Goal: Information Seeking & Learning: Learn about a topic

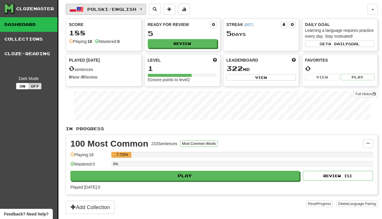
click at [107, 6] on button "Polski / English" at bounding box center [106, 9] width 80 height 11
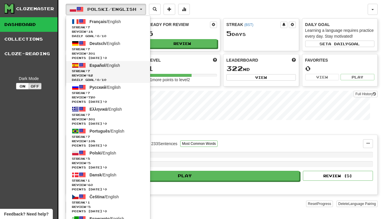
click at [116, 72] on span "Streak: 7" at bounding box center [108, 71] width 72 height 4
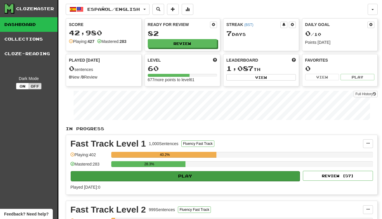
click at [201, 174] on button "Play" at bounding box center [185, 176] width 229 height 10
select select "**"
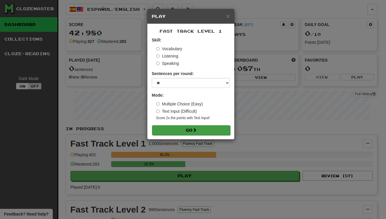
click at [194, 130] on button "Go" at bounding box center [191, 130] width 78 height 10
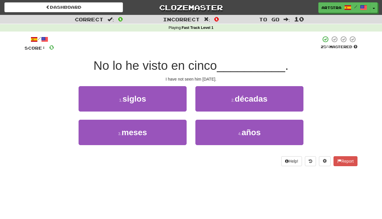
click at [184, 66] on span "No lo he visto en cinco" at bounding box center [154, 66] width 123 height 14
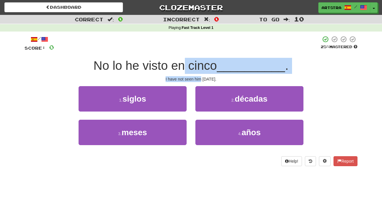
drag, startPoint x: 184, startPoint y: 67, endPoint x: 192, endPoint y: 78, distance: 12.9
click at [192, 78] on div "/ Score: 0 25 % Mastered No lo he visto en cinco __________ . I have not seen h…" at bounding box center [191, 101] width 333 height 130
click at [192, 78] on div "I have not seen him in five months." at bounding box center [191, 79] width 333 height 6
drag, startPoint x: 192, startPoint y: 78, endPoint x: 196, endPoint y: 65, distance: 13.5
click at [196, 65] on div "/ Score: 0 25 % Mastered No lo he visto en cinco __________ . I have not seen h…" at bounding box center [191, 101] width 333 height 130
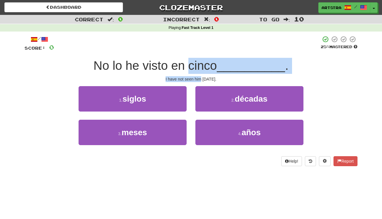
click at [196, 65] on span "No lo he visto en cinco" at bounding box center [154, 66] width 123 height 14
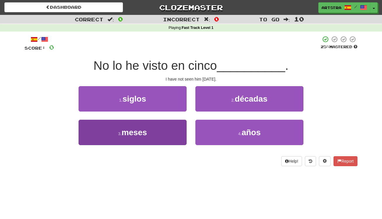
click at [162, 135] on button "3 . meses" at bounding box center [133, 132] width 108 height 25
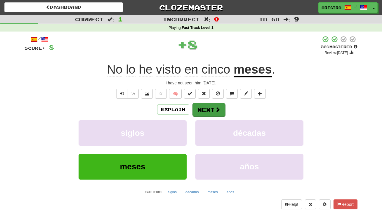
click at [216, 115] on button "Next" at bounding box center [208, 109] width 33 height 13
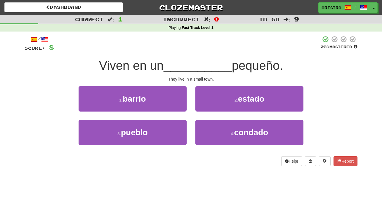
click at [201, 62] on span "__________" at bounding box center [197, 66] width 68 height 14
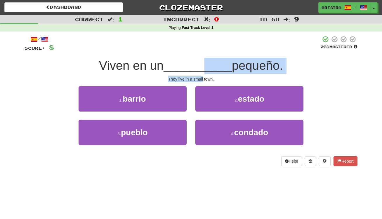
drag, startPoint x: 200, startPoint y: 65, endPoint x: 202, endPoint y: 79, distance: 14.5
click at [202, 79] on div "/ Score: 8 25 % Mastered Viven en un __________ pequeño. They live in a small t…" at bounding box center [191, 101] width 333 height 130
click at [202, 79] on div "They live in a small town." at bounding box center [191, 79] width 333 height 6
drag, startPoint x: 202, startPoint y: 79, endPoint x: 200, endPoint y: 69, distance: 11.0
click at [200, 69] on div "/ Score: 8 25 % Mastered Viven en un __________ pequeño. They live in a small t…" at bounding box center [191, 101] width 333 height 130
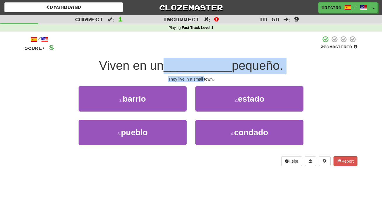
click at [200, 69] on span "__________" at bounding box center [197, 66] width 68 height 14
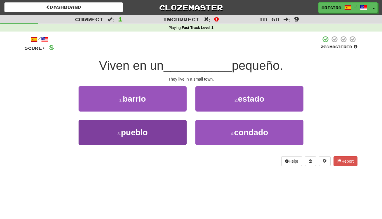
click at [162, 140] on button "3 . pueblo" at bounding box center [133, 132] width 108 height 25
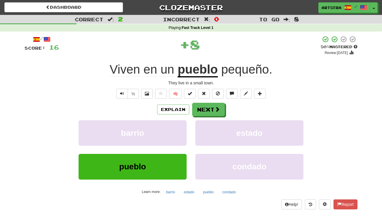
click at [238, 66] on span "pequeño" at bounding box center [245, 69] width 48 height 14
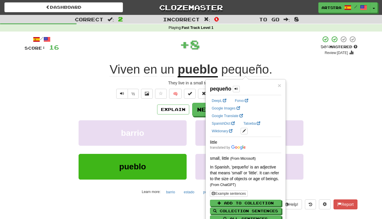
click at [248, 41] on div "+ 8" at bounding box center [190, 45] width 262 height 18
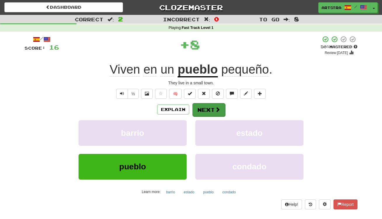
click at [212, 109] on button "Next" at bounding box center [208, 109] width 33 height 13
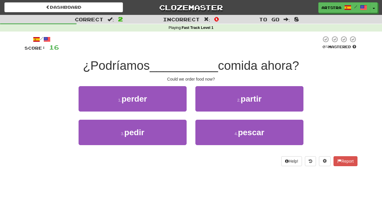
click at [190, 49] on div at bounding box center [190, 44] width 262 height 16
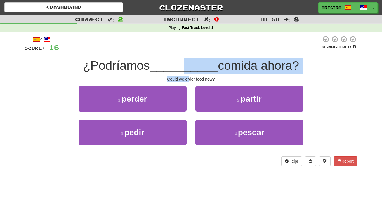
drag, startPoint x: 184, startPoint y: 67, endPoint x: 189, endPoint y: 77, distance: 10.7
click at [189, 77] on div "/ Score: 16 0 % Mastered ¿Podríamos __________ comida ahora? Could we order foo…" at bounding box center [191, 101] width 333 height 130
click at [189, 77] on div "Could we order food now?" at bounding box center [191, 79] width 333 height 6
drag, startPoint x: 189, startPoint y: 77, endPoint x: 191, endPoint y: 68, distance: 9.3
click at [191, 68] on div "/ Score: 16 0 % Mastered ¿Podríamos __________ comida ahora? Could we order foo…" at bounding box center [191, 101] width 333 height 130
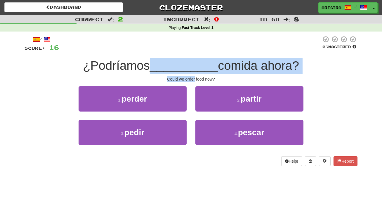
click at [191, 68] on span "__________" at bounding box center [184, 66] width 68 height 14
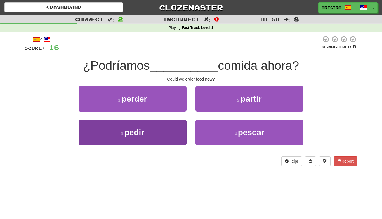
click at [167, 139] on button "3 . pedir" at bounding box center [133, 132] width 108 height 25
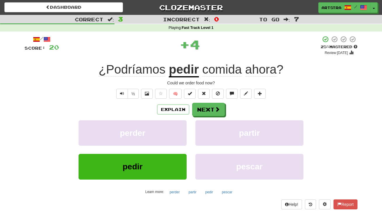
click at [189, 74] on u "pedir" at bounding box center [184, 69] width 30 height 15
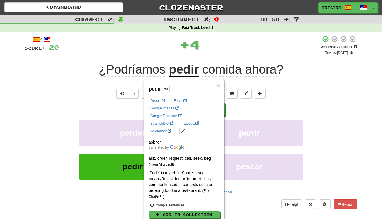
click at [270, 70] on span "ahora" at bounding box center [260, 69] width 31 height 14
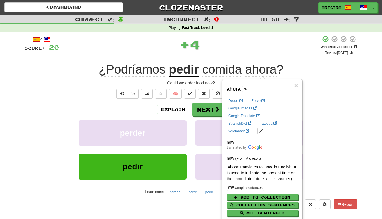
click at [323, 72] on div "¿Podríamos pedir comida ahora ?" at bounding box center [191, 70] width 333 height 16
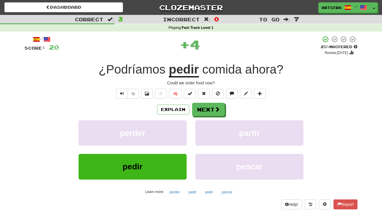
click at [209, 116] on div "Explain Next perder partir pedir pescar Learn more: perder partir pedir pescar" at bounding box center [191, 150] width 333 height 94
click at [189, 99] on div "/ Score: 20 + 4 25 % Mastered Review: 2025-09-18 ¿Podríamos pedir comida ahora …" at bounding box center [191, 122] width 333 height 173
click at [199, 107] on button "Next" at bounding box center [208, 109] width 33 height 13
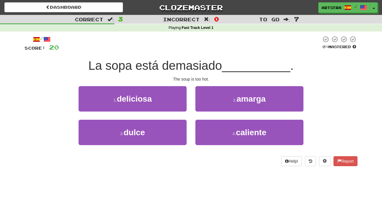
click at [182, 65] on span "La sopa está demasiado" at bounding box center [155, 66] width 134 height 14
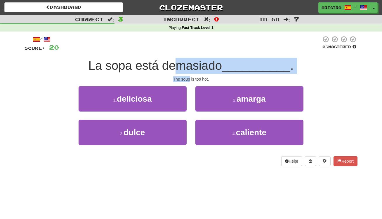
drag, startPoint x: 182, startPoint y: 65, endPoint x: 189, endPoint y: 80, distance: 16.6
click at [189, 80] on div "/ Score: 20 0 % Mastered La sopa está demasiado __________ . The soup is too ho…" at bounding box center [191, 101] width 333 height 130
click at [189, 80] on div "The soup is too hot." at bounding box center [191, 79] width 333 height 6
drag, startPoint x: 189, startPoint y: 80, endPoint x: 190, endPoint y: 65, distance: 15.2
click at [190, 65] on div "/ Score: 20 0 % Mastered La sopa está demasiado __________ . The soup is too ho…" at bounding box center [191, 101] width 333 height 130
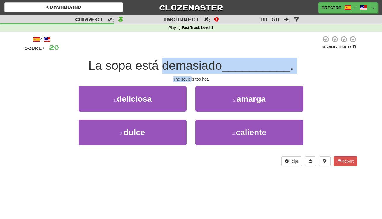
click at [190, 65] on span "La sopa está demasiado" at bounding box center [155, 66] width 134 height 14
drag, startPoint x: 190, startPoint y: 65, endPoint x: 192, endPoint y: 80, distance: 15.3
click at [192, 80] on div "/ Score: 20 0 % Mastered La sopa está demasiado __________ . The soup is too ho…" at bounding box center [191, 101] width 333 height 130
click at [192, 80] on div "The soup is too hot." at bounding box center [191, 79] width 333 height 6
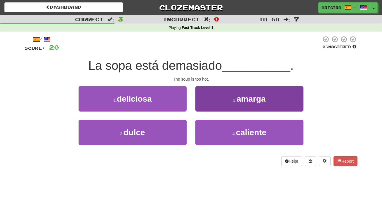
click at [271, 99] on button "2 . amarga" at bounding box center [249, 98] width 108 height 25
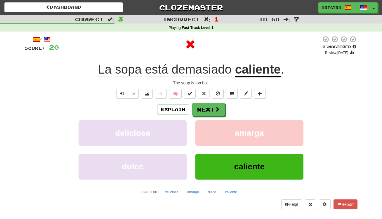
click at [266, 67] on u "caliente" at bounding box center [258, 69] width 46 height 15
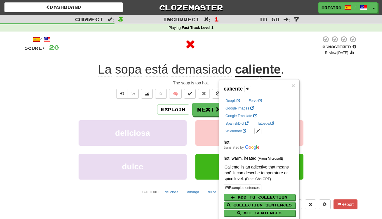
click at [280, 52] on div at bounding box center [190, 45] width 262 height 18
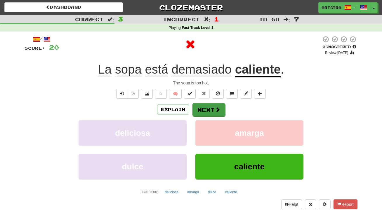
click at [207, 109] on button "Next" at bounding box center [208, 109] width 33 height 13
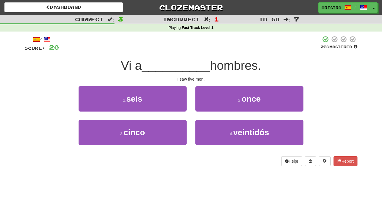
click at [192, 59] on span "__________" at bounding box center [176, 66] width 68 height 14
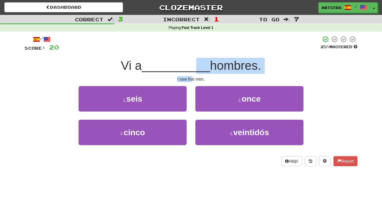
drag, startPoint x: 190, startPoint y: 75, endPoint x: 193, endPoint y: 78, distance: 3.9
click at [193, 78] on div "/ Score: 20 25 % Mastered Vi a __________ hombres. I saw five men. 1 . seis 2 .…" at bounding box center [191, 101] width 333 height 130
click at [193, 78] on div "I saw five men." at bounding box center [191, 79] width 333 height 6
drag, startPoint x: 193, startPoint y: 78, endPoint x: 192, endPoint y: 65, distance: 12.9
click at [192, 65] on div "/ Score: 20 25 % Mastered Vi a __________ hombres. I saw five men. 1 . seis 2 .…" at bounding box center [191, 101] width 333 height 130
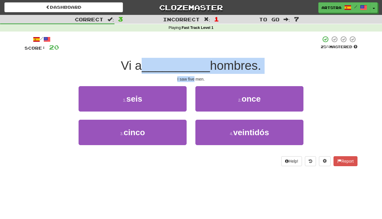
click at [192, 65] on span "__________" at bounding box center [176, 66] width 68 height 14
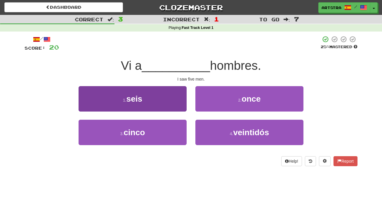
click at [159, 94] on button "1 . seis" at bounding box center [133, 98] width 108 height 25
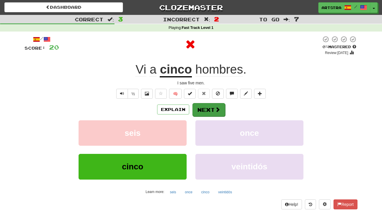
click at [214, 109] on button "Next" at bounding box center [208, 109] width 33 height 13
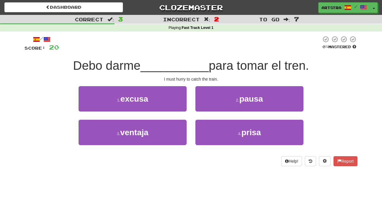
click at [202, 67] on span "__________" at bounding box center [174, 66] width 68 height 14
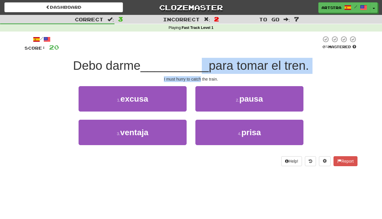
drag, startPoint x: 199, startPoint y: 72, endPoint x: 200, endPoint y: 80, distance: 7.7
click at [200, 80] on div "/ Score: 20 0 % Mastered Debo darme __________ para tomar el tren. I must hurry…" at bounding box center [191, 101] width 333 height 130
click at [200, 80] on div "I must hurry to catch the train." at bounding box center [191, 79] width 333 height 6
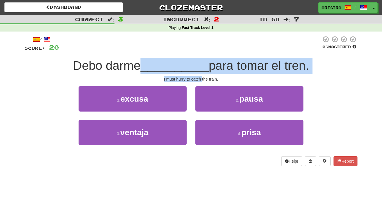
drag, startPoint x: 200, startPoint y: 80, endPoint x: 201, endPoint y: 60, distance: 19.9
click at [201, 60] on div "/ Score: 20 0 % Mastered Debo darme __________ para tomar el tren. I must hurry…" at bounding box center [191, 101] width 333 height 130
click at [201, 60] on span "__________" at bounding box center [174, 66] width 68 height 14
drag, startPoint x: 201, startPoint y: 60, endPoint x: 214, endPoint y: 77, distance: 21.3
click at [214, 77] on div "/ Score: 20 0 % Mastered Debo darme __________ para tomar el tren. I must hurry…" at bounding box center [191, 101] width 333 height 130
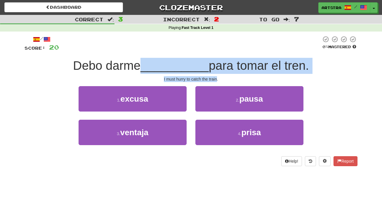
click at [214, 77] on div "I must hurry to catch the train." at bounding box center [191, 79] width 333 height 6
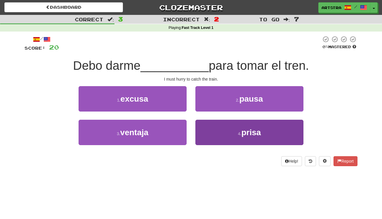
click at [227, 125] on button "4 . prisa" at bounding box center [249, 132] width 108 height 25
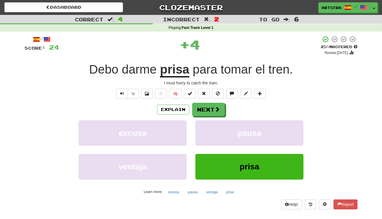
click at [175, 67] on u "prisa" at bounding box center [174, 69] width 29 height 15
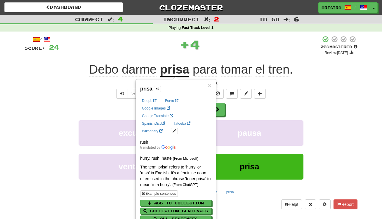
click at [302, 55] on div "/ Score: 24 + 4 25 % Mastered Review: 2025-09-18 Debo darme prisa para tomar el…" at bounding box center [191, 122] width 333 height 173
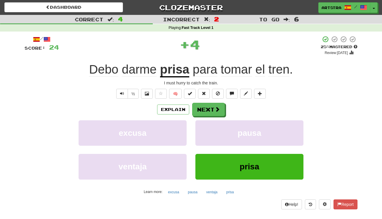
click at [219, 116] on div "Explain Next excusa pausa ventaja prisa Learn more: excusa pausa ventaja prisa" at bounding box center [191, 150] width 333 height 94
click at [215, 111] on span at bounding box center [217, 109] width 5 height 5
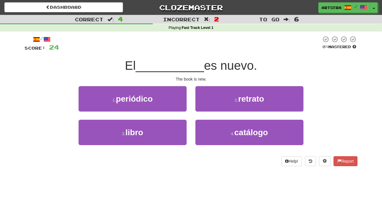
click at [204, 64] on span "es nuevo." at bounding box center [230, 66] width 53 height 14
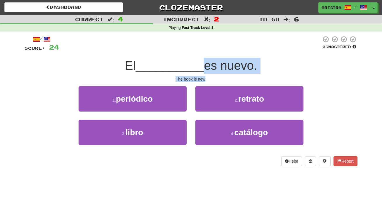
drag, startPoint x: 201, startPoint y: 64, endPoint x: 203, endPoint y: 79, distance: 15.4
click at [203, 79] on div "/ Score: 24 0 % Mastered El __________ es nuevo. The book is new. 1 . periódico…" at bounding box center [191, 101] width 333 height 130
click at [203, 79] on div "The book is new." at bounding box center [191, 79] width 333 height 6
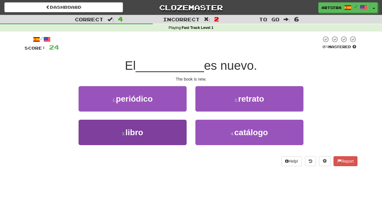
click at [159, 141] on button "3 . libro" at bounding box center [133, 132] width 108 height 25
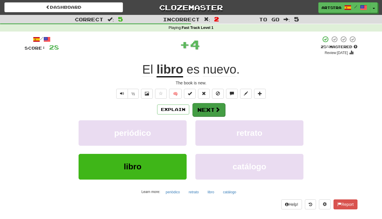
click at [203, 107] on button "Next" at bounding box center [208, 109] width 33 height 13
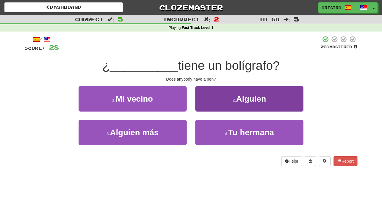
click at [224, 91] on button "2 . Alguien" at bounding box center [249, 98] width 108 height 25
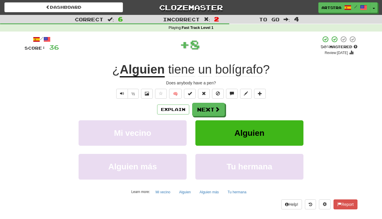
click at [251, 66] on span "bolígrafo" at bounding box center [239, 69] width 48 height 14
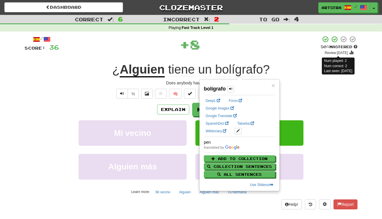
click at [325, 52] on small "Review: 2025-09-27" at bounding box center [336, 53] width 23 height 4
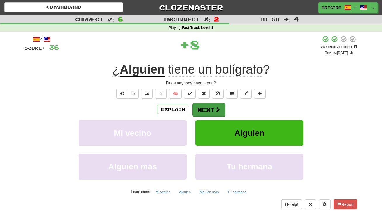
click at [211, 115] on button "Next" at bounding box center [208, 109] width 33 height 13
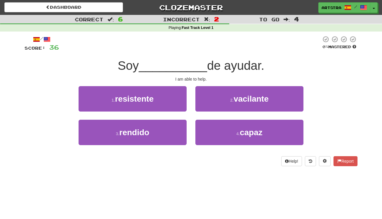
click at [202, 61] on span "__________" at bounding box center [173, 66] width 68 height 14
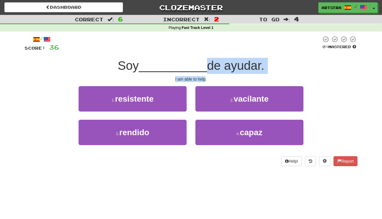
drag, startPoint x: 202, startPoint y: 61, endPoint x: 200, endPoint y: 79, distance: 18.8
click at [200, 79] on div "/ Score: 36 0 % Mastered Soy __________ de ayudar. I am able to help. 1 . resis…" at bounding box center [191, 101] width 333 height 130
click at [200, 79] on div "I am able to help." at bounding box center [191, 79] width 333 height 6
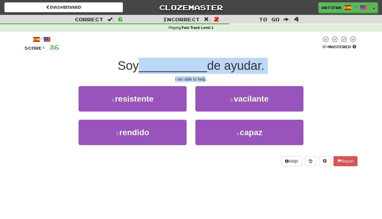
drag, startPoint x: 200, startPoint y: 79, endPoint x: 200, endPoint y: 61, distance: 18.7
click at [200, 61] on div "/ Score: 36 0 % Mastered Soy __________ de ayudar. I am able to help. 1 . resis…" at bounding box center [191, 101] width 333 height 130
click at [200, 61] on span "__________" at bounding box center [173, 66] width 68 height 14
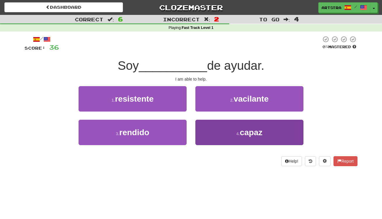
click at [238, 137] on button "4 . capaz" at bounding box center [249, 132] width 108 height 25
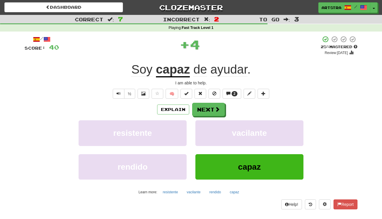
click at [173, 73] on u "capaz" at bounding box center [173, 69] width 34 height 15
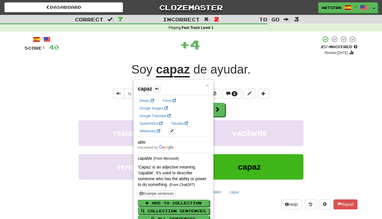
click at [255, 49] on div "+ 4" at bounding box center [190, 45] width 262 height 18
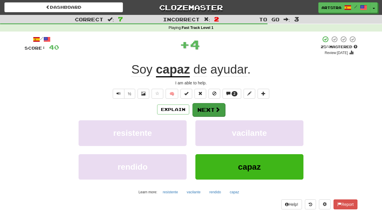
click at [212, 114] on button "Next" at bounding box center [208, 109] width 33 height 13
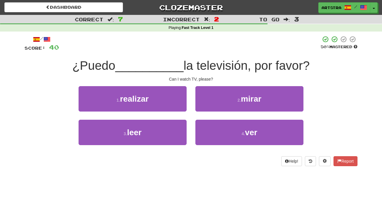
click at [194, 62] on span "la televisión, por favor?" at bounding box center [246, 66] width 126 height 14
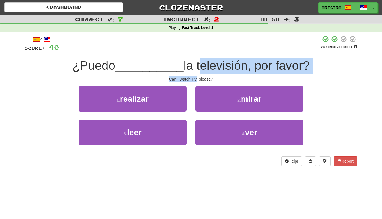
drag, startPoint x: 194, startPoint y: 62, endPoint x: 193, endPoint y: 80, distance: 17.9
click at [193, 80] on div "/ Score: 40 50 % Mastered ¿Puedo __________ la televisión, por favor? Can I wat…" at bounding box center [191, 101] width 333 height 130
click at [193, 80] on div "Can I watch TV, please?" at bounding box center [191, 79] width 333 height 6
drag, startPoint x: 193, startPoint y: 80, endPoint x: 194, endPoint y: 63, distance: 17.0
click at [194, 63] on div "/ Score: 40 50 % Mastered ¿Puedo __________ la televisión, por favor? Can I wat…" at bounding box center [191, 101] width 333 height 130
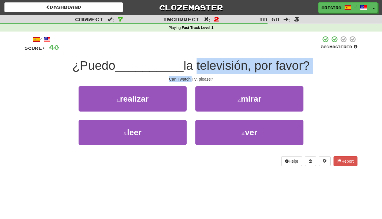
click at [194, 63] on span "la televisión, por favor?" at bounding box center [246, 66] width 126 height 14
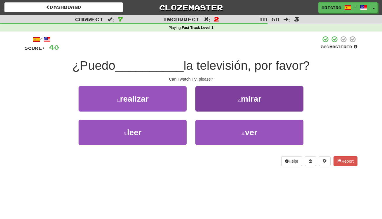
click at [216, 101] on button "2 . mirar" at bounding box center [249, 98] width 108 height 25
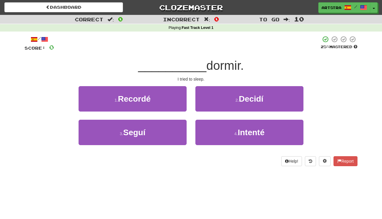
click at [191, 63] on span "__________" at bounding box center [172, 66] width 68 height 14
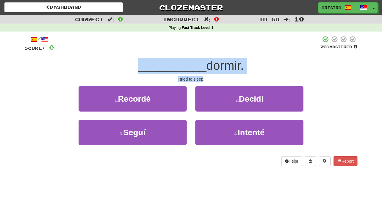
drag, startPoint x: 191, startPoint y: 63, endPoint x: 201, endPoint y: 79, distance: 19.1
click at [201, 79] on div "/ Score: 0 25 % Mastered __________ dormir. I tried to sleep. 1 . Recordé 2 . D…" at bounding box center [191, 101] width 333 height 130
click at [201, 79] on div "I tried to sleep." at bounding box center [191, 79] width 333 height 6
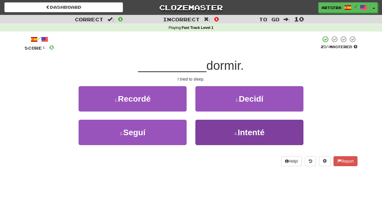
click at [241, 129] on span "Intenté" at bounding box center [251, 132] width 27 height 9
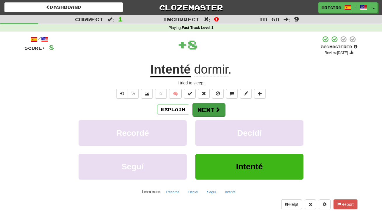
click at [208, 107] on button "Next" at bounding box center [208, 109] width 33 height 13
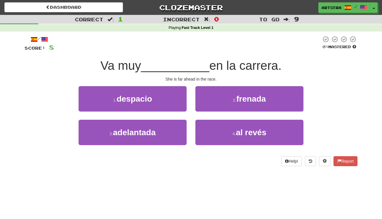
click at [186, 69] on span "__________" at bounding box center [175, 66] width 68 height 14
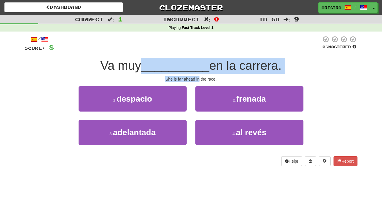
drag, startPoint x: 186, startPoint y: 69, endPoint x: 197, endPoint y: 79, distance: 14.7
click at [197, 79] on div "/ Score: 8 0 % Mastered Va muy __________ en la carrera. She is far ahead in th…" at bounding box center [191, 101] width 333 height 130
click at [197, 79] on div "She is far ahead in the race." at bounding box center [191, 79] width 333 height 6
drag, startPoint x: 197, startPoint y: 79, endPoint x: 198, endPoint y: 62, distance: 16.7
click at [198, 62] on div "/ Score: 8 0 % Mastered Va muy __________ en la carrera. She is far ahead in th…" at bounding box center [191, 101] width 333 height 130
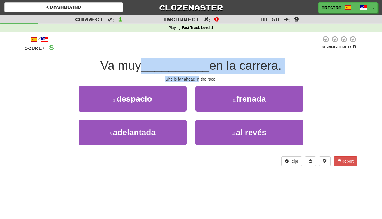
click at [198, 62] on span "__________" at bounding box center [175, 66] width 68 height 14
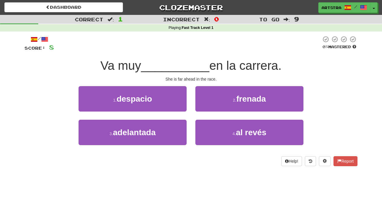
drag, startPoint x: 149, startPoint y: 107, endPoint x: 160, endPoint y: 99, distance: 13.2
click at [149, 107] on button "1 . despacio" at bounding box center [133, 98] width 108 height 25
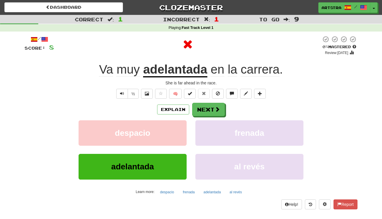
click at [177, 64] on u "adelantada" at bounding box center [175, 69] width 64 height 15
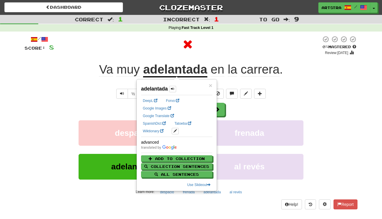
click at [273, 48] on div at bounding box center [187, 45] width 267 height 18
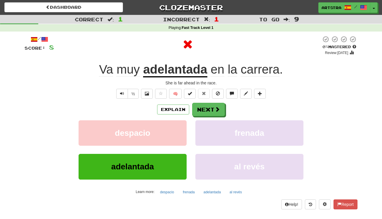
click at [267, 68] on span "carrera" at bounding box center [260, 69] width 39 height 14
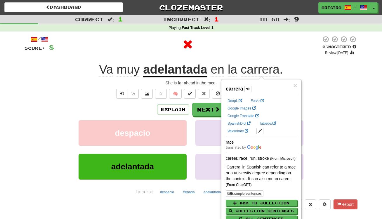
click at [259, 55] on div "/ Score: 8 0 % Mastered Review: 2025-09-17 Va muy adelantada en la carrera . Sh…" at bounding box center [191, 122] width 333 height 173
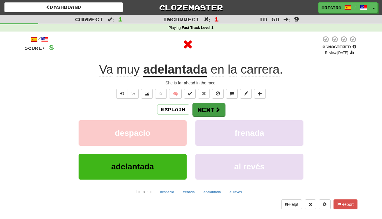
click at [210, 111] on button "Next" at bounding box center [208, 109] width 33 height 13
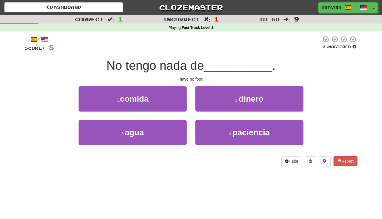
click at [192, 65] on span "No tengo nada de" at bounding box center [154, 66] width 97 height 14
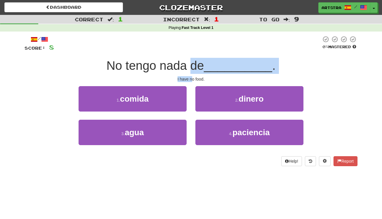
drag, startPoint x: 191, startPoint y: 67, endPoint x: 192, endPoint y: 79, distance: 12.3
click at [192, 79] on div "/ Score: 8 0 % Mastered No tengo nada de __________ . I have no food. 1 . comid…" at bounding box center [191, 101] width 333 height 130
click at [192, 79] on div "I have no food." at bounding box center [191, 79] width 333 height 6
drag, startPoint x: 192, startPoint y: 79, endPoint x: 187, endPoint y: 66, distance: 14.5
click at [187, 66] on div "/ Score: 8 0 % Mastered No tengo nada de __________ . I have no food. 1 . comid…" at bounding box center [191, 101] width 333 height 130
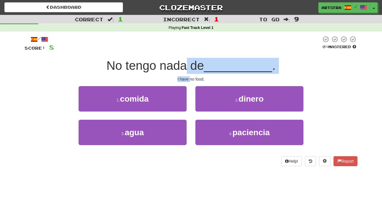
click at [187, 66] on span "No tengo nada de" at bounding box center [154, 66] width 97 height 14
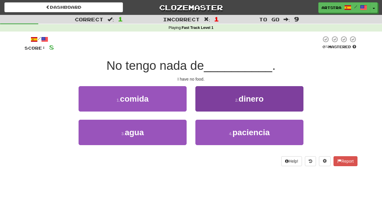
click at [231, 86] on button "2 . dinero" at bounding box center [249, 98] width 108 height 25
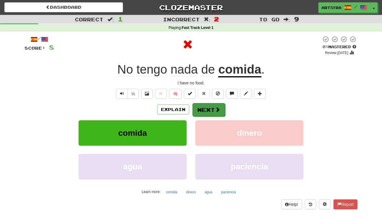
click at [205, 109] on button "Next" at bounding box center [208, 109] width 33 height 13
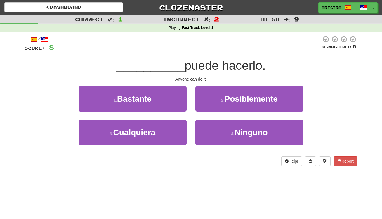
click at [203, 63] on span "puede hacerlo." at bounding box center [224, 66] width 81 height 14
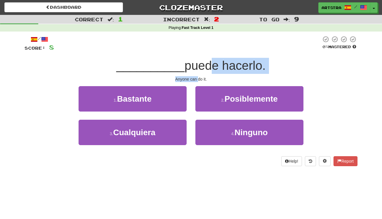
drag, startPoint x: 200, startPoint y: 66, endPoint x: 197, endPoint y: 77, distance: 11.2
click at [197, 77] on div "/ Score: 8 0 % Mastered __________ puede hacerlo. Anyone can do it. 1 . Bastant…" at bounding box center [191, 101] width 333 height 130
click at [197, 77] on div "Anyone can do it." at bounding box center [191, 79] width 333 height 6
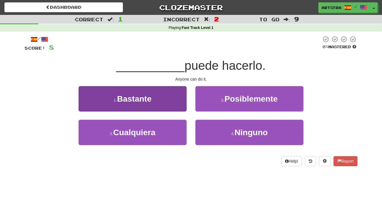
click at [180, 123] on button "3 . Cualquiera" at bounding box center [133, 132] width 108 height 25
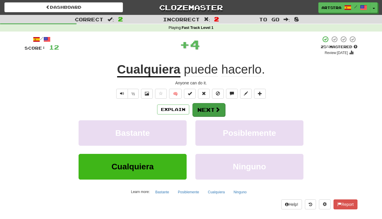
click at [209, 108] on button "Next" at bounding box center [208, 109] width 33 height 13
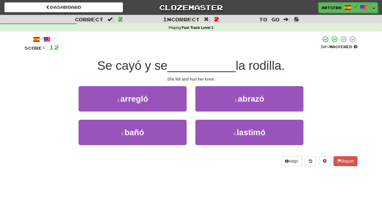
click at [196, 68] on span "__________" at bounding box center [201, 66] width 68 height 14
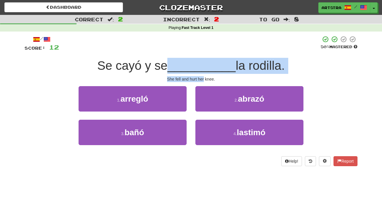
drag, startPoint x: 196, startPoint y: 68, endPoint x: 201, endPoint y: 79, distance: 11.4
click at [201, 79] on div "/ Score: 12 50 % Mastered Se cayó y se __________ la rodilla. She fell and hurt…" at bounding box center [191, 101] width 333 height 130
click at [201, 79] on div "She fell and hurt her knee." at bounding box center [191, 79] width 333 height 6
drag, startPoint x: 201, startPoint y: 79, endPoint x: 200, endPoint y: 65, distance: 13.1
click at [200, 65] on div "/ Score: 12 50 % Mastered Se cayó y se __________ la rodilla. She fell and hurt…" at bounding box center [191, 101] width 333 height 130
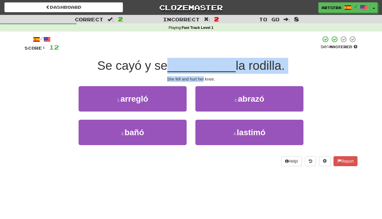
click at [200, 65] on span "__________" at bounding box center [201, 66] width 68 height 14
drag, startPoint x: 200, startPoint y: 65, endPoint x: 201, endPoint y: 76, distance: 10.3
click at [201, 76] on div "/ Score: 12 50 % Mastered Se cayó y se __________ la rodilla. She fell and hurt…" at bounding box center [191, 101] width 333 height 130
click at [201, 76] on div "She fell and hurt her knee." at bounding box center [191, 79] width 333 height 6
drag, startPoint x: 201, startPoint y: 76, endPoint x: 199, endPoint y: 63, distance: 12.7
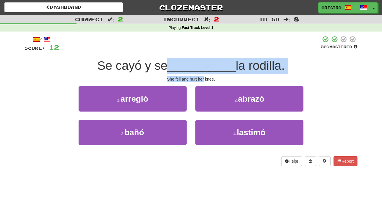
click at [199, 63] on div "/ Score: 12 50 % Mastered Se cayó y se __________ la rodilla. She fell and hurt…" at bounding box center [191, 101] width 333 height 130
click at [199, 63] on span "__________" at bounding box center [201, 66] width 68 height 14
drag, startPoint x: 199, startPoint y: 63, endPoint x: 203, endPoint y: 79, distance: 16.7
click at [203, 79] on div "/ Score: 12 50 % Mastered Se cayó y se __________ la rodilla. She fell and hurt…" at bounding box center [191, 101] width 333 height 130
click at [203, 79] on div "She fell and hurt her knee." at bounding box center [191, 79] width 333 height 6
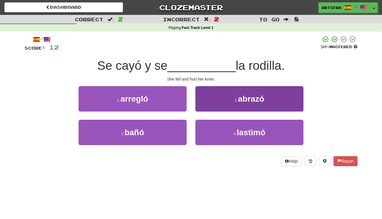
click at [253, 131] on span "lastimó" at bounding box center [251, 132] width 29 height 9
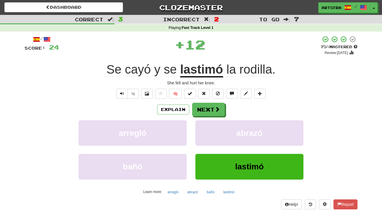
click at [269, 60] on div "/ Score: 24 + 12 75 % Mastered Review: 2025-10-17 Se cayó y se lastimó la rodil…" at bounding box center [191, 122] width 333 height 173
click at [263, 68] on span "rodilla" at bounding box center [255, 69] width 33 height 14
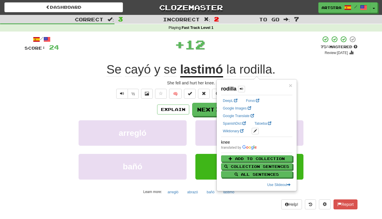
click at [262, 47] on div "+ 12" at bounding box center [190, 45] width 262 height 18
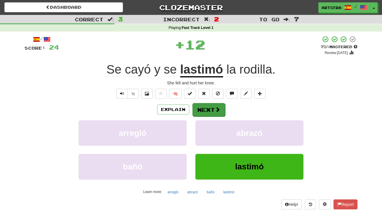
click at [221, 106] on button "Next" at bounding box center [208, 109] width 33 height 13
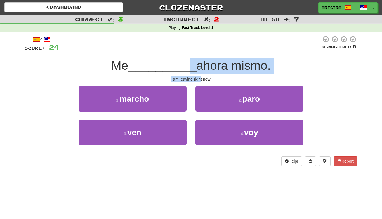
drag, startPoint x: 187, startPoint y: 63, endPoint x: 200, endPoint y: 79, distance: 20.1
click at [200, 79] on div "/ Score: 24 0 % Mastered Me __________ ahora mismo. I am leaving right now. 1 .…" at bounding box center [191, 101] width 333 height 130
click at [200, 79] on div "I am leaving right now." at bounding box center [191, 79] width 333 height 6
drag, startPoint x: 200, startPoint y: 79, endPoint x: 197, endPoint y: 62, distance: 16.2
click at [197, 62] on div "/ Score: 24 0 % Mastered Me __________ ahora mismo. I am leaving right now. 1 .…" at bounding box center [191, 101] width 333 height 130
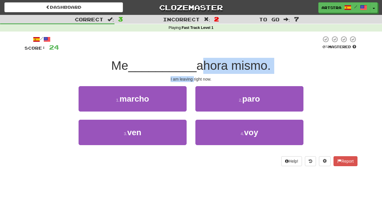
click at [197, 62] on span "ahora mismo." at bounding box center [233, 66] width 74 height 14
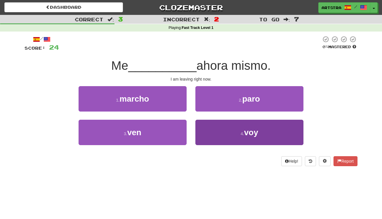
click at [240, 137] on button "4 . voy" at bounding box center [249, 132] width 108 height 25
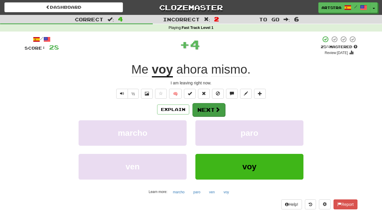
click at [212, 109] on button "Next" at bounding box center [208, 109] width 33 height 13
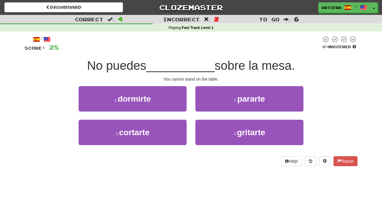
click at [194, 64] on span "__________" at bounding box center [180, 66] width 68 height 14
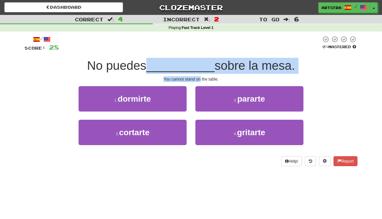
drag, startPoint x: 194, startPoint y: 64, endPoint x: 197, endPoint y: 76, distance: 12.8
click at [197, 76] on div "/ Score: 28 0 % Mastered No puedes __________ sobre la mesa. You cannot stand o…" at bounding box center [191, 101] width 333 height 130
click at [197, 76] on div "You cannot stand on the table." at bounding box center [191, 79] width 333 height 6
drag, startPoint x: 197, startPoint y: 76, endPoint x: 200, endPoint y: 60, distance: 16.6
click at [200, 60] on div "/ Score: 28 0 % Mastered No puedes __________ sobre la mesa. You cannot stand o…" at bounding box center [191, 101] width 333 height 130
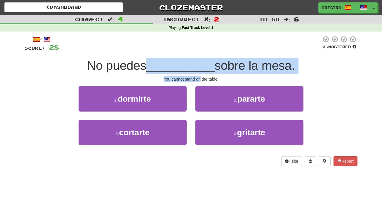
click at [200, 60] on span "__________" at bounding box center [180, 66] width 68 height 14
drag, startPoint x: 200, startPoint y: 60, endPoint x: 201, endPoint y: 80, distance: 19.9
click at [201, 80] on div "/ Score: 28 0 % Mastered No puedes __________ sobre la mesa. You cannot stand o…" at bounding box center [191, 101] width 333 height 130
click at [201, 80] on div "You cannot stand on the table." at bounding box center [191, 79] width 333 height 6
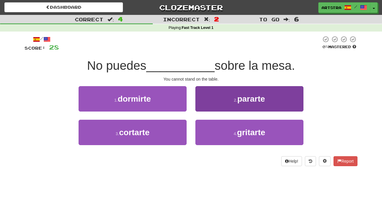
click at [267, 98] on button "2 . pararte" at bounding box center [249, 98] width 108 height 25
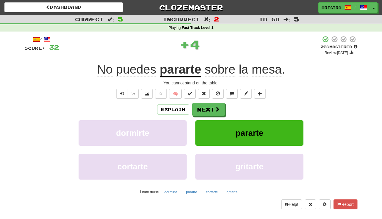
click at [179, 67] on u "pararte" at bounding box center [180, 69] width 41 height 15
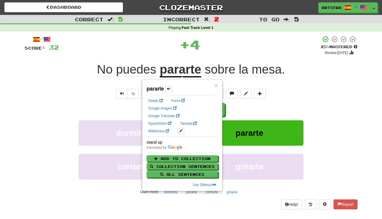
click at [297, 36] on div "+ 4" at bounding box center [190, 45] width 262 height 18
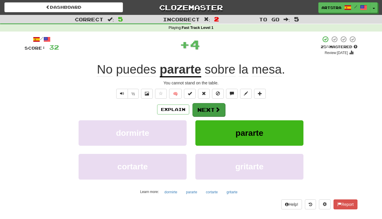
click at [212, 107] on button "Next" at bounding box center [208, 109] width 33 height 13
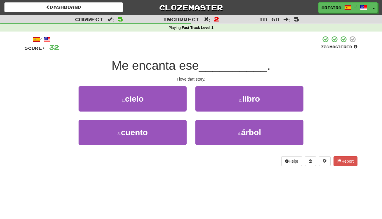
click at [191, 72] on span "Me encanta ese" at bounding box center [154, 66] width 87 height 14
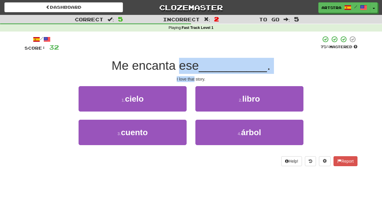
drag, startPoint x: 191, startPoint y: 72, endPoint x: 192, endPoint y: 79, distance: 7.5
click at [192, 79] on div "/ Score: 32 75 % Mastered Me encanta ese __________ . I love that story. 1 . ci…" at bounding box center [191, 101] width 333 height 130
click at [192, 79] on div "I love that story." at bounding box center [191, 79] width 333 height 6
drag, startPoint x: 192, startPoint y: 79, endPoint x: 194, endPoint y: 62, distance: 16.8
click at [194, 62] on div "/ Score: 32 75 % Mastered Me encanta ese __________ . I love that story. 1 . ci…" at bounding box center [191, 101] width 333 height 130
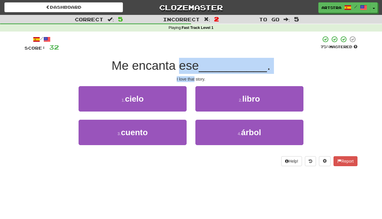
click at [194, 62] on span "Me encanta ese" at bounding box center [154, 66] width 87 height 14
drag, startPoint x: 194, startPoint y: 62, endPoint x: 194, endPoint y: 79, distance: 16.3
click at [194, 79] on div "/ Score: 32 75 % Mastered Me encanta ese __________ . I love that story. 1 . ci…" at bounding box center [191, 101] width 333 height 130
click at [194, 79] on div "I love that story." at bounding box center [191, 79] width 333 height 6
drag, startPoint x: 194, startPoint y: 79, endPoint x: 196, endPoint y: 58, distance: 21.4
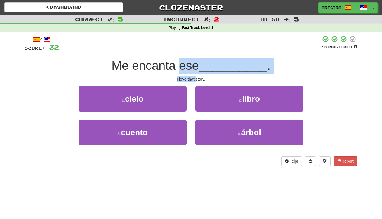
click at [196, 58] on div "/ Score: 32 75 % Mastered Me encanta ese __________ . I love that story. 1 . ci…" at bounding box center [191, 101] width 333 height 130
click at [196, 58] on div "Me encanta ese __________ ." at bounding box center [191, 66] width 333 height 16
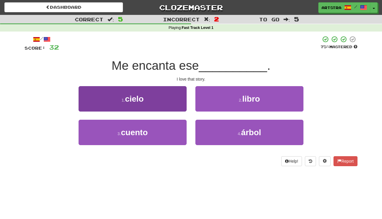
click at [170, 136] on button "3 . cuento" at bounding box center [133, 132] width 108 height 25
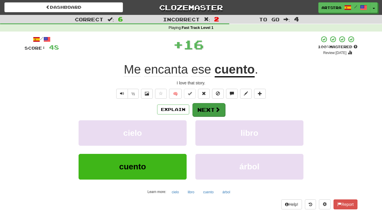
click at [217, 112] on button "Next" at bounding box center [208, 109] width 33 height 13
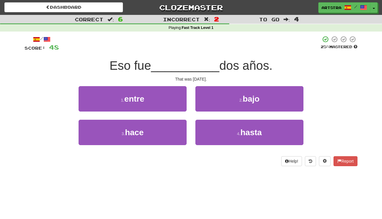
click at [199, 65] on span "__________" at bounding box center [185, 66] width 68 height 14
drag, startPoint x: 198, startPoint y: 65, endPoint x: 202, endPoint y: 79, distance: 14.3
click at [202, 79] on div "/ Score: 48 25 % Mastered Eso fue __________ dos años. That was two years ago. …" at bounding box center [191, 101] width 333 height 130
click at [202, 79] on div "That was two years ago." at bounding box center [191, 79] width 333 height 6
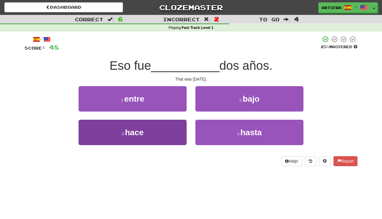
click at [168, 137] on button "3 . hace" at bounding box center [133, 132] width 108 height 25
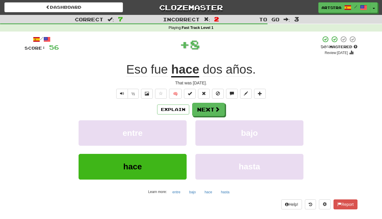
click at [183, 71] on u "hace" at bounding box center [185, 69] width 28 height 15
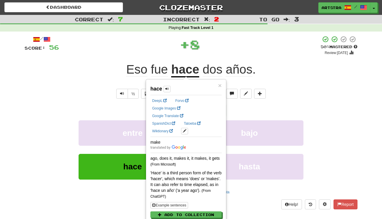
drag, startPoint x: 260, startPoint y: 42, endPoint x: 255, endPoint y: 58, distance: 16.5
click at [260, 42] on div "+ 8" at bounding box center [190, 45] width 262 height 18
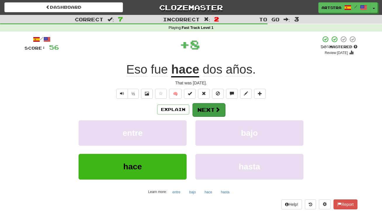
click at [203, 111] on button "Next" at bounding box center [208, 109] width 33 height 13
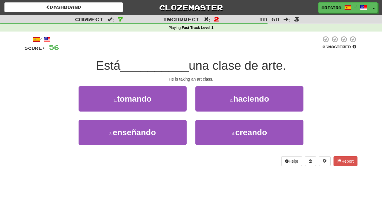
click at [196, 64] on span "una clase de arte." at bounding box center [237, 66] width 97 height 14
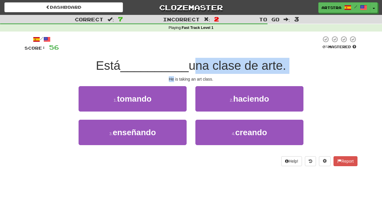
drag, startPoint x: 198, startPoint y: 78, endPoint x: 199, endPoint y: 75, distance: 3.0
click at [199, 75] on div "/ Score: 56 0 % Mastered Está __________ una clase de arte. He is taking an art…" at bounding box center [191, 101] width 333 height 130
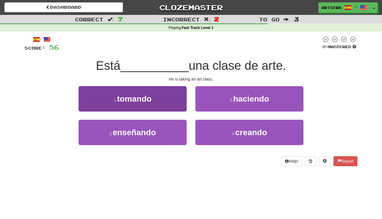
click at [155, 102] on button "1 . tomando" at bounding box center [133, 98] width 108 height 25
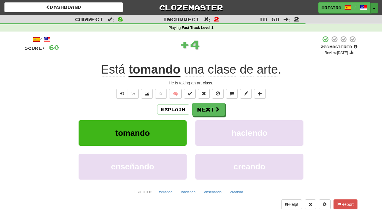
click at [375, 8] on button "Toggle Dropdown" at bounding box center [374, 8] width 8 height 11
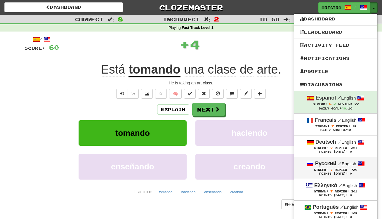
scroll to position [36, 0]
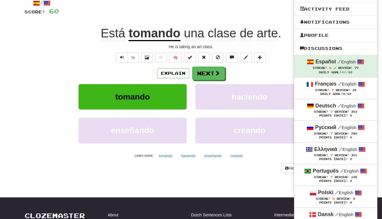
click at [340, 177] on span "Review:" at bounding box center [341, 176] width 14 height 3
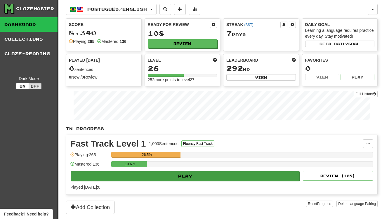
click at [184, 177] on button "Play" at bounding box center [185, 176] width 229 height 10
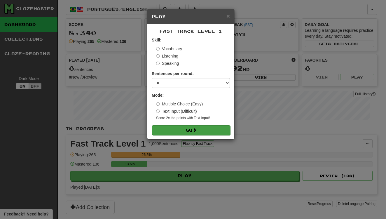
click at [199, 128] on button "Go" at bounding box center [191, 130] width 78 height 10
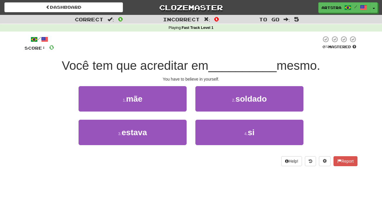
click at [185, 64] on span "Você tem que acreditar em" at bounding box center [135, 66] width 147 height 14
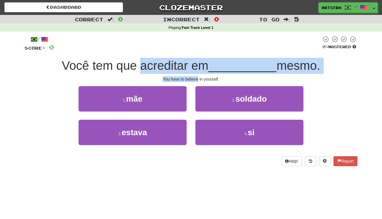
drag, startPoint x: 184, startPoint y: 65, endPoint x: 186, endPoint y: 76, distance: 10.7
click at [186, 76] on div "/ Score: 0 0 % Mastered Você tem que acreditar em __________ mesmo. You have to…" at bounding box center [191, 101] width 333 height 130
click at [186, 76] on div "You have to believe in yourself." at bounding box center [191, 79] width 333 height 6
drag, startPoint x: 186, startPoint y: 76, endPoint x: 187, endPoint y: 62, distance: 14.1
click at [187, 62] on div "/ Score: 0 0 % Mastered Você tem que acreditar em __________ mesmo. You have to…" at bounding box center [191, 101] width 333 height 130
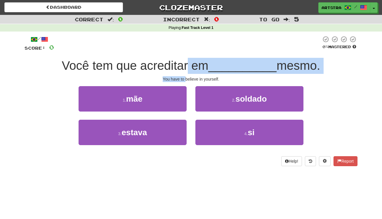
click at [187, 62] on span "Você tem que acreditar em" at bounding box center [135, 66] width 147 height 14
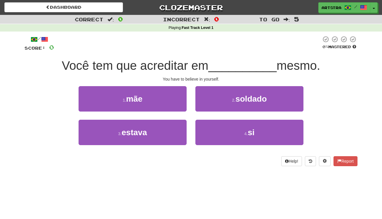
click at [160, 99] on button "1 . mãe" at bounding box center [133, 98] width 108 height 25
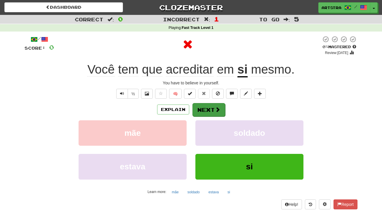
click at [211, 112] on button "Next" at bounding box center [208, 109] width 33 height 13
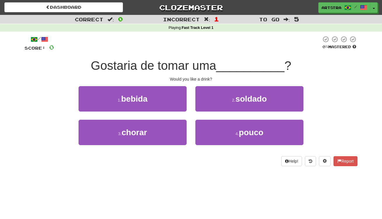
click at [196, 63] on span "Gostaria de tomar uma" at bounding box center [154, 66] width 126 height 14
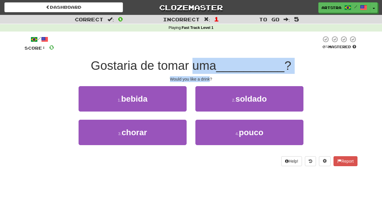
drag, startPoint x: 195, startPoint y: 72, endPoint x: 201, endPoint y: 78, distance: 8.3
click at [201, 78] on div "/ Score: 0 0 % Mastered Gostaria de tomar uma __________ ? Would you like a dri…" at bounding box center [191, 101] width 333 height 130
click at [201, 78] on div "Would you like a drink?" at bounding box center [191, 79] width 333 height 6
drag, startPoint x: 201, startPoint y: 78, endPoint x: 196, endPoint y: 62, distance: 16.2
click at [196, 62] on div "/ Score: 0 0 % Mastered Gostaria de tomar uma __________ ? Would you like a dri…" at bounding box center [191, 101] width 333 height 130
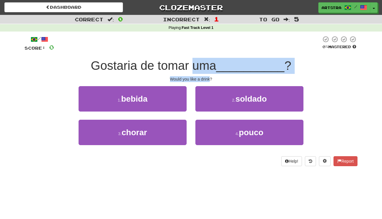
click at [196, 62] on span "Gostaria de tomar uma" at bounding box center [154, 66] width 126 height 14
drag, startPoint x: 196, startPoint y: 62, endPoint x: 200, endPoint y: 76, distance: 14.3
click at [200, 76] on div "/ Score: 0 0 % Mastered Gostaria de tomar uma __________ ? Would you like a dri…" at bounding box center [191, 101] width 333 height 130
click at [200, 76] on div "Would you like a drink?" at bounding box center [191, 79] width 333 height 6
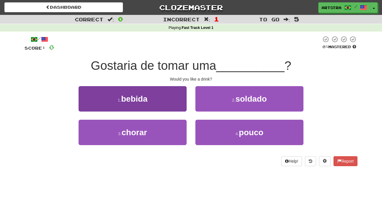
click at [165, 98] on button "1 . bebida" at bounding box center [133, 98] width 108 height 25
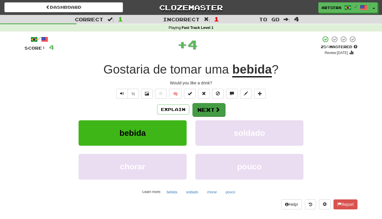
click at [210, 105] on button "Next" at bounding box center [208, 109] width 33 height 13
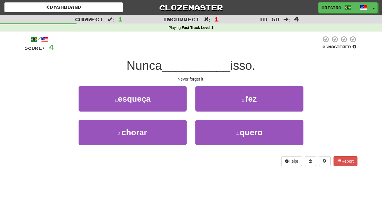
click at [196, 66] on span "__________" at bounding box center [196, 66] width 68 height 14
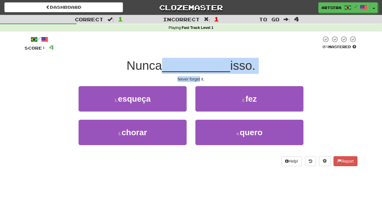
drag, startPoint x: 196, startPoint y: 66, endPoint x: 195, endPoint y: 76, distance: 10.3
click at [195, 76] on div "/ Score: 4 0 % Mastered Nunca __________ isso. Never forget it. 1 . esqueça 2 .…" at bounding box center [191, 101] width 333 height 130
click at [195, 76] on div "Never forget it." at bounding box center [191, 79] width 333 height 6
drag, startPoint x: 195, startPoint y: 76, endPoint x: 193, endPoint y: 67, distance: 9.6
click at [193, 67] on div "/ Score: 4 0 % Mastered Nunca __________ isso. Never forget it. 1 . esqueça 2 .…" at bounding box center [191, 101] width 333 height 130
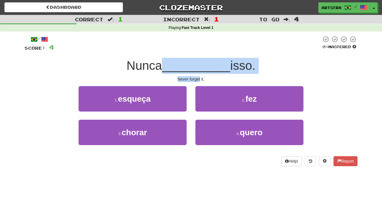
click at [193, 67] on span "__________" at bounding box center [196, 66] width 68 height 14
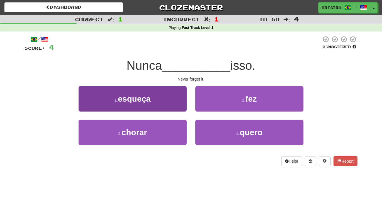
click at [160, 98] on button "1 . esqueça" at bounding box center [133, 98] width 108 height 25
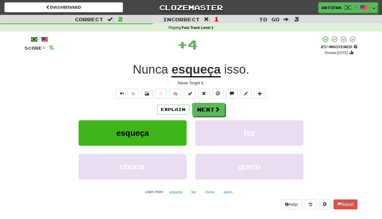
click at [196, 65] on u "esqueça" at bounding box center [195, 69] width 49 height 15
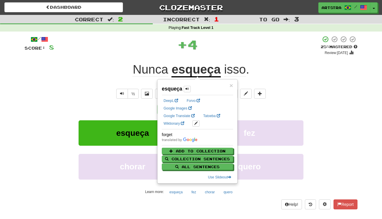
click at [233, 46] on div "+ 4" at bounding box center [187, 45] width 266 height 18
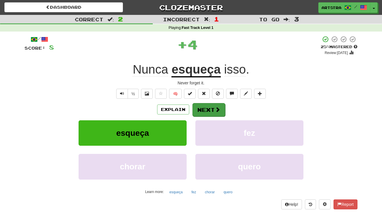
click at [210, 114] on button "Next" at bounding box center [208, 109] width 33 height 13
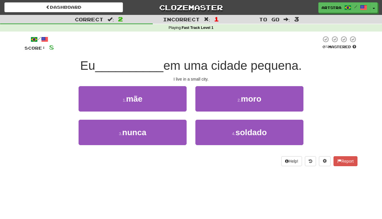
click at [194, 68] on span "em uma cidade pequena." at bounding box center [232, 66] width 138 height 14
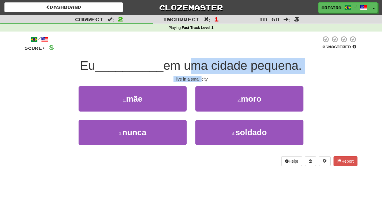
drag, startPoint x: 194, startPoint y: 68, endPoint x: 200, endPoint y: 76, distance: 10.6
click at [200, 77] on div "/ Score: 8 0 % Mastered Eu __________ em uma cidade pequena. I live in a small …" at bounding box center [191, 101] width 333 height 130
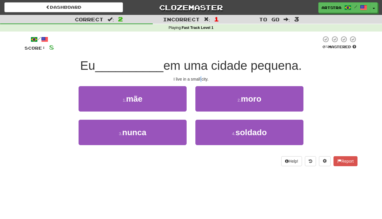
click at [200, 76] on div "I live in a small city." at bounding box center [191, 79] width 333 height 6
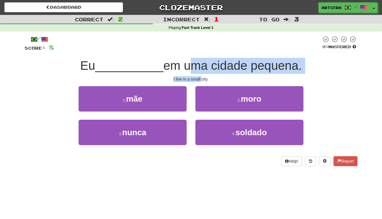
drag, startPoint x: 200, startPoint y: 76, endPoint x: 199, endPoint y: 64, distance: 12.3
click at [199, 64] on div "/ Score: 8 0 % Mastered Eu __________ em uma cidade pequena. I live in a small …" at bounding box center [191, 101] width 333 height 130
click at [199, 64] on span "em uma cidade pequena." at bounding box center [232, 66] width 138 height 14
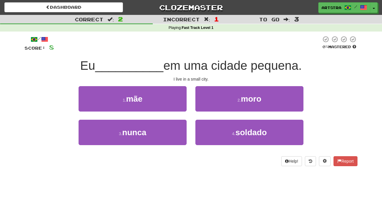
drag, startPoint x: 162, startPoint y: 134, endPoint x: 162, endPoint y: 118, distance: 16.1
click at [162, 134] on button "3 . nunca" at bounding box center [133, 132] width 108 height 25
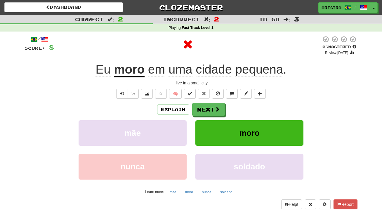
click at [121, 74] on u "moro" at bounding box center [129, 69] width 31 height 15
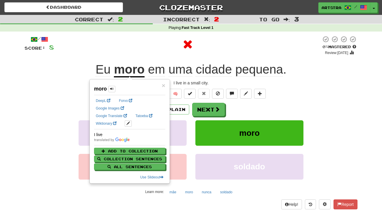
click at [243, 41] on div at bounding box center [187, 45] width 267 height 18
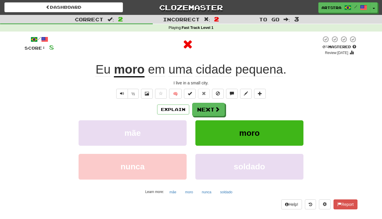
click at [260, 67] on span "pequena" at bounding box center [259, 69] width 48 height 14
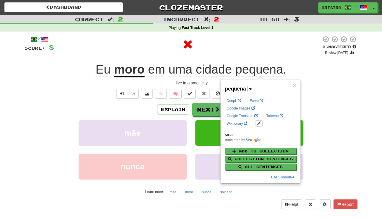
click at [246, 45] on div at bounding box center [187, 45] width 267 height 18
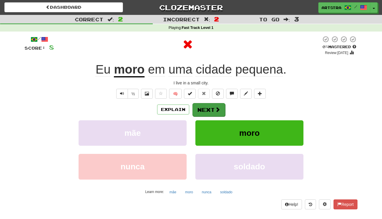
click at [212, 104] on button "Next" at bounding box center [208, 109] width 33 height 13
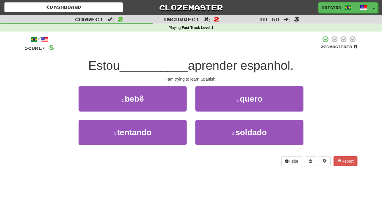
click at [188, 63] on span "aprender espanhol." at bounding box center [241, 66] width 106 height 14
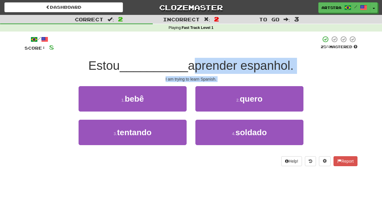
drag, startPoint x: 187, startPoint y: 63, endPoint x: 201, endPoint y: 81, distance: 22.0
click at [201, 81] on div "/ Score: 8 25 % Mastered Estou __________ aprender espanhol. I am trying to lea…" at bounding box center [191, 101] width 333 height 130
click at [201, 78] on div "I am trying to learn Spanish." at bounding box center [191, 79] width 333 height 6
drag, startPoint x: 201, startPoint y: 78, endPoint x: 203, endPoint y: 58, distance: 20.3
click at [204, 58] on div "/ Score: 8 25 % Mastered Estou __________ aprender espanhol. I am trying to lea…" at bounding box center [191, 101] width 333 height 130
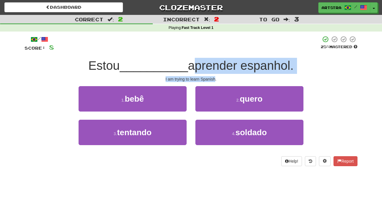
click at [203, 59] on span "aprender espanhol." at bounding box center [241, 66] width 106 height 14
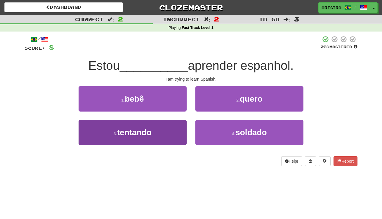
click at [179, 139] on button "3 . tentando" at bounding box center [133, 132] width 108 height 25
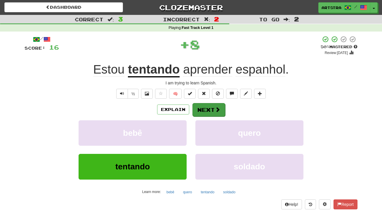
click at [219, 108] on button "Next" at bounding box center [208, 109] width 33 height 13
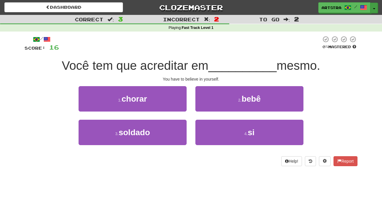
click at [375, 7] on button "Toggle Dropdown" at bounding box center [374, 8] width 8 height 11
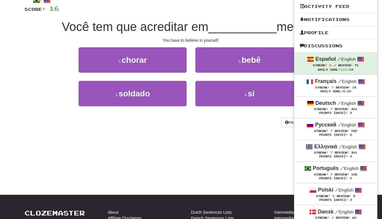
scroll to position [87, 0]
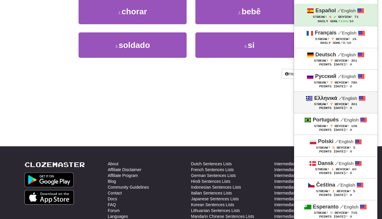
click at [329, 106] on div "Points [DATE]: 0" at bounding box center [336, 108] width 72 height 4
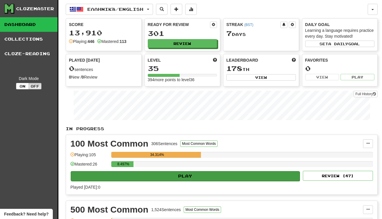
click at [167, 177] on button "Play" at bounding box center [185, 176] width 229 height 10
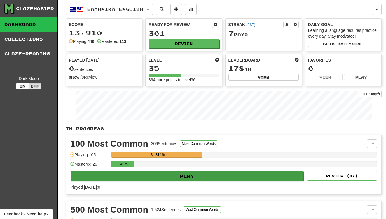
select select "**"
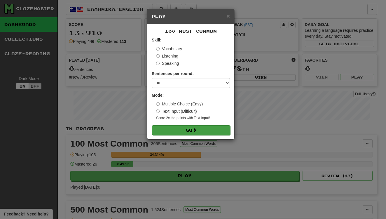
click at [185, 131] on button "Go" at bounding box center [191, 130] width 78 height 10
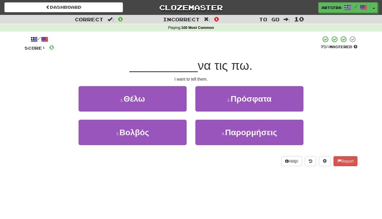
click at [199, 68] on span "να τις πω." at bounding box center [225, 66] width 55 height 14
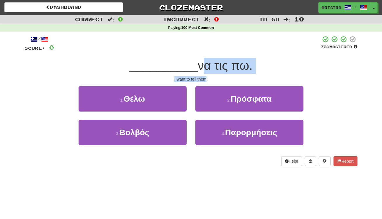
drag, startPoint x: 199, startPoint y: 68, endPoint x: 202, endPoint y: 76, distance: 8.7
click at [202, 76] on div "/ Score: 0 75 % Mastered __________ να τις πω. I want to tell them. 1 . Θέλω 2 …" at bounding box center [191, 101] width 333 height 130
click at [202, 76] on div "I want to tell them." at bounding box center [191, 79] width 333 height 6
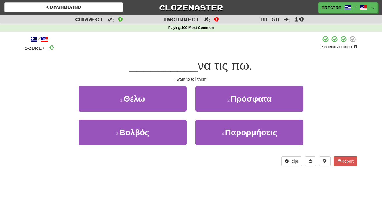
click at [158, 87] on button "1 . Θέλω" at bounding box center [133, 98] width 108 height 25
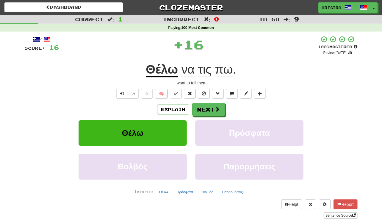
click at [222, 67] on span "πω" at bounding box center [224, 69] width 18 height 14
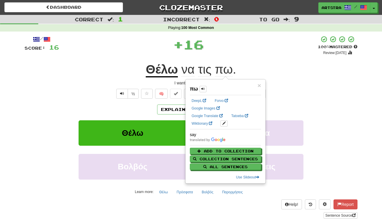
click at [234, 44] on div "+ 16" at bounding box center [188, 45] width 259 height 18
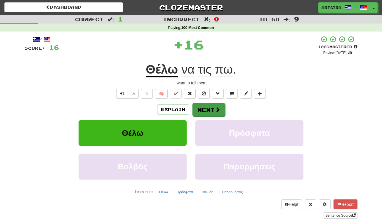
click at [210, 110] on button "Next" at bounding box center [208, 109] width 33 height 13
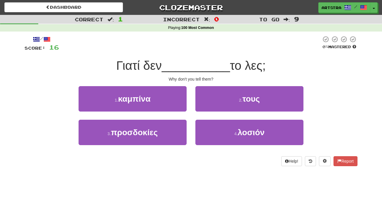
click at [184, 64] on span "__________" at bounding box center [196, 66] width 68 height 14
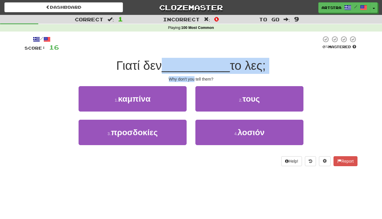
drag, startPoint x: 184, startPoint y: 64, endPoint x: 191, endPoint y: 79, distance: 16.2
click at [191, 79] on div "/ Score: 16 0 % Mastered Γιατί δεν __________ το λες; Why don't you tell them? …" at bounding box center [191, 101] width 333 height 130
click at [191, 79] on div "Why don't you tell them?" at bounding box center [191, 79] width 333 height 6
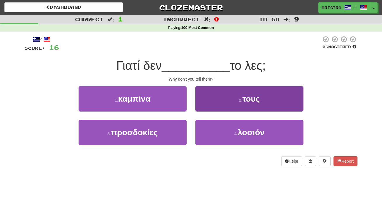
click at [228, 106] on button "2 . τους" at bounding box center [249, 98] width 108 height 25
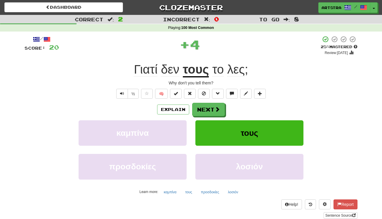
click at [239, 72] on span "λες" at bounding box center [236, 69] width 18 height 14
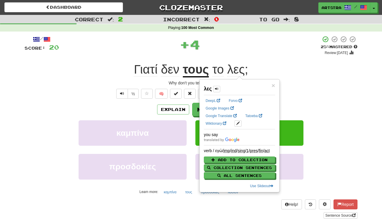
click at [230, 49] on div "+ 4" at bounding box center [190, 45] width 262 height 18
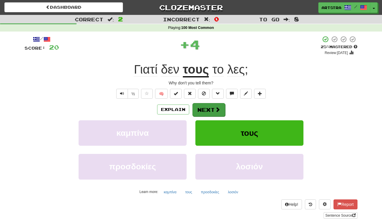
click at [204, 109] on button "Next" at bounding box center [208, 109] width 33 height 13
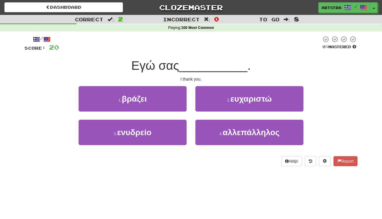
click at [193, 60] on span "__________" at bounding box center [213, 66] width 68 height 14
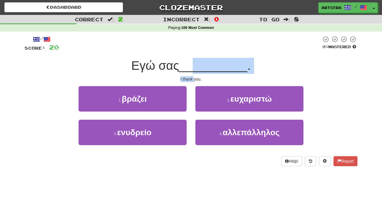
drag, startPoint x: 191, startPoint y: 75, endPoint x: 194, endPoint y: 77, distance: 3.7
click at [194, 77] on div "/ Score: 20 0 % Mastered Εγώ σας __________ . I thank you. 1 . βράζει 2 . ευχαρ…" at bounding box center [191, 101] width 333 height 130
click at [194, 77] on div "I thank you." at bounding box center [191, 79] width 333 height 6
drag, startPoint x: 194, startPoint y: 77, endPoint x: 186, endPoint y: 61, distance: 18.3
click at [186, 61] on div "/ Score: 20 0 % Mastered Εγώ σας __________ . I thank you. 1 . βράζει 2 . ευχαρ…" at bounding box center [191, 101] width 333 height 130
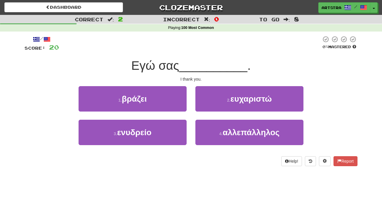
click at [186, 61] on span "__________" at bounding box center [213, 66] width 68 height 14
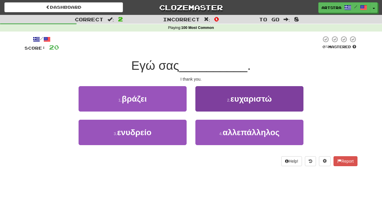
click at [262, 99] on span "ευχαριστώ" at bounding box center [250, 98] width 41 height 9
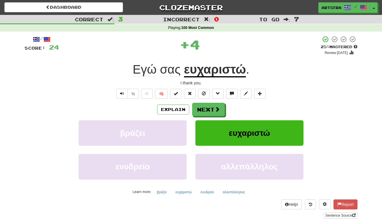
click at [221, 68] on u "ευχαριστώ" at bounding box center [215, 69] width 62 height 15
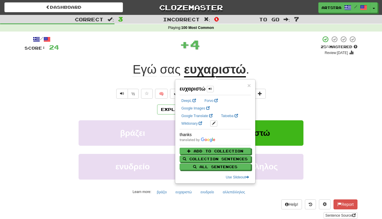
click at [138, 72] on span "Εγώ" at bounding box center [145, 69] width 24 height 14
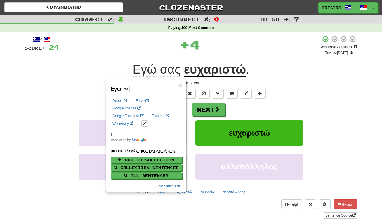
click at [273, 51] on div "+ 4" at bounding box center [190, 45] width 262 height 18
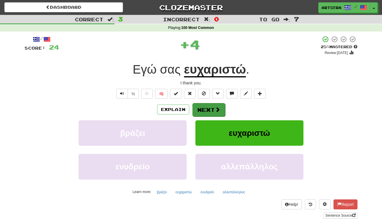
click at [213, 111] on button "Next" at bounding box center [208, 109] width 33 height 13
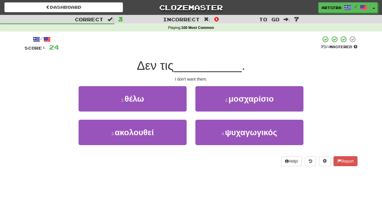
click at [183, 65] on span "__________" at bounding box center [207, 66] width 68 height 14
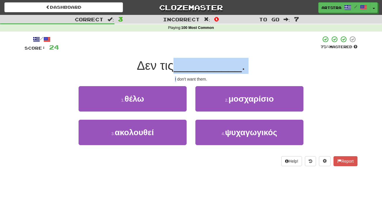
drag, startPoint x: 183, startPoint y: 65, endPoint x: 187, endPoint y: 73, distance: 9.3
click at [187, 73] on div "/ Score: 24 75 % Mastered Δεν τις __________ . I don't want them. 1 . θέλω 2 . …" at bounding box center [191, 101] width 333 height 130
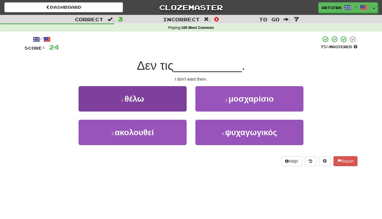
click at [174, 91] on button "1 . θέλω" at bounding box center [133, 98] width 108 height 25
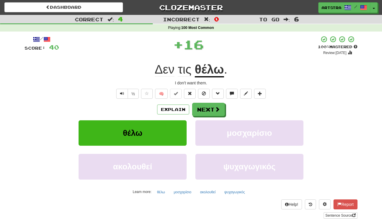
click at [210, 63] on u "θέλω" at bounding box center [209, 69] width 29 height 15
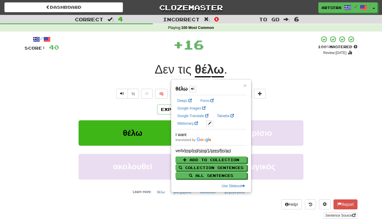
click at [226, 48] on div "+ 16" at bounding box center [188, 45] width 259 height 18
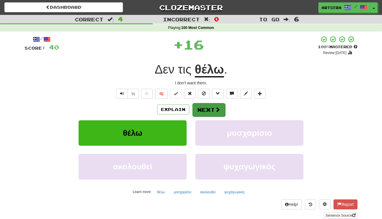
click at [209, 105] on button "Next" at bounding box center [208, 109] width 33 height 13
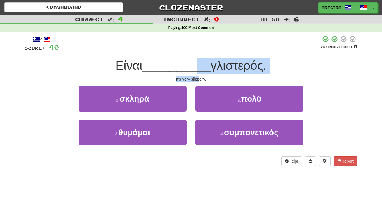
drag, startPoint x: 192, startPoint y: 69, endPoint x: 199, endPoint y: 79, distance: 12.7
click at [199, 79] on div "/ Score: 40 50 % Mastered Είναι __________ γλιστερός. It's very slippery. 1 . σ…" at bounding box center [191, 101] width 333 height 130
click at [199, 79] on div "It's very slippery." at bounding box center [191, 79] width 333 height 6
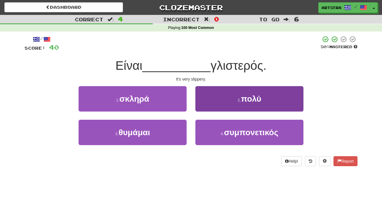
click at [217, 98] on button "2 . πολύ" at bounding box center [249, 98] width 108 height 25
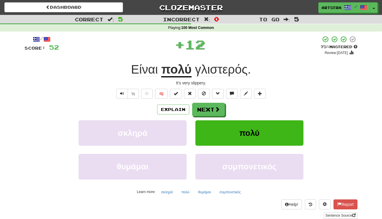
click at [224, 69] on span "γλιστερός" at bounding box center [221, 69] width 53 height 14
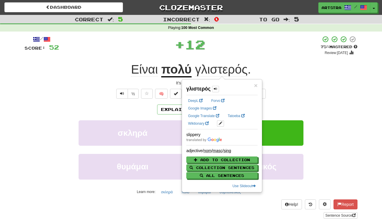
click at [243, 38] on div "+ 12" at bounding box center [190, 45] width 262 height 18
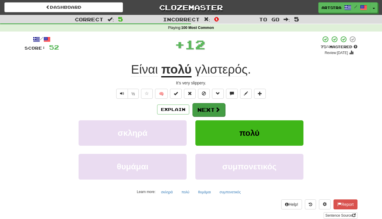
click at [211, 106] on button "Next" at bounding box center [208, 109] width 33 height 13
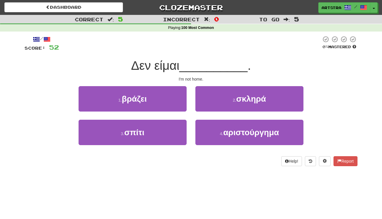
click at [194, 72] on div "Δεν είμαι __________ ." at bounding box center [191, 66] width 333 height 16
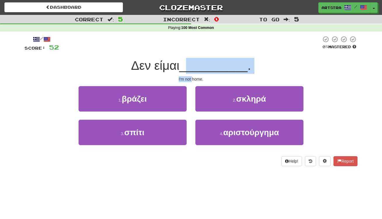
drag, startPoint x: 194, startPoint y: 71, endPoint x: 192, endPoint y: 78, distance: 7.4
click at [192, 78] on div "/ Score: 52 0 % Mastered Δεν είμαι __________ . I'm not home. 1 . βράζει 2 . σκ…" at bounding box center [191, 101] width 333 height 130
click at [192, 78] on div "I'm not home." at bounding box center [191, 79] width 333 height 6
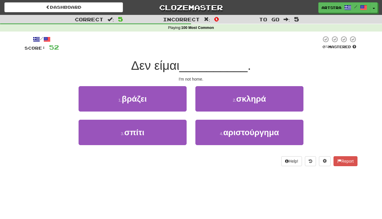
drag, startPoint x: 164, startPoint y: 138, endPoint x: 184, endPoint y: 118, distance: 28.3
click at [164, 138] on button "3 . σπίτι" at bounding box center [133, 132] width 108 height 25
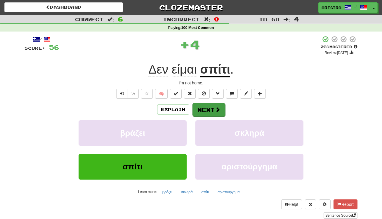
click at [210, 105] on button "Next" at bounding box center [208, 109] width 33 height 13
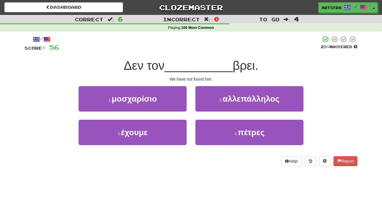
click at [190, 65] on span "__________" at bounding box center [198, 66] width 68 height 14
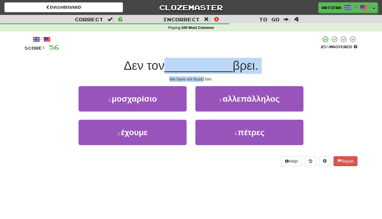
drag, startPoint x: 190, startPoint y: 65, endPoint x: 193, endPoint y: 78, distance: 13.7
click at [193, 78] on div "/ Score: 56 25 % Mastered Δεν τον __________ βρει. We have not found him. 1 . μ…" at bounding box center [191, 101] width 333 height 130
click at [193, 78] on div "We have not found him." at bounding box center [191, 79] width 333 height 6
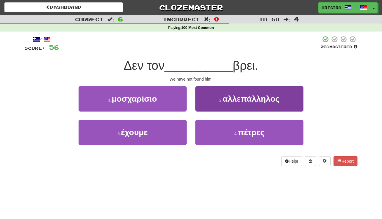
drag, startPoint x: 238, startPoint y: 128, endPoint x: 238, endPoint y: 124, distance: 3.8
click at [237, 128] on button "4 . πέτρες" at bounding box center [249, 132] width 108 height 25
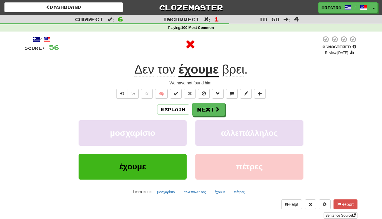
click at [201, 71] on u "έχουμε" at bounding box center [198, 69] width 40 height 15
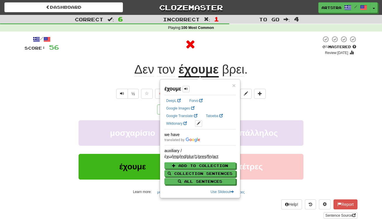
click at [231, 65] on span "βρει" at bounding box center [233, 69] width 22 height 14
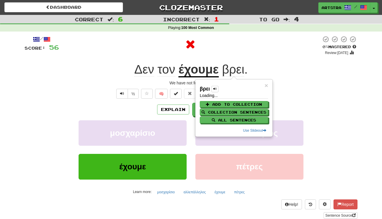
click at [252, 55] on div "/ Score: 56 0 % Mastered Review: 2025-09-17 Δεν τον έχουμε βρει . We have not f…" at bounding box center [191, 127] width 333 height 183
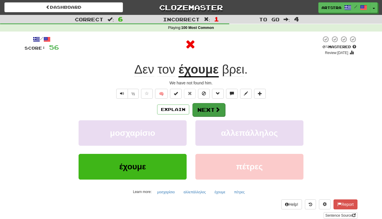
click at [207, 103] on button "Next" at bounding box center [208, 109] width 33 height 13
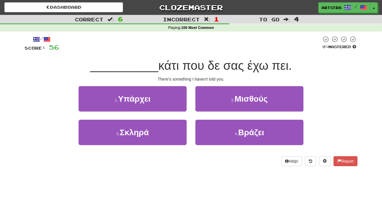
click at [199, 65] on span "κάτι που δε σας έχω πει." at bounding box center [224, 66] width 133 height 14
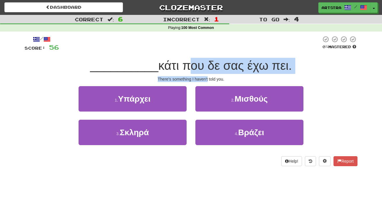
drag, startPoint x: 199, startPoint y: 65, endPoint x: 201, endPoint y: 77, distance: 12.4
click at [201, 77] on div "/ Score: 56 0 % Mastered __________ κάτι που δε σας έχω πει. There's something …" at bounding box center [191, 101] width 333 height 130
click at [201, 76] on div "There's something I haven't told you." at bounding box center [191, 79] width 333 height 6
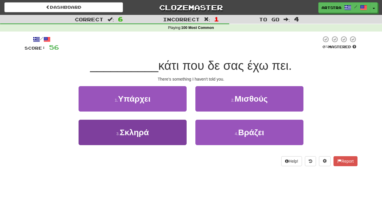
click at [150, 134] on button "3 . Σκληρά" at bounding box center [133, 132] width 108 height 25
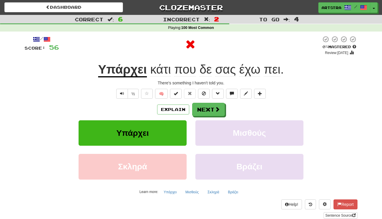
click at [250, 65] on span "έχω" at bounding box center [249, 69] width 21 height 14
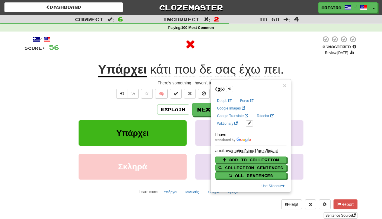
click at [268, 67] on span "πει" at bounding box center [272, 69] width 17 height 14
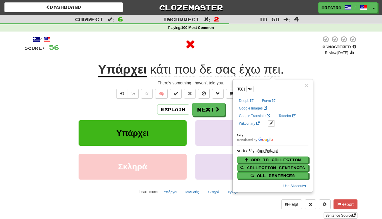
click at [267, 50] on div at bounding box center [190, 45] width 262 height 18
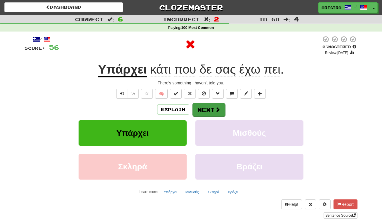
click at [206, 112] on button "Next" at bounding box center [208, 109] width 33 height 13
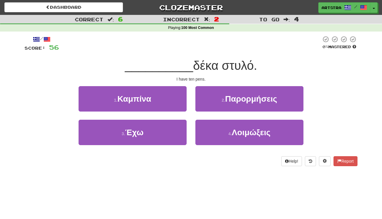
click at [184, 68] on span "__________" at bounding box center [159, 66] width 68 height 14
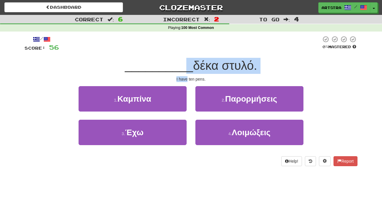
click at [187, 79] on div "/ Score: 56 0 % Mastered __________ δέκα στυλό. I have ten pens. 1 . Καμπίνα 2 …" at bounding box center [191, 101] width 333 height 130
click at [187, 79] on div "I have ten pens." at bounding box center [191, 79] width 333 height 6
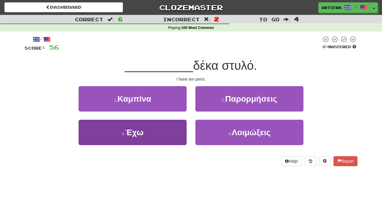
click at [159, 136] on button "3 . Έχω" at bounding box center [133, 132] width 108 height 25
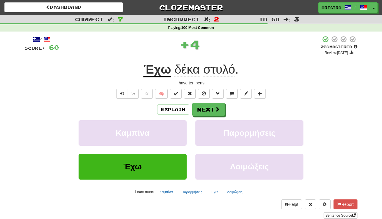
click at [214, 60] on div "/ Score: 60 + 4 25 % Mastered Review: 2025-09-18 Έχω δέκα στυλό . I have ten pe…" at bounding box center [191, 127] width 333 height 183
click at [224, 69] on span "στυλό" at bounding box center [219, 69] width 32 height 14
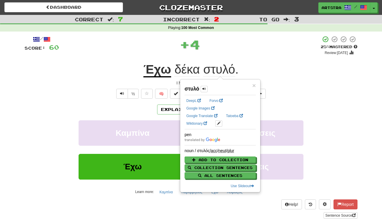
click at [242, 47] on div "+ 4" at bounding box center [190, 45] width 262 height 18
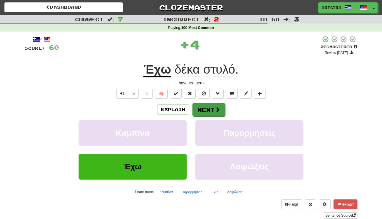
click at [214, 104] on button "Next" at bounding box center [208, 109] width 33 height 13
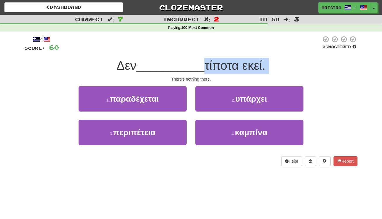
drag, startPoint x: 196, startPoint y: 61, endPoint x: 207, endPoint y: 75, distance: 17.7
click at [207, 75] on div "/ Score: 60 0 % Mastered Δεν __________ τίποτα εκεί. There's nothing there. 1 .…" at bounding box center [191, 101] width 333 height 130
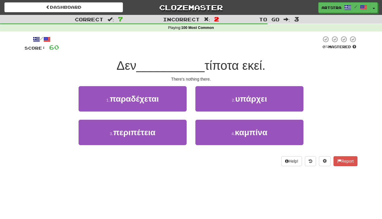
click at [207, 75] on div "/ Score: 60 0 % Mastered Δεν __________ τίποτα εκεί. There's nothing there. 1 .…" at bounding box center [191, 101] width 333 height 130
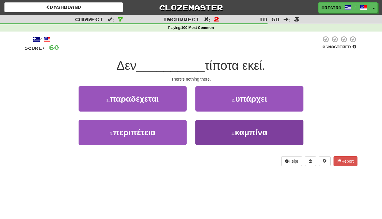
click at [238, 133] on span "καμπίνα" at bounding box center [251, 132] width 32 height 9
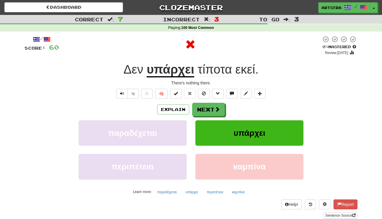
click at [170, 64] on u "υπάρχει" at bounding box center [171, 69] width 48 height 15
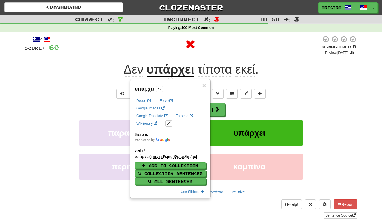
click at [233, 66] on span "τίποτα εκεί ." at bounding box center [226, 69] width 64 height 14
click at [374, 4] on button "Toggle Dropdown" at bounding box center [374, 8] width 8 height 11
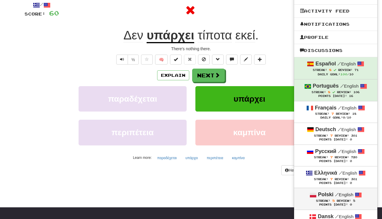
scroll to position [64, 0]
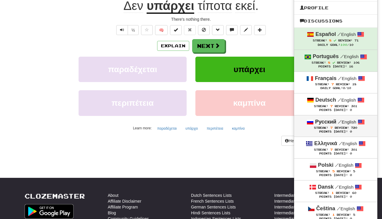
click at [343, 121] on small "/ English" at bounding box center [347, 121] width 18 height 5
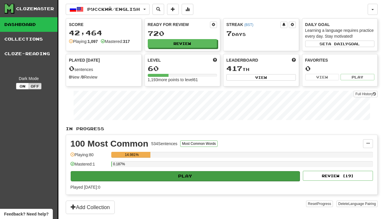
click at [196, 175] on button "Play" at bounding box center [185, 176] width 229 height 10
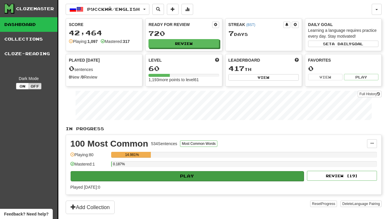
select select "**"
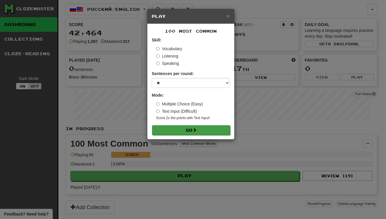
click at [194, 133] on button "Go" at bounding box center [191, 130] width 78 height 10
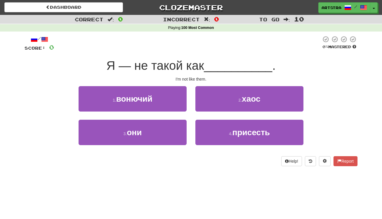
click at [190, 62] on span "Я — не такой как" at bounding box center [154, 66] width 97 height 14
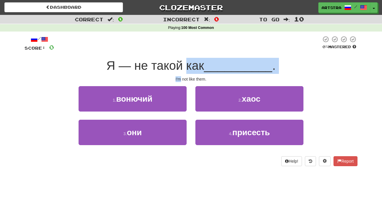
drag, startPoint x: 190, startPoint y: 62, endPoint x: 189, endPoint y: 74, distance: 12.3
click at [189, 74] on div "/ Score: 0 0 % Mastered Я — не такой как __________ . I'm not like them. 1 . во…" at bounding box center [191, 101] width 333 height 130
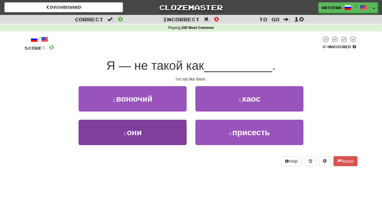
click at [159, 139] on button "3 . они" at bounding box center [133, 132] width 108 height 25
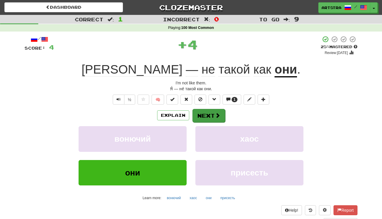
click at [209, 119] on button "Next" at bounding box center [208, 115] width 33 height 13
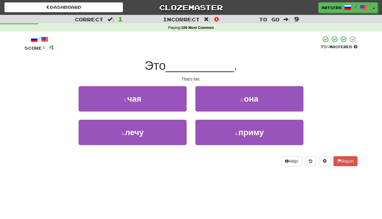
click at [184, 61] on span "__________" at bounding box center [200, 66] width 68 height 14
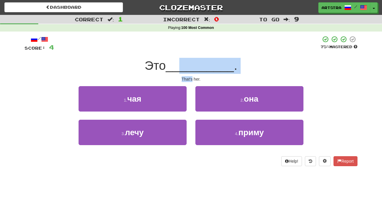
drag, startPoint x: 184, startPoint y: 61, endPoint x: 192, endPoint y: 76, distance: 17.2
click at [192, 76] on div "/ Score: 4 75 % Mastered Это __________ . That's her. 1 . чая 2 . она 3 . лечу …" at bounding box center [191, 101] width 333 height 130
click at [192, 76] on div "That's her." at bounding box center [191, 79] width 333 height 6
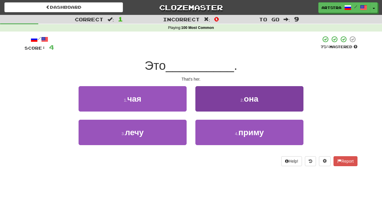
click at [221, 102] on button "2 . она" at bounding box center [249, 98] width 108 height 25
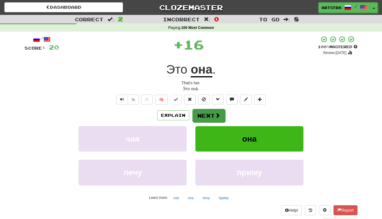
click at [217, 113] on span at bounding box center [217, 115] width 5 height 5
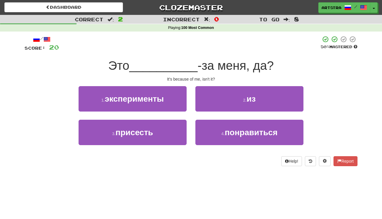
click at [193, 66] on span "__________" at bounding box center [163, 66] width 68 height 14
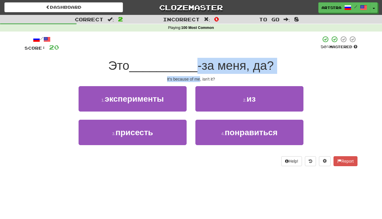
drag, startPoint x: 193, startPoint y: 66, endPoint x: 195, endPoint y: 76, distance: 10.5
click at [195, 76] on div "/ Score: 20 50 % Mastered Это __________ -за меня, да? It's because of me, isn'…" at bounding box center [191, 101] width 333 height 130
click at [195, 76] on div "It's because of me, isn't it?" at bounding box center [191, 79] width 333 height 6
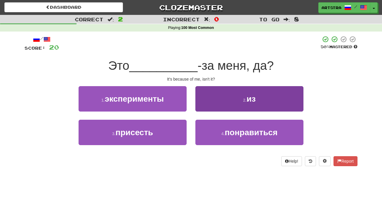
click at [231, 108] on button "2 . из" at bounding box center [249, 98] width 108 height 25
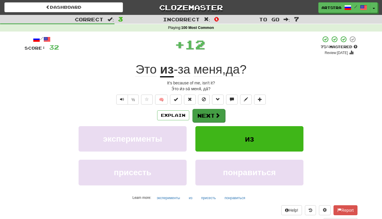
click at [222, 116] on button "Next" at bounding box center [208, 115] width 33 height 13
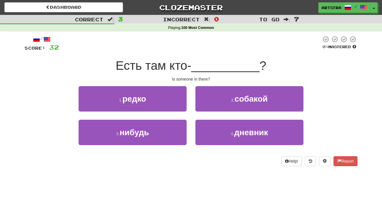
click at [199, 68] on span "__________" at bounding box center [225, 66] width 68 height 14
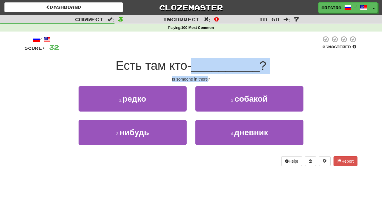
drag, startPoint x: 199, startPoint y: 68, endPoint x: 203, endPoint y: 76, distance: 9.3
click at [203, 76] on div "/ Score: 32 0 % Mastered Есть там кто- __________ ? Is someone in there? 1 . ре…" at bounding box center [191, 101] width 333 height 130
click at [203, 76] on div "Is someone in there?" at bounding box center [191, 79] width 333 height 6
drag, startPoint x: 203, startPoint y: 76, endPoint x: 201, endPoint y: 64, distance: 12.7
click at [201, 64] on div "/ Score: 32 0 % Mastered Есть там кто- __________ ? Is someone in there? 1 . ре…" at bounding box center [191, 101] width 333 height 130
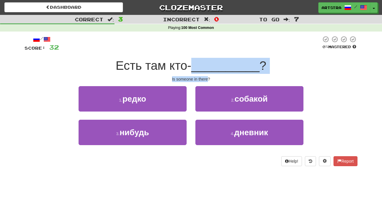
click at [201, 64] on span "__________" at bounding box center [225, 66] width 68 height 14
drag, startPoint x: 201, startPoint y: 64, endPoint x: 203, endPoint y: 77, distance: 13.6
click at [203, 77] on div "/ Score: 32 0 % Mastered Есть там кто- __________ ? Is someone in there? 1 . ре…" at bounding box center [191, 101] width 333 height 130
click at [203, 77] on div "Is someone in there?" at bounding box center [191, 79] width 333 height 6
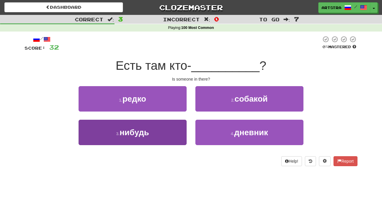
click at [172, 134] on button "3 . нибудь" at bounding box center [133, 132] width 108 height 25
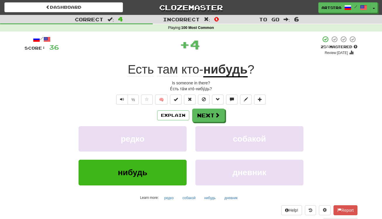
click at [222, 70] on u "нибудь" at bounding box center [225, 69] width 44 height 15
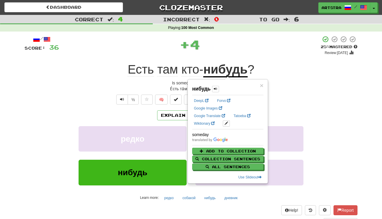
click at [302, 60] on div "/ Score: 36 + 4 25 % Mastered Review: 2025-09-18 Есть там кто- нибудь ? Is some…" at bounding box center [191, 130] width 333 height 189
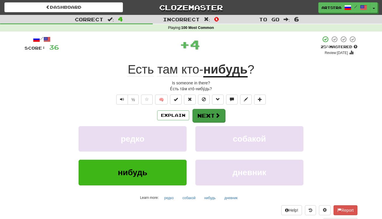
click at [218, 115] on span at bounding box center [217, 115] width 5 height 5
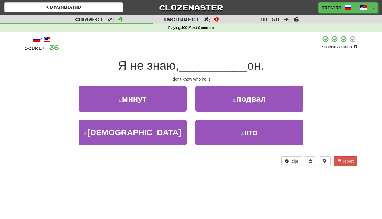
click at [182, 67] on span "__________" at bounding box center [213, 66] width 68 height 14
drag, startPoint x: 182, startPoint y: 67, endPoint x: 190, endPoint y: 78, distance: 14.0
click at [190, 78] on div "/ Score: 36 75 % Mastered Я не знаю, __________ он. I don't know who he is. 1 .…" at bounding box center [191, 101] width 333 height 130
click at [190, 78] on div "I don't know who he is." at bounding box center [191, 79] width 333 height 6
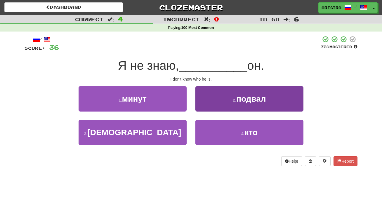
click at [251, 134] on span "кто" at bounding box center [251, 132] width 13 height 9
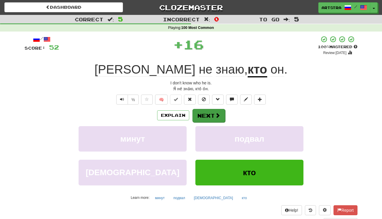
click at [214, 116] on button "Next" at bounding box center [208, 115] width 33 height 13
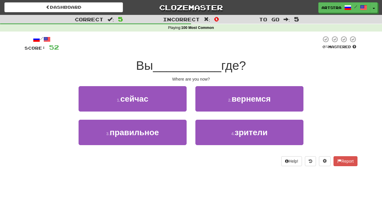
click at [201, 67] on span "__________" at bounding box center [187, 66] width 68 height 14
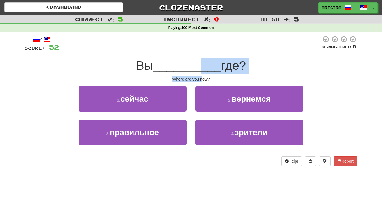
drag, startPoint x: 200, startPoint y: 69, endPoint x: 201, endPoint y: 78, distance: 8.9
click at [201, 78] on div "/ Score: 52 0 % Mastered Вы __________ где? Where are you now? 1 . сейчас 2 . в…" at bounding box center [191, 101] width 333 height 130
click at [201, 78] on div "Where are you now?" at bounding box center [191, 79] width 333 height 6
drag, startPoint x: 201, startPoint y: 78, endPoint x: 200, endPoint y: 61, distance: 17.0
click at [200, 61] on div "/ Score: 52 0 % Mastered Вы __________ где? Where are you now? 1 . сейчас 2 . в…" at bounding box center [191, 101] width 333 height 130
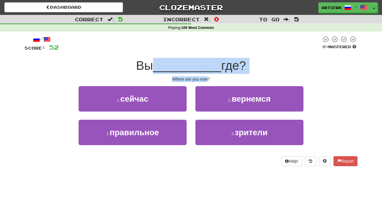
click at [199, 60] on span "__________" at bounding box center [187, 66] width 68 height 14
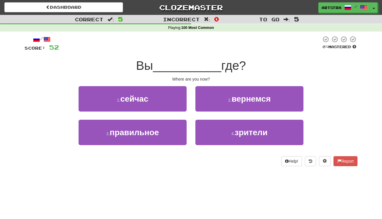
drag, startPoint x: 150, startPoint y: 103, endPoint x: 171, endPoint y: 104, distance: 21.0
click at [151, 104] on button "1 . сейчас" at bounding box center [133, 98] width 108 height 25
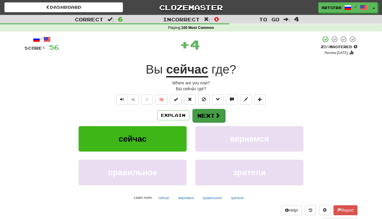
click at [207, 116] on button "Next" at bounding box center [208, 115] width 33 height 13
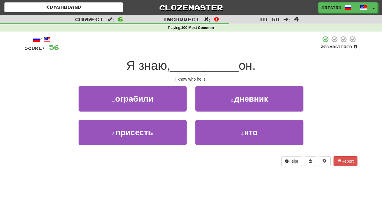
click at [189, 66] on span "__________" at bounding box center [204, 66] width 68 height 14
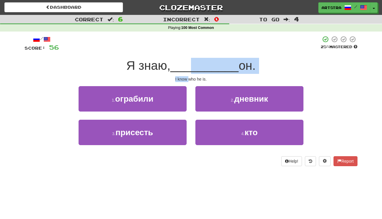
drag, startPoint x: 188, startPoint y: 68, endPoint x: 188, endPoint y: 76, distance: 8.5
click at [188, 76] on div "/ Score: 56 25 % Mastered Я знаю, __________ он. I know who he is. 1 . ограбили…" at bounding box center [191, 101] width 333 height 130
click at [188, 76] on div "I know who he is." at bounding box center [191, 79] width 333 height 6
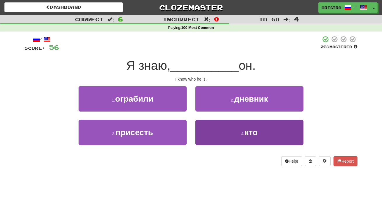
click at [241, 141] on button "4 . кто" at bounding box center [249, 132] width 108 height 25
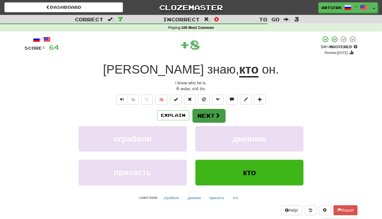
click at [208, 117] on button "Next" at bounding box center [208, 115] width 33 height 13
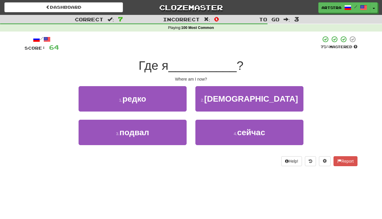
click at [191, 65] on span "__________" at bounding box center [202, 66] width 68 height 14
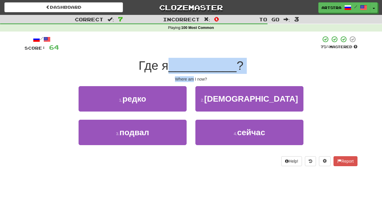
drag, startPoint x: 191, startPoint y: 65, endPoint x: 191, endPoint y: 80, distance: 14.9
click at [191, 80] on div "/ Score: 64 75 % Mastered Где я __________ ? Where am I now? 1 . редко 2 . суши…" at bounding box center [191, 101] width 333 height 130
click at [191, 80] on div "Where am I now?" at bounding box center [191, 79] width 333 height 6
drag, startPoint x: 191, startPoint y: 80, endPoint x: 194, endPoint y: 65, distance: 15.9
click at [194, 65] on div "/ Score: 64 75 % Mastered Где я __________ ? Where am I now? 1 . редко 2 . суши…" at bounding box center [191, 101] width 333 height 130
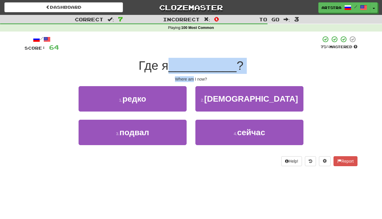
click at [194, 65] on span "__________" at bounding box center [202, 66] width 68 height 14
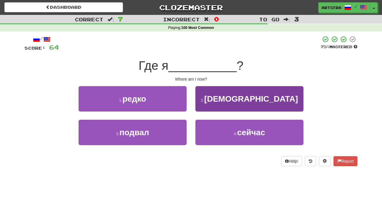
click at [247, 135] on span "сейчас" at bounding box center [251, 132] width 28 height 9
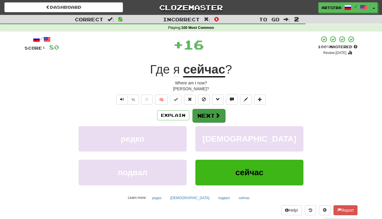
click at [211, 113] on button "Next" at bounding box center [208, 115] width 33 height 13
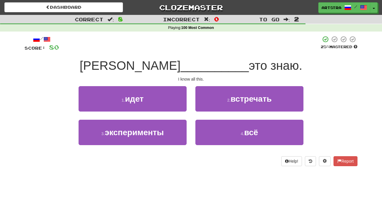
click at [189, 72] on div "Я __________ это знаю." at bounding box center [191, 66] width 333 height 16
drag, startPoint x: 189, startPoint y: 72, endPoint x: 189, endPoint y: 76, distance: 3.5
click at [189, 76] on div "/ Score: 80 25 % Mastered Я __________ это знаю. I know all this. 1 . идет 2 . …" at bounding box center [191, 101] width 333 height 130
click at [189, 76] on div "I know all this." at bounding box center [191, 79] width 333 height 6
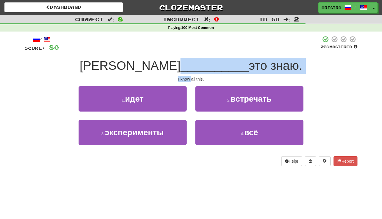
drag, startPoint x: 189, startPoint y: 76, endPoint x: 191, endPoint y: 61, distance: 15.0
click at [191, 61] on div "/ Score: 80 25 % Mastered Я __________ это знаю. I know all this. 1 . идет 2 . …" at bounding box center [191, 101] width 333 height 130
click at [191, 61] on span "__________" at bounding box center [214, 66] width 68 height 14
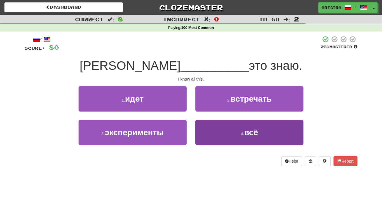
click at [250, 143] on button "4 . всё" at bounding box center [249, 132] width 108 height 25
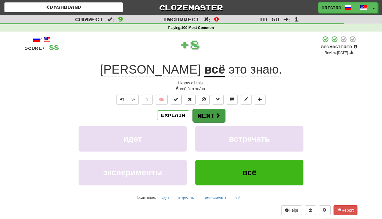
click at [221, 117] on button "Next" at bounding box center [208, 115] width 33 height 13
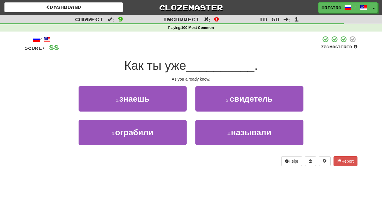
click at [194, 72] on span "__________" at bounding box center [220, 66] width 68 height 14
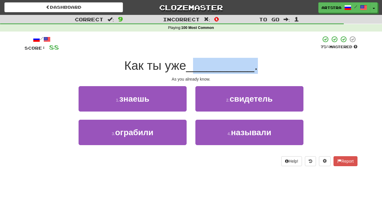
drag, startPoint x: 195, startPoint y: 78, endPoint x: 199, endPoint y: 72, distance: 7.2
click at [199, 72] on div "Как ты уже __________ ." at bounding box center [191, 66] width 333 height 16
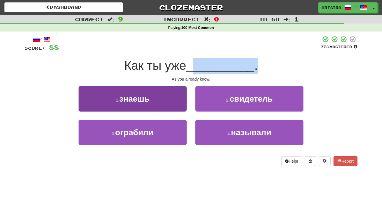
click at [144, 102] on span "знаешь" at bounding box center [134, 98] width 30 height 9
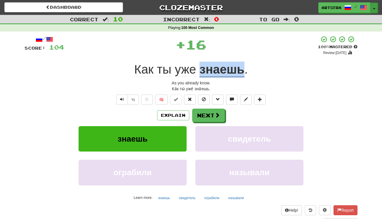
click at [375, 9] on button "Toggle Dropdown" at bounding box center [374, 8] width 8 height 11
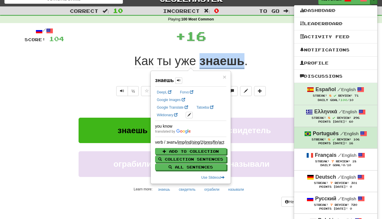
scroll to position [63, 0]
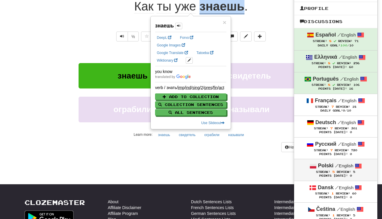
click at [351, 174] on div "Points [DATE]: 0" at bounding box center [336, 176] width 72 height 4
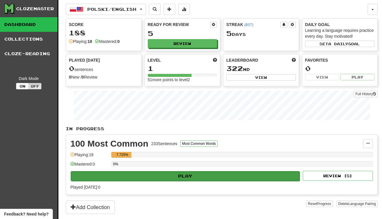
click at [208, 177] on button "Play" at bounding box center [185, 176] width 229 height 10
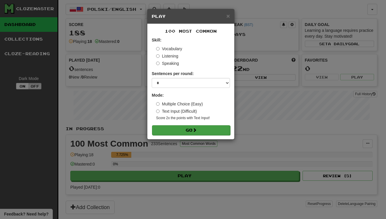
click at [211, 131] on button "Go" at bounding box center [191, 130] width 78 height 10
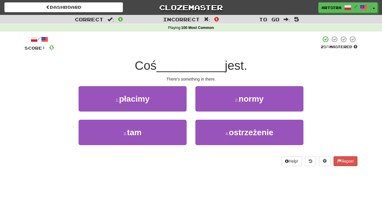
click at [191, 63] on span "__________" at bounding box center [190, 66] width 68 height 14
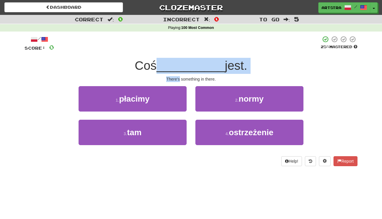
drag, startPoint x: 191, startPoint y: 63, endPoint x: 195, endPoint y: 74, distance: 11.9
click at [195, 74] on div "/ Score: 0 25 % Mastered Coś __________ jest. There's something in there. 1 . p…" at bounding box center [191, 101] width 333 height 130
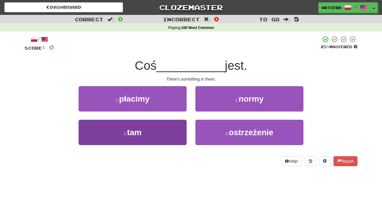
click at [168, 128] on button "3 . tam" at bounding box center [133, 132] width 108 height 25
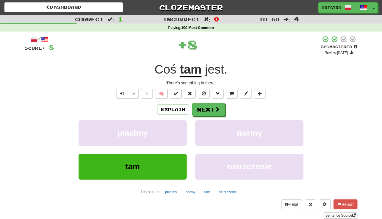
click at [242, 50] on div "+ 8" at bounding box center [187, 45] width 266 height 18
click at [216, 108] on span at bounding box center [217, 109] width 5 height 5
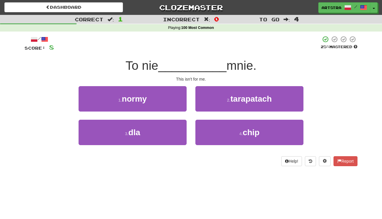
click at [195, 71] on span "__________" at bounding box center [192, 66] width 68 height 14
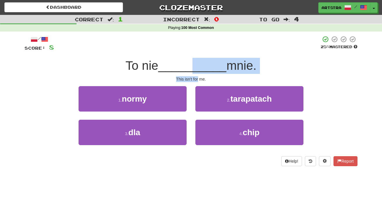
drag, startPoint x: 195, startPoint y: 71, endPoint x: 198, endPoint y: 76, distance: 6.8
click at [198, 76] on div "/ Score: 8 25 % Mastered To nie __________ mnie. This isn't for me. 1 . normy 2…" at bounding box center [191, 101] width 333 height 130
click at [198, 76] on div "This isn't for me." at bounding box center [191, 79] width 333 height 6
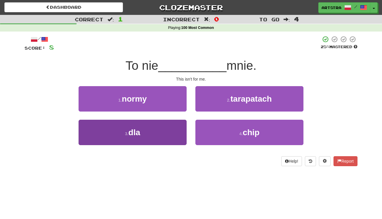
click at [169, 128] on button "3 . dla" at bounding box center [133, 132] width 108 height 25
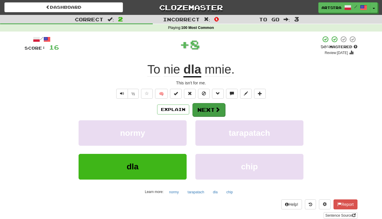
click at [207, 109] on button "Next" at bounding box center [208, 109] width 33 height 13
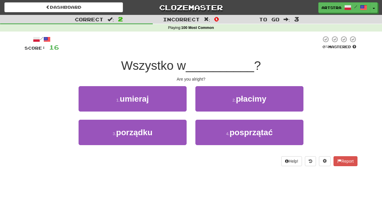
click at [186, 66] on span "Wszystko w" at bounding box center [153, 66] width 65 height 14
drag, startPoint x: 191, startPoint y: 66, endPoint x: 198, endPoint y: 80, distance: 15.9
click at [198, 80] on div "/ Score: 16 0 % Mastered Wszystko w __________ ? Are you alright? 1 . umieraj 2…" at bounding box center [191, 101] width 333 height 130
click at [198, 80] on div "Are you alright?" at bounding box center [191, 79] width 333 height 6
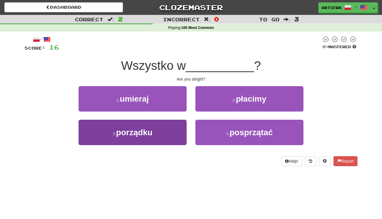
click at [154, 132] on button "3 . porządku" at bounding box center [133, 132] width 108 height 25
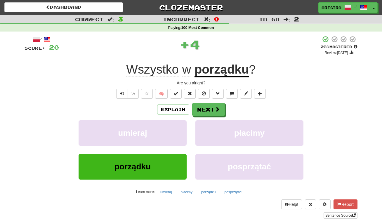
click at [229, 60] on div "/ Score: 20 + 4 25 % Mastered Review: [DATE] Wszystko w porządku ? Are you alri…" at bounding box center [191, 127] width 333 height 183
click at [223, 72] on u "porządku" at bounding box center [221, 69] width 55 height 15
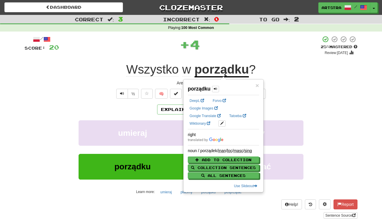
click at [301, 63] on div "Wszystko w porządku ?" at bounding box center [191, 70] width 333 height 16
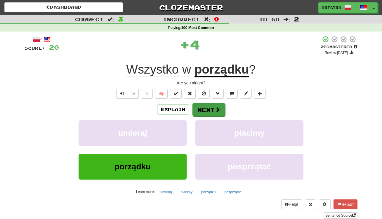
click at [208, 113] on button "Next" at bounding box center [208, 109] width 33 height 13
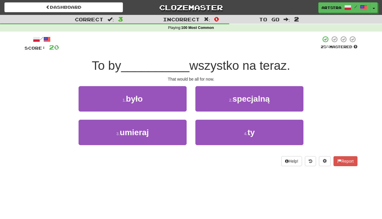
click at [184, 61] on span "__________" at bounding box center [155, 66] width 68 height 14
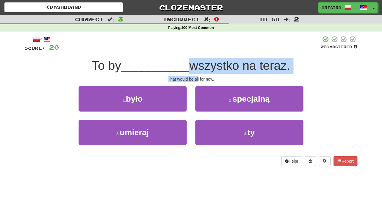
drag, startPoint x: 187, startPoint y: 67, endPoint x: 198, endPoint y: 77, distance: 15.1
click at [198, 77] on div "/ Score: 20 25 % Mastered To by __________ wszystko na teraz. That would be all…" at bounding box center [191, 101] width 333 height 130
click at [198, 77] on div "That would be all for now." at bounding box center [191, 79] width 333 height 6
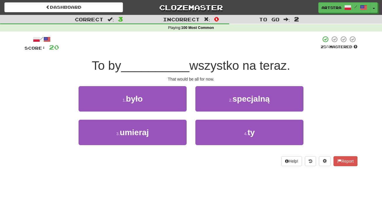
drag, startPoint x: 239, startPoint y: 130, endPoint x: 247, endPoint y: 118, distance: 14.5
click at [241, 131] on button "4 . ty" at bounding box center [249, 132] width 108 height 25
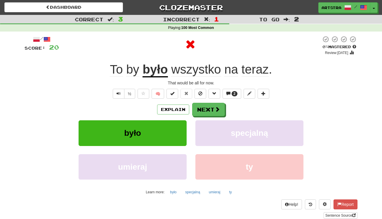
click at [203, 67] on span "wszystko" at bounding box center [196, 69] width 50 height 14
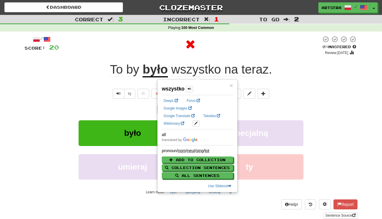
click at [251, 64] on span "teraz" at bounding box center [254, 69] width 27 height 14
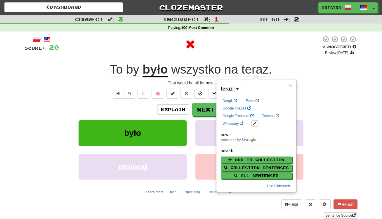
click at [289, 46] on div at bounding box center [190, 45] width 262 height 18
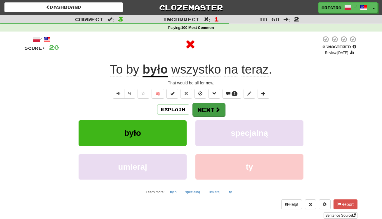
click at [209, 109] on button "Next" at bounding box center [208, 109] width 33 height 13
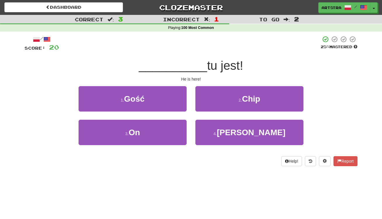
click at [197, 68] on span "__________" at bounding box center [173, 66] width 68 height 14
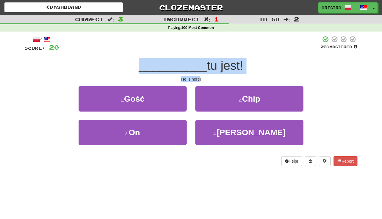
drag, startPoint x: 197, startPoint y: 68, endPoint x: 198, endPoint y: 78, distance: 10.0
click at [198, 78] on div "/ Score: 20 25 % Mastered __________ tu jest! He is here! 1 . Gość 2 . Chip 3 .…" at bounding box center [191, 101] width 333 height 130
click at [198, 78] on div "He is here!" at bounding box center [191, 79] width 333 height 6
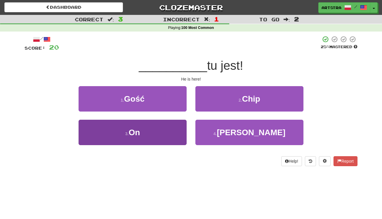
click at [162, 132] on button "3 . On" at bounding box center [133, 132] width 108 height 25
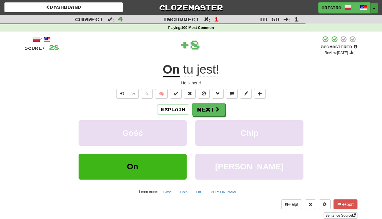
click at [373, 8] on span "button" at bounding box center [374, 8] width 2 height 1
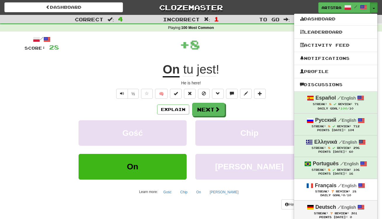
click at [348, 207] on small "/ English" at bounding box center [346, 207] width 18 height 5
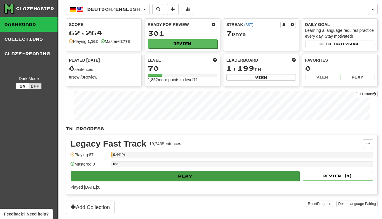
click at [199, 180] on button "Play" at bounding box center [185, 176] width 229 height 10
select select "**"
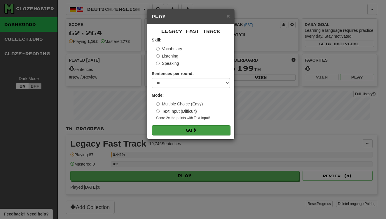
click at [210, 128] on button "Go" at bounding box center [191, 130] width 78 height 10
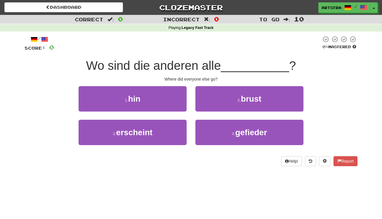
click at [195, 67] on span "Wo sind die anderen alle" at bounding box center [153, 66] width 135 height 14
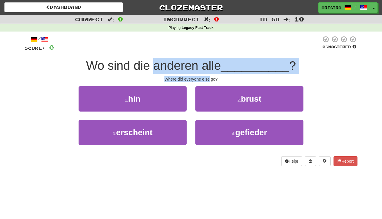
drag, startPoint x: 195, startPoint y: 67, endPoint x: 204, endPoint y: 79, distance: 15.0
click at [204, 79] on div "/ Score: 0 0 % Mastered Wo sind die anderen alle __________ ? Where did everyon…" at bounding box center [191, 101] width 333 height 130
click at [204, 79] on div "Where did everyone else go?" at bounding box center [191, 79] width 333 height 6
drag, startPoint x: 204, startPoint y: 79, endPoint x: 206, endPoint y: 63, distance: 15.9
click at [206, 63] on div "/ Score: 0 0 % Mastered Wo sind die anderen alle __________ ? Where did everyon…" at bounding box center [191, 101] width 333 height 130
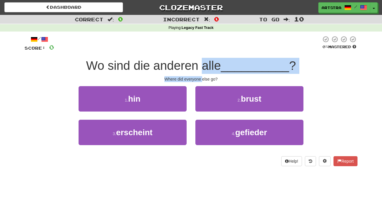
click at [206, 63] on span "Wo sind die anderen alle" at bounding box center [153, 66] width 135 height 14
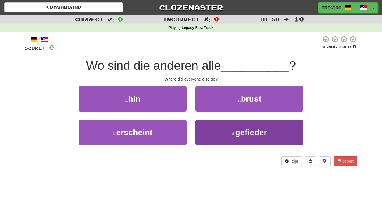
click at [275, 133] on button "4 . gefieder" at bounding box center [249, 132] width 108 height 25
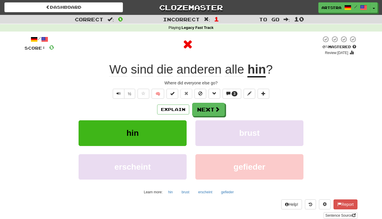
click at [263, 67] on u "hin" at bounding box center [256, 69] width 18 height 15
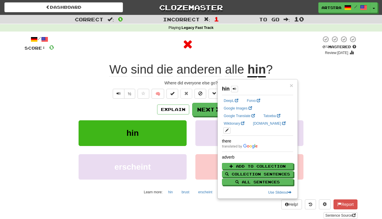
drag, startPoint x: 249, startPoint y: 42, endPoint x: 262, endPoint y: 43, distance: 12.9
click at [262, 43] on div at bounding box center [187, 45] width 267 height 18
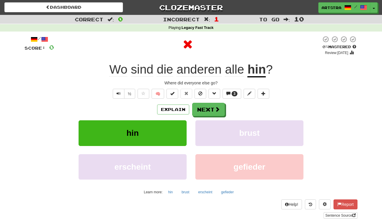
click at [208, 119] on div "Explain Next hin [PERSON_NAME] erscheint gefieder Learn more: hin [PERSON_NAME]…" at bounding box center [191, 150] width 333 height 94
click at [209, 114] on button "Next" at bounding box center [208, 109] width 33 height 13
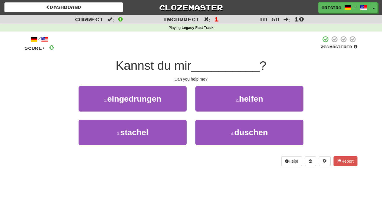
click at [191, 62] on span "Kannst du mir" at bounding box center [154, 66] width 76 height 14
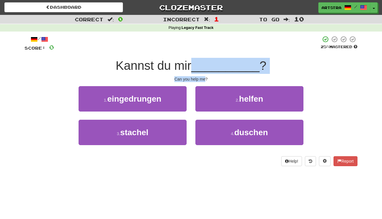
drag, startPoint x: 194, startPoint y: 62, endPoint x: 201, endPoint y: 79, distance: 18.3
click at [201, 79] on div "/ Score: 0 25 % Mastered Kannst du mir __________ ? Can you help me? 1 . einged…" at bounding box center [191, 101] width 333 height 130
click at [201, 79] on div "Can you help me?" at bounding box center [191, 79] width 333 height 6
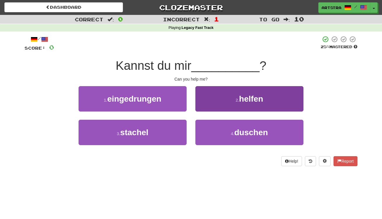
click at [211, 92] on button "2 . helfen" at bounding box center [249, 98] width 108 height 25
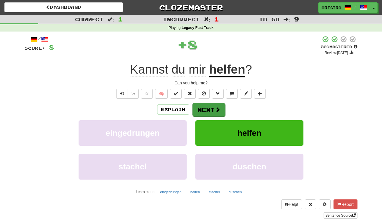
click at [213, 108] on button "Next" at bounding box center [208, 109] width 33 height 13
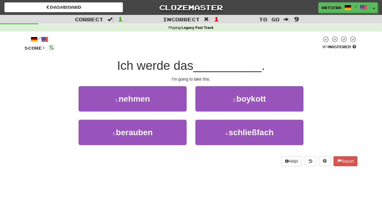
click at [193, 69] on span "Ich werde das" at bounding box center [155, 66] width 76 height 14
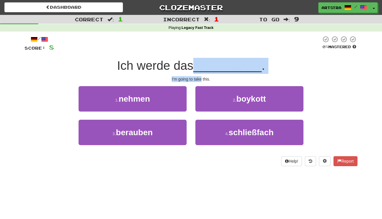
drag, startPoint x: 195, startPoint y: 69, endPoint x: 198, endPoint y: 77, distance: 9.3
click at [198, 77] on div "/ Score: 8 0 % Mastered Ich werde das __________ . I'm going to take this. 1 . …" at bounding box center [191, 101] width 333 height 130
click at [198, 77] on div "I'm going to take this." at bounding box center [191, 79] width 333 height 6
drag, startPoint x: 198, startPoint y: 77, endPoint x: 199, endPoint y: 60, distance: 16.9
click at [199, 60] on div "/ Score: 8 0 % Mastered Ich werde das __________ . I'm going to take this. 1 . …" at bounding box center [191, 101] width 333 height 130
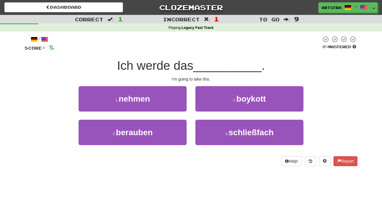
click at [199, 60] on span "__________" at bounding box center [227, 66] width 68 height 14
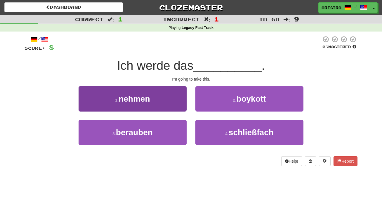
click at [143, 98] on span "nehmen" at bounding box center [134, 98] width 31 height 9
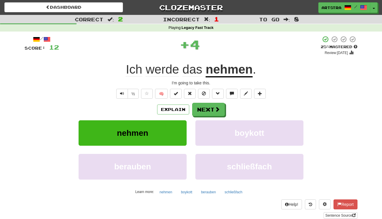
click at [160, 57] on div "/ Score: 12 + 4 25 % Mastered Review: [DATE] Ich werde das nehmen . I'm going t…" at bounding box center [191, 127] width 333 height 183
click at [166, 68] on span "werde" at bounding box center [162, 69] width 33 height 14
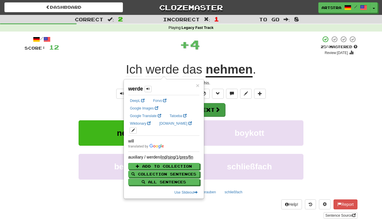
click at [222, 115] on button "Next" at bounding box center [208, 109] width 33 height 13
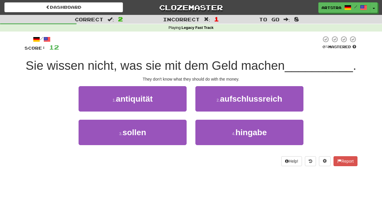
click at [205, 62] on span "Sie wissen nicht, was sie mit dem Geld machen" at bounding box center [155, 66] width 259 height 14
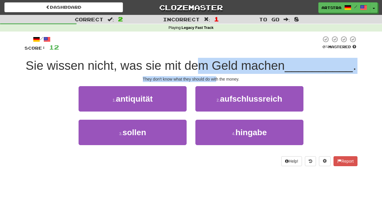
drag, startPoint x: 205, startPoint y: 62, endPoint x: 218, endPoint y: 79, distance: 20.4
click at [218, 79] on div "/ Score: 12 0 % Mastered Sie wissen nicht, was sie mit dem Geld [PERSON_NAME] _…" at bounding box center [191, 101] width 333 height 130
click at [218, 79] on div "They don't know what they should do with the money." at bounding box center [191, 79] width 333 height 6
drag, startPoint x: 218, startPoint y: 79, endPoint x: 218, endPoint y: 70, distance: 8.8
click at [218, 70] on div "/ Score: 12 0 % Mastered Sie wissen nicht, was sie mit dem Geld [PERSON_NAME] _…" at bounding box center [191, 101] width 333 height 130
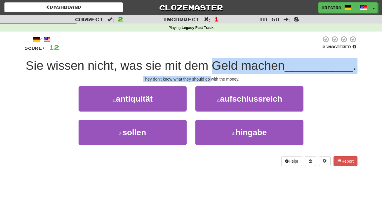
click at [218, 70] on span "Sie wissen nicht, was sie mit dem Geld machen" at bounding box center [155, 66] width 259 height 14
drag, startPoint x: 218, startPoint y: 70, endPoint x: 222, endPoint y: 77, distance: 8.4
click at [222, 77] on div "/ Score: 12 0 % Mastered Sie wissen nicht, was sie mit dem Geld [PERSON_NAME] _…" at bounding box center [191, 101] width 333 height 130
click at [222, 77] on div "They don't know what they should do with the money." at bounding box center [191, 79] width 333 height 6
drag, startPoint x: 222, startPoint y: 77, endPoint x: 222, endPoint y: 70, distance: 7.0
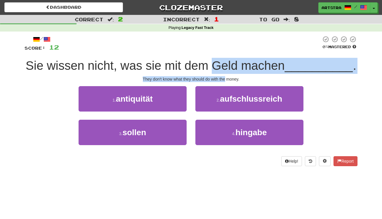
click at [222, 70] on div "/ Score: 12 0 % Mastered Sie wissen nicht, was sie mit dem Geld [PERSON_NAME] _…" at bounding box center [191, 101] width 333 height 130
click at [222, 70] on span "Sie wissen nicht, was sie mit dem Geld machen" at bounding box center [155, 66] width 259 height 14
drag, startPoint x: 222, startPoint y: 70, endPoint x: 224, endPoint y: 80, distance: 10.5
click at [224, 80] on div "/ Score: 12 0 % Mastered Sie wissen nicht, was sie mit dem Geld [PERSON_NAME] _…" at bounding box center [191, 101] width 333 height 130
click at [224, 80] on div "They don't know what they should do with the money." at bounding box center [191, 79] width 333 height 6
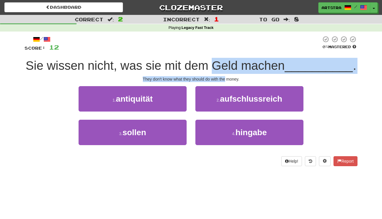
drag, startPoint x: 224, startPoint y: 80, endPoint x: 225, endPoint y: 65, distance: 15.5
click at [225, 65] on div "/ Score: 12 0 % Mastered Sie wissen nicht, was sie mit dem Geld [PERSON_NAME] _…" at bounding box center [191, 101] width 333 height 130
click at [225, 65] on span "Sie wissen nicht, was sie mit dem Geld machen" at bounding box center [155, 66] width 259 height 14
drag, startPoint x: 225, startPoint y: 65, endPoint x: 230, endPoint y: 75, distance: 11.6
click at [230, 75] on div "/ Score: 12 0 % Mastered Sie wissen nicht, was sie mit dem Geld machen ________…" at bounding box center [191, 101] width 333 height 130
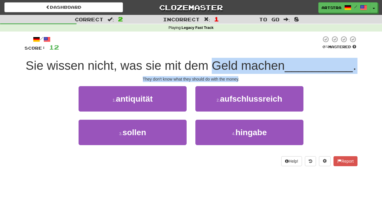
click at [230, 76] on div "They don't know what they should do with the money." at bounding box center [191, 79] width 333 height 6
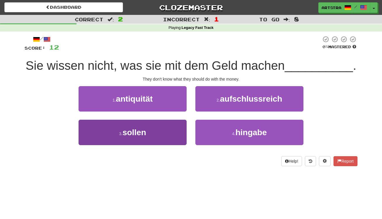
click at [142, 137] on button "3 . sollen" at bounding box center [133, 132] width 108 height 25
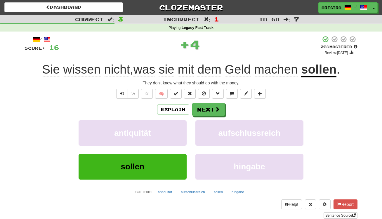
click at [340, 71] on span "." at bounding box center [338, 69] width 4 height 14
click at [336, 71] on u "sollen" at bounding box center [318, 69] width 35 height 15
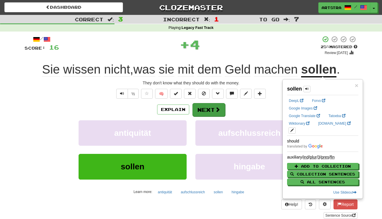
click at [215, 111] on span at bounding box center [217, 109] width 5 height 5
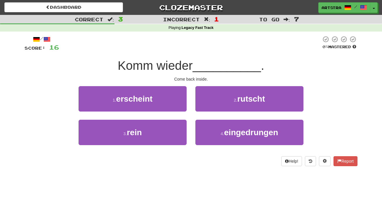
click at [187, 57] on div "/ Score: 16 0 % Mastered Komm wieder __________ . Come back inside. 1 . erschei…" at bounding box center [191, 101] width 333 height 130
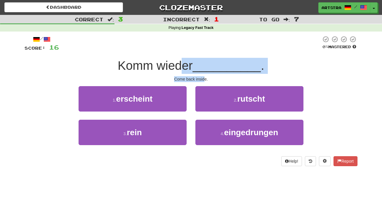
drag, startPoint x: 187, startPoint y: 61, endPoint x: 203, endPoint y: 76, distance: 21.5
click at [203, 76] on div "/ Score: 16 0 % Mastered Komm wieder __________ . Come back inside. 1 . erschei…" at bounding box center [191, 101] width 333 height 130
click at [203, 76] on div "Come back inside." at bounding box center [191, 79] width 333 height 6
drag, startPoint x: 203, startPoint y: 76, endPoint x: 203, endPoint y: 66, distance: 9.6
click at [203, 66] on div "/ Score: 16 0 % Mastered Komm wieder __________ . Come back inside. 1 . erschei…" at bounding box center [191, 101] width 333 height 130
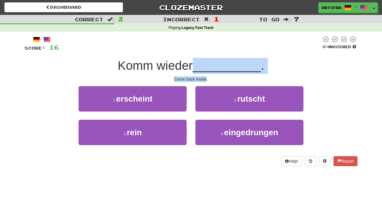
click at [203, 66] on span "__________" at bounding box center [227, 66] width 68 height 14
drag, startPoint x: 203, startPoint y: 66, endPoint x: 201, endPoint y: 76, distance: 10.8
click at [201, 76] on div "/ Score: 16 0 % Mastered Komm wieder __________ . Come back inside. 1 . erschei…" at bounding box center [191, 101] width 333 height 130
click at [201, 76] on div "Come back inside." at bounding box center [191, 79] width 333 height 6
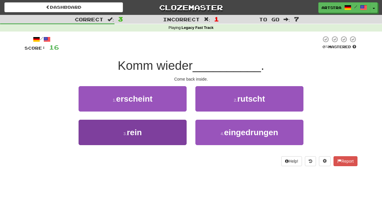
click at [173, 126] on button "3 . rein" at bounding box center [133, 132] width 108 height 25
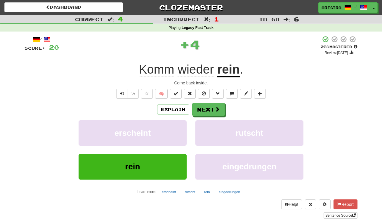
click at [230, 70] on u "rein" at bounding box center [228, 69] width 22 height 15
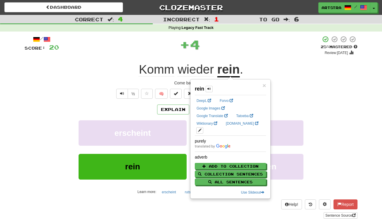
click at [148, 67] on span "Komm" at bounding box center [156, 69] width 35 height 14
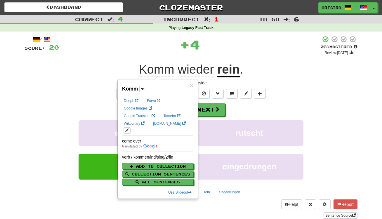
click at [215, 36] on div "+ 4" at bounding box center [190, 45] width 262 height 18
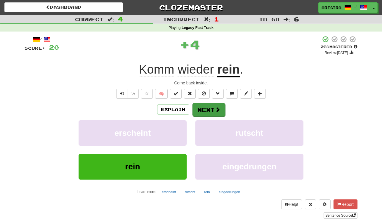
click at [218, 106] on button "Next" at bounding box center [208, 109] width 33 height 13
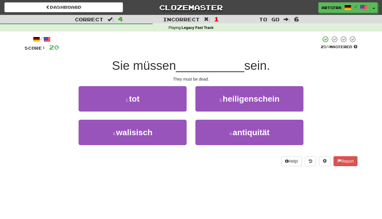
click at [183, 65] on span "__________" at bounding box center [210, 66] width 68 height 14
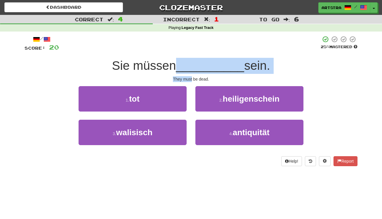
drag, startPoint x: 183, startPoint y: 65, endPoint x: 190, endPoint y: 78, distance: 14.2
click at [190, 78] on div "/ Score: 20 25 % Mastered Sie müssen __________ sein. They must be dead. 1 . to…" at bounding box center [191, 101] width 333 height 130
click at [190, 78] on div "They must be dead." at bounding box center [191, 79] width 333 height 6
drag, startPoint x: 190, startPoint y: 78, endPoint x: 189, endPoint y: 64, distance: 13.8
click at [189, 64] on div "/ Score: 20 25 % Mastered Sie müssen __________ sein. They must be dead. 1 . to…" at bounding box center [191, 101] width 333 height 130
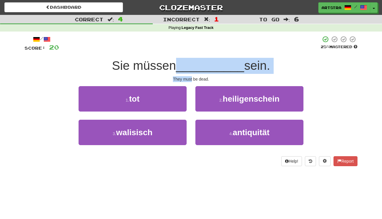
click at [189, 64] on span "__________" at bounding box center [210, 66] width 68 height 14
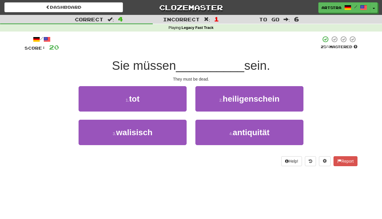
click at [169, 96] on button "1 . tot" at bounding box center [133, 98] width 108 height 25
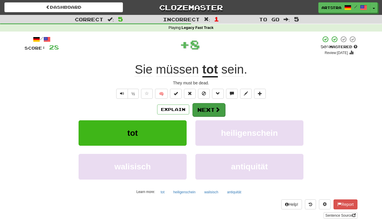
click at [214, 109] on button "Next" at bounding box center [208, 109] width 33 height 13
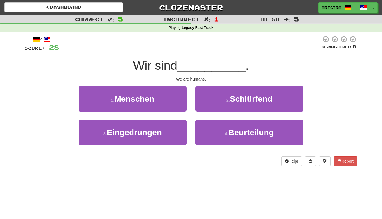
click at [201, 77] on div "We are humans." at bounding box center [191, 79] width 333 height 6
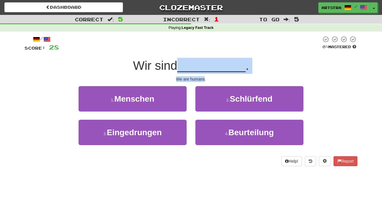
drag, startPoint x: 201, startPoint y: 77, endPoint x: 200, endPoint y: 65, distance: 11.4
click at [200, 65] on div "/ Score: 28 0 % Mastered Wir sind __________ . We are humans. 1 . Menschen 2 . …" at bounding box center [191, 101] width 333 height 130
click at [200, 65] on span "__________" at bounding box center [211, 66] width 68 height 14
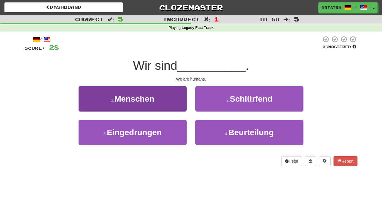
click at [161, 102] on button "1 . Menschen" at bounding box center [133, 98] width 108 height 25
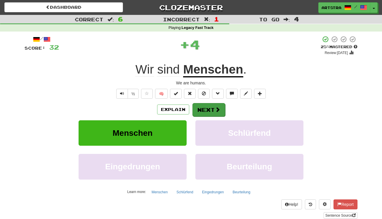
click at [213, 108] on button "Next" at bounding box center [208, 109] width 33 height 13
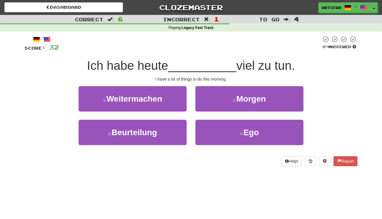
click at [197, 60] on span "__________" at bounding box center [202, 66] width 68 height 14
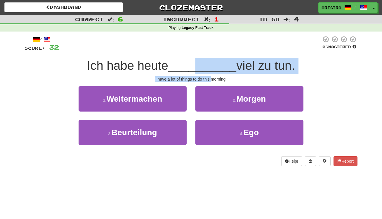
drag, startPoint x: 196, startPoint y: 62, endPoint x: 212, endPoint y: 77, distance: 21.5
click at [212, 77] on div "/ Score: 32 0 % Mastered Ich habe heute __________ viel zu tun. I have a lot of…" at bounding box center [191, 101] width 333 height 130
click at [212, 77] on div "I have a lot of things to do this morning." at bounding box center [191, 79] width 333 height 6
drag, startPoint x: 212, startPoint y: 77, endPoint x: 212, endPoint y: 67, distance: 9.3
click at [212, 67] on div "/ Score: 32 0 % Mastered Ich habe heute __________ viel zu tun. I have a lot of…" at bounding box center [191, 101] width 333 height 130
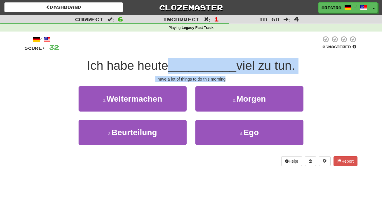
click at [212, 67] on span "__________" at bounding box center [202, 66] width 68 height 14
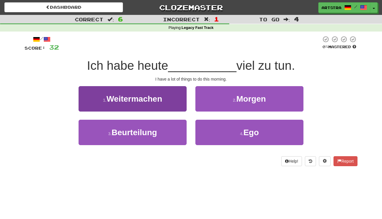
click at [158, 100] on span "Weitermachen" at bounding box center [134, 98] width 56 height 9
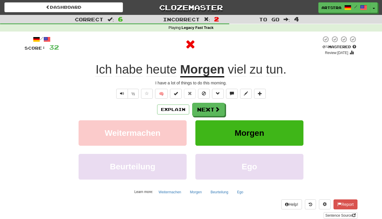
click at [227, 73] on span "viel zu tun ." at bounding box center [255, 69] width 62 height 14
click at [223, 73] on u "Morgen" at bounding box center [202, 69] width 44 height 15
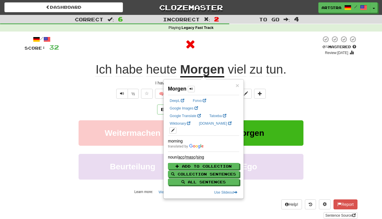
click at [246, 49] on div at bounding box center [190, 45] width 262 height 18
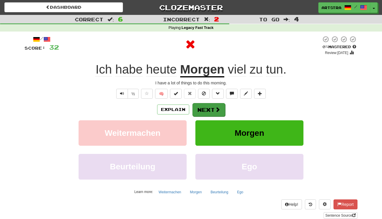
click at [213, 107] on button "Next" at bounding box center [208, 109] width 33 height 13
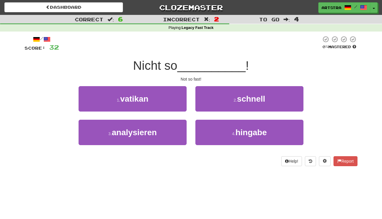
click at [192, 64] on span "__________" at bounding box center [211, 66] width 68 height 14
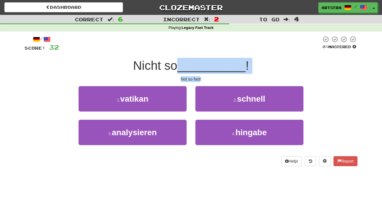
drag, startPoint x: 192, startPoint y: 64, endPoint x: 200, endPoint y: 77, distance: 15.3
click at [200, 77] on div "/ Score: 32 0 % Mastered Nicht so __________ ! Not so fast! 1 . vatikan 2 . sch…" at bounding box center [191, 101] width 333 height 130
click at [200, 77] on div "Not so fast!" at bounding box center [191, 79] width 333 height 6
drag, startPoint x: 200, startPoint y: 77, endPoint x: 199, endPoint y: 58, distance: 19.9
click at [199, 58] on div "/ Score: 32 0 % Mastered Nicht so __________ ! Not so fast! 1 . vatikan 2 . sch…" at bounding box center [191, 101] width 333 height 130
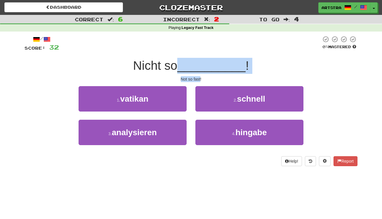
click at [199, 58] on div "Nicht so __________ !" at bounding box center [191, 66] width 333 height 16
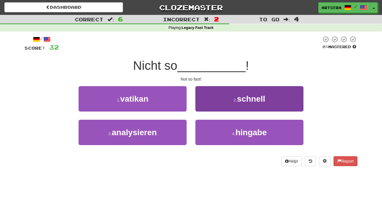
click at [240, 104] on button "2 . schnell" at bounding box center [249, 98] width 108 height 25
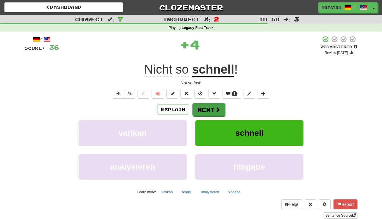
click at [219, 109] on span at bounding box center [217, 109] width 5 height 5
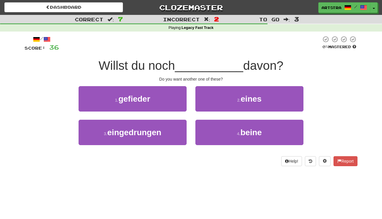
click at [198, 64] on span "__________" at bounding box center [209, 66] width 68 height 14
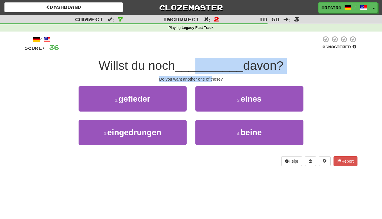
drag, startPoint x: 198, startPoint y: 68, endPoint x: 212, endPoint y: 76, distance: 16.3
click at [212, 76] on div "/ Score: 36 0 % Mastered Willst du noch __________ davon? Do you want another o…" at bounding box center [191, 101] width 333 height 130
click at [212, 76] on div "Do you want another one of these?" at bounding box center [191, 79] width 333 height 6
drag, startPoint x: 212, startPoint y: 76, endPoint x: 213, endPoint y: 64, distance: 12.9
click at [213, 64] on div "/ Score: 36 0 % Mastered Willst du noch __________ davon? Do you want another o…" at bounding box center [191, 101] width 333 height 130
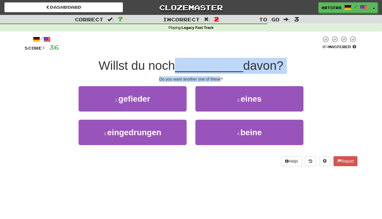
click at [213, 64] on span "__________" at bounding box center [209, 66] width 68 height 14
drag, startPoint x: 213, startPoint y: 64, endPoint x: 209, endPoint y: 79, distance: 15.4
click at [209, 79] on div "/ Score: 36 0 % Mastered Willst du noch __________ davon? Do you want another o…" at bounding box center [191, 101] width 333 height 130
click at [209, 79] on div "Do you want another one of these?" at bounding box center [191, 79] width 333 height 6
drag, startPoint x: 209, startPoint y: 79, endPoint x: 209, endPoint y: 63, distance: 15.8
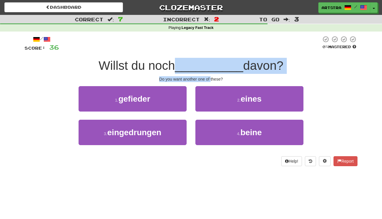
click at [209, 63] on div "/ Score: 36 0 % Mastered Willst du noch __________ davon? Do you want another o…" at bounding box center [191, 101] width 333 height 130
click at [209, 63] on span "__________" at bounding box center [209, 66] width 68 height 14
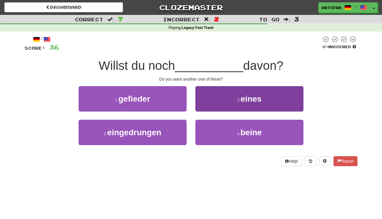
click at [252, 106] on button "2 . eines" at bounding box center [249, 98] width 108 height 25
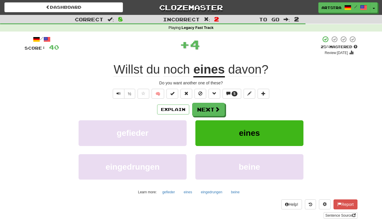
click at [205, 68] on u "eines" at bounding box center [208, 69] width 31 height 15
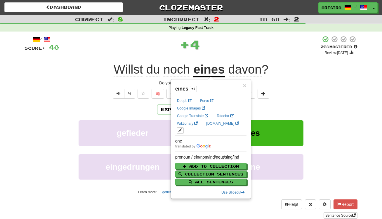
drag, startPoint x: 328, startPoint y: 67, endPoint x: 330, endPoint y: 62, distance: 5.1
click at [329, 66] on div "Willst du noch eines davon ?" at bounding box center [191, 70] width 333 height 16
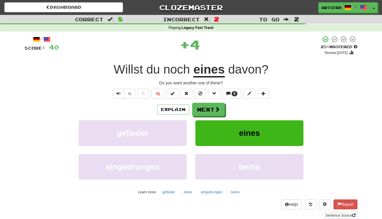
click at [377, 9] on div "Artstra / Toggle Dropdown Dashboard Leaderboard Activity Feed Notifications Pro…" at bounding box center [318, 7] width 127 height 11
click at [377, 9] on button "Toggle Dropdown" at bounding box center [374, 8] width 8 height 11
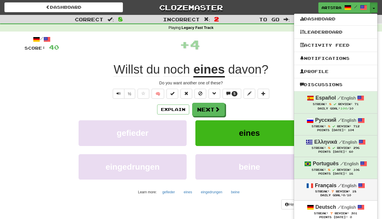
click at [339, 194] on div "Daily Goal: 0 /10" at bounding box center [336, 196] width 72 height 4
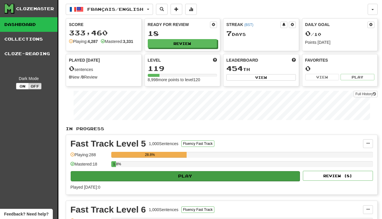
click at [234, 179] on button "Play" at bounding box center [185, 176] width 229 height 10
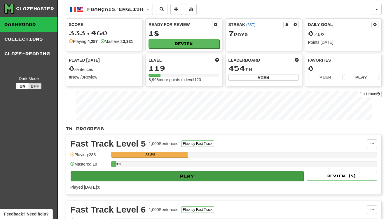
select select "**"
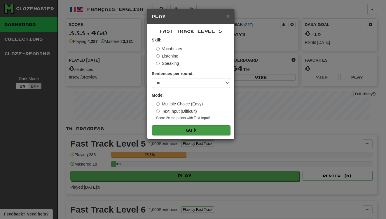
click at [209, 131] on button "Go" at bounding box center [191, 130] width 78 height 10
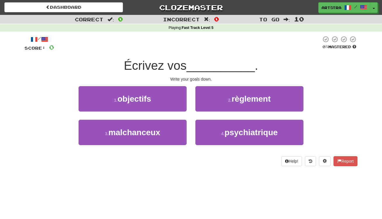
click at [187, 62] on span "Écrivez vos" at bounding box center [155, 66] width 63 height 14
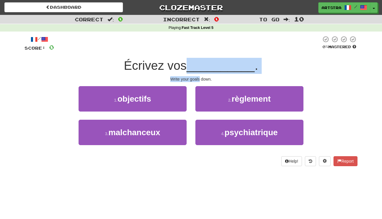
drag, startPoint x: 188, startPoint y: 72, endPoint x: 191, endPoint y: 78, distance: 6.1
click at [191, 78] on div "/ Score: 0 0 % Mastered Écrivez vos __________ . Write your goals down. 1 . obj…" at bounding box center [191, 101] width 333 height 130
click at [191, 78] on div "Write your goals down." at bounding box center [191, 79] width 333 height 6
drag, startPoint x: 191, startPoint y: 78, endPoint x: 190, endPoint y: 66, distance: 11.4
click at [190, 66] on div "/ Score: 0 0 % Mastered Écrivez vos __________ . Write your goals down. 1 . obj…" at bounding box center [191, 101] width 333 height 130
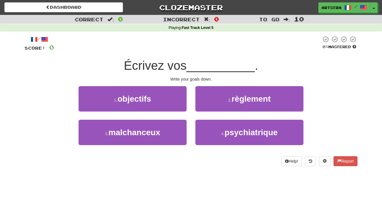
click at [187, 66] on span "Écrivez vos" at bounding box center [155, 66] width 63 height 14
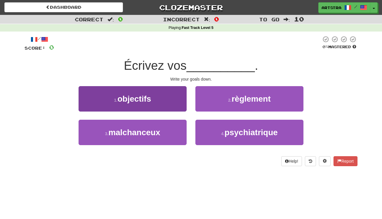
click at [167, 91] on button "1 . objectifs" at bounding box center [133, 98] width 108 height 25
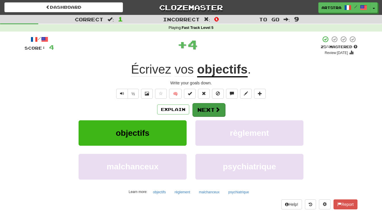
click at [210, 112] on button "Next" at bounding box center [208, 109] width 33 height 13
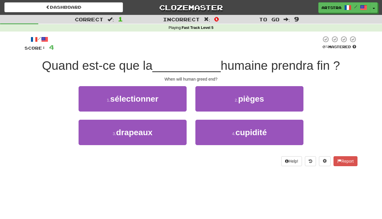
click at [187, 66] on span "__________" at bounding box center [186, 66] width 68 height 14
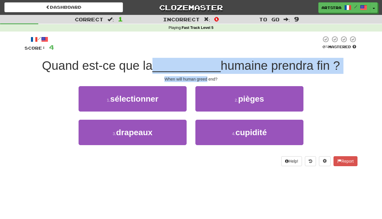
drag, startPoint x: 187, startPoint y: 66, endPoint x: 196, endPoint y: 76, distance: 13.8
click at [196, 76] on div "/ Score: 4 0 % Mastered Quand est-ce que la __________ humaine prendra fin ? Wh…" at bounding box center [191, 101] width 333 height 130
click at [196, 76] on div "When will human greed end?" at bounding box center [191, 79] width 333 height 6
drag, startPoint x: 196, startPoint y: 76, endPoint x: 198, endPoint y: 64, distance: 12.7
click at [198, 64] on div "/ Score: 4 0 % Mastered Quand est-ce que la __________ humaine prendra fin ? Wh…" at bounding box center [191, 101] width 333 height 130
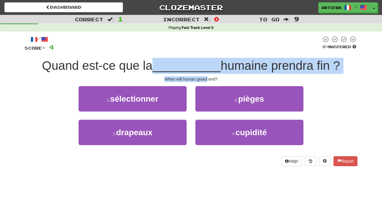
click at [198, 64] on span "__________" at bounding box center [186, 66] width 68 height 14
drag, startPoint x: 198, startPoint y: 64, endPoint x: 202, endPoint y: 79, distance: 15.6
click at [202, 79] on div "/ Score: 4 0 % Mastered Quand est-ce que la __________ humaine prendra fin ? Wh…" at bounding box center [191, 101] width 333 height 130
click at [202, 79] on div "When will human greed end?" at bounding box center [191, 79] width 333 height 6
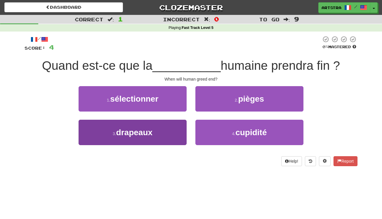
click at [153, 133] on span "drapeaux" at bounding box center [134, 132] width 36 height 9
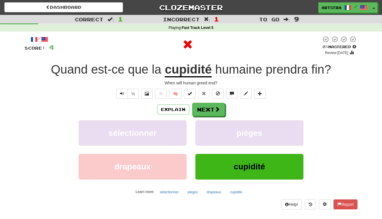
click at [190, 75] on u "cupidité" at bounding box center [188, 69] width 47 height 15
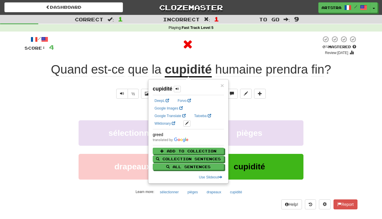
click at [282, 46] on div at bounding box center [187, 45] width 267 height 18
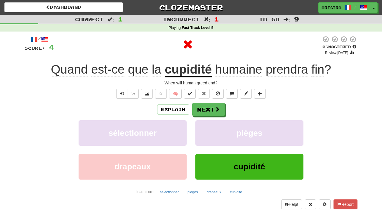
click at [294, 68] on span "prendra" at bounding box center [287, 69] width 42 height 14
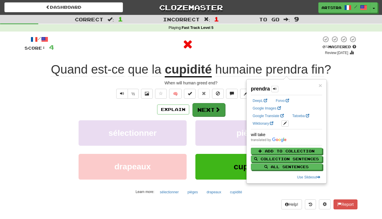
click at [220, 105] on button "Next" at bounding box center [208, 109] width 33 height 13
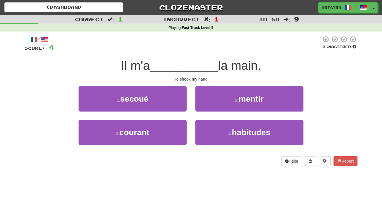
click at [199, 67] on span "__________" at bounding box center [184, 66] width 68 height 14
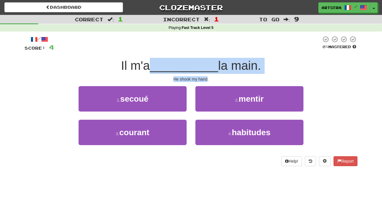
drag, startPoint x: 199, startPoint y: 67, endPoint x: 204, endPoint y: 78, distance: 12.2
click at [204, 78] on div "/ Score: 4 0 % Mastered Il m'a __________ la main. He shook my hand. 1 . secoué…" at bounding box center [191, 101] width 333 height 130
click at [204, 78] on div "He shook my hand." at bounding box center [191, 79] width 333 height 6
drag, startPoint x: 204, startPoint y: 78, endPoint x: 206, endPoint y: 66, distance: 12.1
click at [206, 66] on div "/ Score: 4 0 % Mastered Il m'a __________ la main. He shook my hand. 1 . secoué…" at bounding box center [191, 101] width 333 height 130
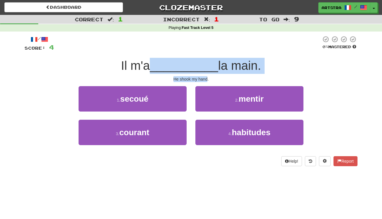
click at [206, 66] on span "__________" at bounding box center [184, 66] width 68 height 14
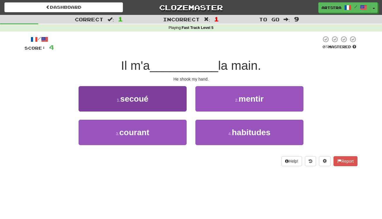
click at [180, 96] on button "1 . secoué" at bounding box center [133, 98] width 108 height 25
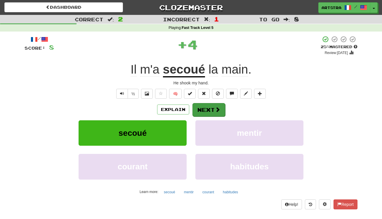
click at [210, 108] on button "Next" at bounding box center [208, 109] width 33 height 13
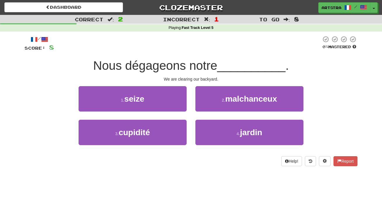
click at [204, 70] on span "Nous dégageons notre" at bounding box center [155, 66] width 124 height 14
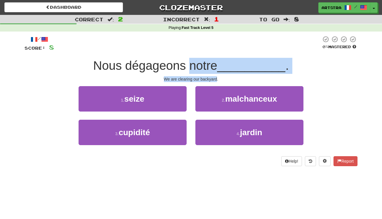
drag, startPoint x: 204, startPoint y: 70, endPoint x: 202, endPoint y: 78, distance: 7.9
click at [202, 78] on div "/ Score: 8 0 % Mastered Nous dégageons notre __________ . We are clearing our b…" at bounding box center [191, 101] width 333 height 130
click at [202, 78] on div "We are clearing our backyard." at bounding box center [191, 79] width 333 height 6
drag, startPoint x: 202, startPoint y: 78, endPoint x: 205, endPoint y: 63, distance: 14.9
click at [205, 63] on div "/ Score: 8 0 % Mastered Nous dégageons notre __________ . We are clearing our b…" at bounding box center [191, 101] width 333 height 130
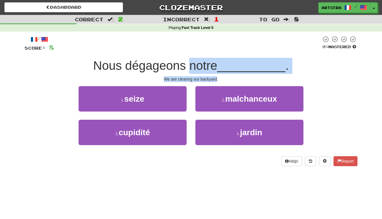
click at [205, 63] on span "Nous dégageons notre" at bounding box center [155, 66] width 124 height 14
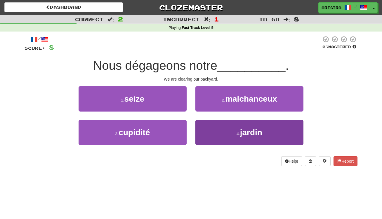
click at [247, 134] on span "jardin" at bounding box center [251, 132] width 22 height 9
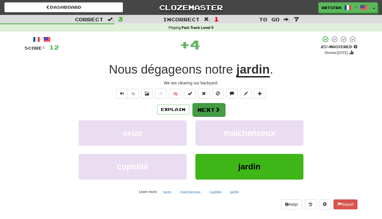
click at [207, 115] on button "Next" at bounding box center [208, 109] width 33 height 13
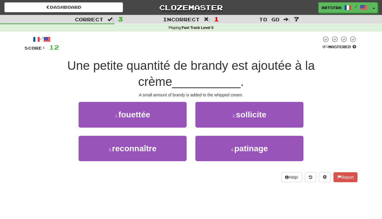
click at [204, 64] on span "Une petite quantité de brandy est ajoutée à la crème" at bounding box center [191, 74] width 248 height 30
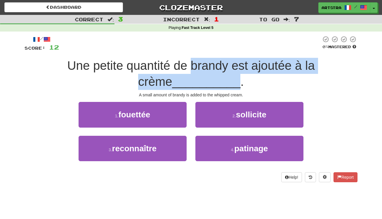
drag, startPoint x: 204, startPoint y: 64, endPoint x: 203, endPoint y: 75, distance: 11.4
click at [203, 75] on span "Une petite quantité de brandy est ajoutée à la crème __________ ." at bounding box center [191, 74] width 248 height 30
click at [203, 75] on span "__________" at bounding box center [206, 82] width 68 height 14
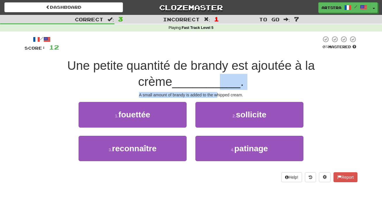
drag, startPoint x: 202, startPoint y: 77, endPoint x: 217, endPoint y: 93, distance: 21.5
click at [217, 93] on div "/ Score: 12 0 % Mastered Une petite quantité de brandy est ajoutée à la crème _…" at bounding box center [191, 109] width 333 height 146
click at [217, 93] on div "A small amount of brandy is added to the whipped cream." at bounding box center [191, 95] width 333 height 6
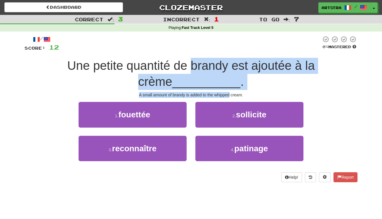
drag, startPoint x: 217, startPoint y: 93, endPoint x: 206, endPoint y: 69, distance: 25.9
click at [206, 69] on div "/ Score: 12 0 % Mastered Une petite quantité de brandy est ajoutée à la crème _…" at bounding box center [191, 109] width 333 height 146
click at [206, 69] on span "Une petite quantité de brandy est ajoutée à la crème" at bounding box center [191, 74] width 248 height 30
drag, startPoint x: 206, startPoint y: 69, endPoint x: 216, endPoint y: 95, distance: 28.1
click at [216, 95] on div "/ Score: 12 0 % Mastered Une petite quantité de brandy est ajoutée à la crème _…" at bounding box center [191, 109] width 333 height 146
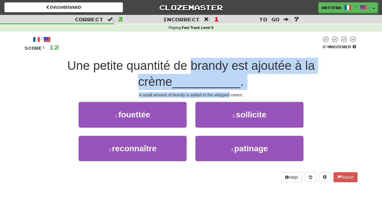
click at [216, 95] on div "A small amount of brandy is added to the whipped cream." at bounding box center [191, 95] width 333 height 6
drag, startPoint x: 216, startPoint y: 95, endPoint x: 215, endPoint y: 58, distance: 37.4
click at [215, 58] on div "/ Score: 12 0 % Mastered Une petite quantité de brandy est ajoutée à la crème _…" at bounding box center [191, 109] width 333 height 146
click at [215, 59] on span "Une petite quantité de brandy est ajoutée à la crème" at bounding box center [191, 74] width 248 height 30
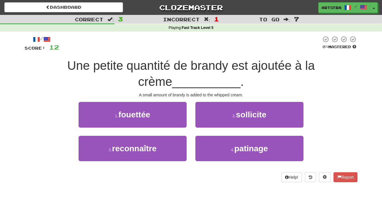
click at [162, 127] on div "1 . fouettée" at bounding box center [132, 119] width 117 height 34
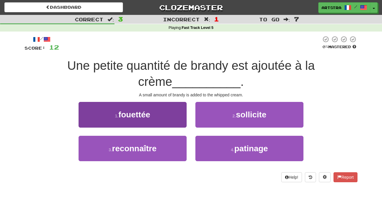
click at [170, 119] on button "1 . fouettée" at bounding box center [133, 114] width 108 height 25
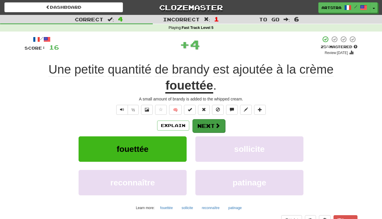
click at [200, 129] on button "Next" at bounding box center [208, 125] width 33 height 13
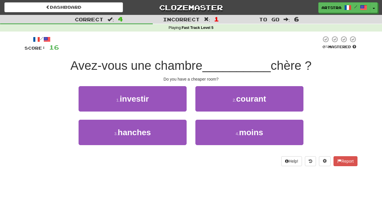
click at [196, 65] on span "Avez-vous une chambre" at bounding box center [136, 66] width 132 height 14
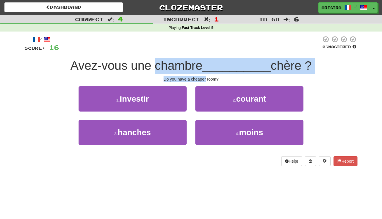
drag, startPoint x: 196, startPoint y: 65, endPoint x: 200, endPoint y: 76, distance: 11.0
click at [200, 76] on div "/ Score: 16 0 % Mastered Avez-vous une chambre __________ chère ? Do you have a…" at bounding box center [191, 101] width 333 height 130
click at [200, 76] on div "Do you have a cheaper room?" at bounding box center [191, 79] width 333 height 6
drag, startPoint x: 200, startPoint y: 76, endPoint x: 202, endPoint y: 67, distance: 9.3
click at [202, 67] on div "/ Score: 16 0 % Mastered Avez-vous une chambre __________ chère ? Do you have a…" at bounding box center [191, 101] width 333 height 130
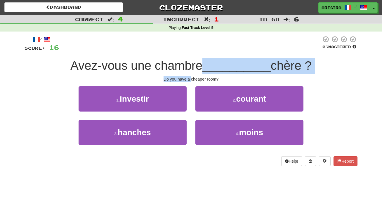
click at [202, 67] on span "Avez-vous une chambre" at bounding box center [136, 66] width 132 height 14
drag, startPoint x: 202, startPoint y: 67, endPoint x: 206, endPoint y: 71, distance: 6.2
click at [206, 71] on span "Avez-vous une chambre __________ chère ?" at bounding box center [190, 66] width 241 height 14
click at [206, 71] on span "__________" at bounding box center [236, 66] width 68 height 14
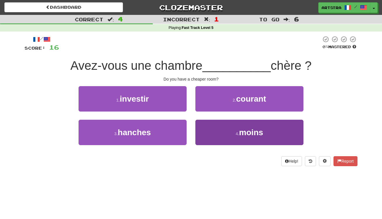
click at [245, 135] on span "moins" at bounding box center [251, 132] width 24 height 9
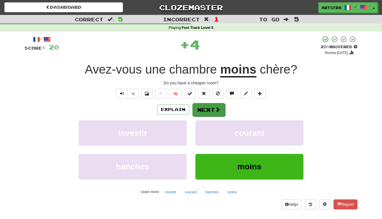
click at [212, 111] on button "Next" at bounding box center [208, 109] width 33 height 13
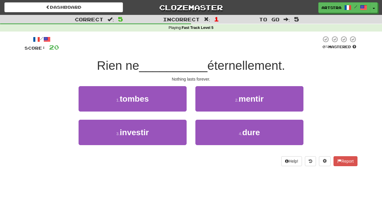
click at [194, 68] on span "__________" at bounding box center [173, 66] width 68 height 14
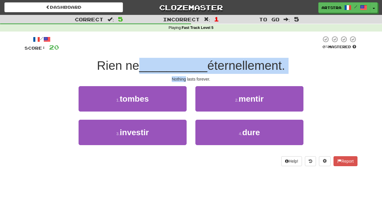
drag, startPoint x: 194, startPoint y: 68, endPoint x: 203, endPoint y: 75, distance: 11.9
click at [203, 75] on div "/ Score: 20 0 % Mastered Rien ne __________ éternellement. Nothing lasts foreve…" at bounding box center [191, 101] width 333 height 130
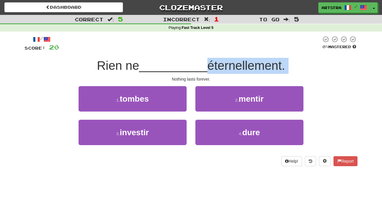
drag, startPoint x: 203, startPoint y: 75, endPoint x: 205, endPoint y: 62, distance: 13.3
click at [205, 62] on div "/ Score: 20 0 % Mastered Rien ne __________ éternellement. Nothing lasts foreve…" at bounding box center [191, 101] width 333 height 130
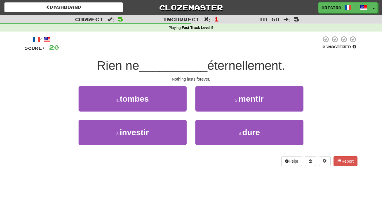
click at [207, 62] on span "éternellement." at bounding box center [246, 66] width 78 height 14
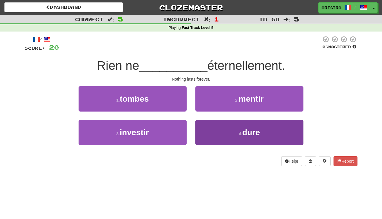
click at [240, 129] on button "4 . dure" at bounding box center [249, 132] width 108 height 25
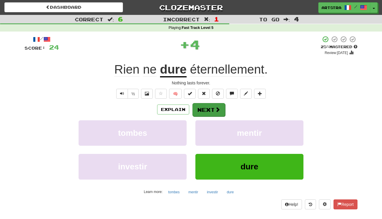
click at [207, 103] on button "Next" at bounding box center [208, 109] width 33 height 13
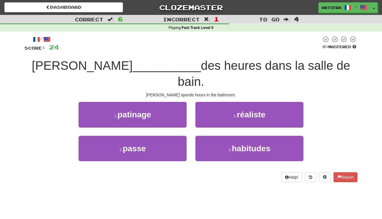
click at [197, 60] on span "des heures dans la salle de bain." at bounding box center [263, 74] width 173 height 30
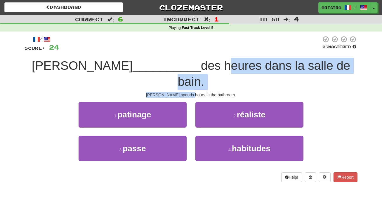
drag, startPoint x: 197, startPoint y: 60, endPoint x: 197, endPoint y: 80, distance: 19.9
click at [197, 80] on div "/ Score: 24 0 % Mastered Mary __________ des heures dans la salle de bain. Mary…" at bounding box center [191, 109] width 333 height 146
click at [197, 92] on div "Mary spends hours in the bathroom." at bounding box center [191, 95] width 333 height 6
drag, startPoint x: 197, startPoint y: 80, endPoint x: 198, endPoint y: 66, distance: 13.8
click at [198, 66] on div "/ Score: 24 0 % Mastered Mary __________ des heures dans la salle de bain. Mary…" at bounding box center [191, 109] width 333 height 146
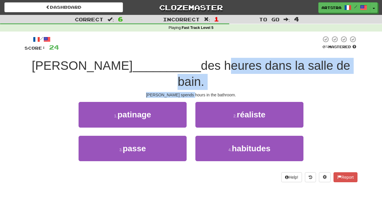
click at [198, 66] on span "des heures dans la salle de bain." at bounding box center [263, 74] width 173 height 30
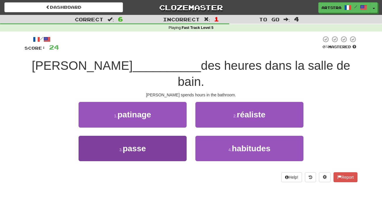
click at [165, 136] on button "3 . passe" at bounding box center [133, 148] width 108 height 25
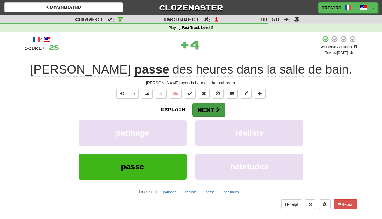
click at [212, 111] on button "Next" at bounding box center [208, 109] width 33 height 13
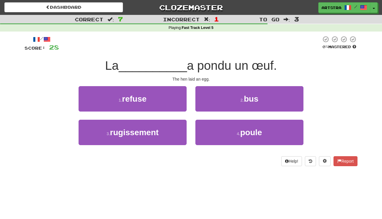
click at [195, 66] on span "a pondu un œuf." at bounding box center [232, 66] width 90 height 14
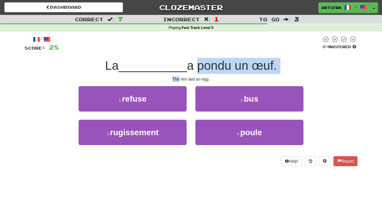
drag, startPoint x: 195, startPoint y: 66, endPoint x: 200, endPoint y: 73, distance: 8.8
click at [200, 73] on div "/ Score: 28 0 % Mastered La __________ a pondu un œuf. The hen laid an egg. 1 .…" at bounding box center [191, 101] width 333 height 130
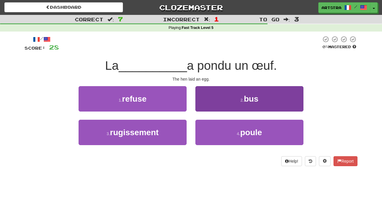
drag, startPoint x: 227, startPoint y: 129, endPoint x: 231, endPoint y: 125, distance: 4.8
click at [229, 129] on button "4 . poule" at bounding box center [249, 132] width 108 height 25
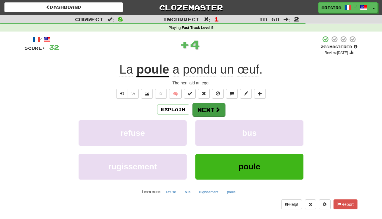
click at [207, 111] on button "Next" at bounding box center [208, 109] width 33 height 13
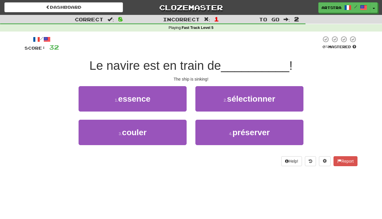
click at [191, 66] on span "Le navire est en train de" at bounding box center [155, 66] width 132 height 14
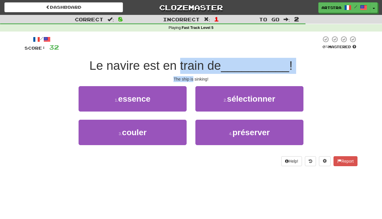
drag, startPoint x: 191, startPoint y: 66, endPoint x: 192, endPoint y: 76, distance: 10.5
click at [192, 76] on div "/ Score: 32 0 % Mastered Le navire est en train de __________ ! The ship is sin…" at bounding box center [191, 101] width 333 height 130
click at [192, 76] on div "The ship is sinking!" at bounding box center [191, 79] width 333 height 6
drag, startPoint x: 192, startPoint y: 76, endPoint x: 192, endPoint y: 64, distance: 12.0
click at [192, 64] on div "/ Score: 32 0 % Mastered Le navire est en train de __________ ! The ship is sin…" at bounding box center [191, 101] width 333 height 130
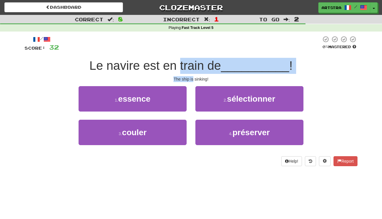
click at [192, 64] on span "Le navire est en train de" at bounding box center [155, 66] width 132 height 14
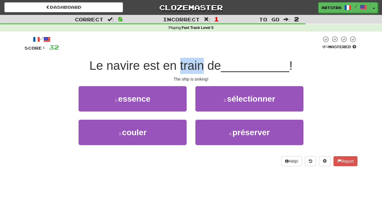
click at [192, 64] on span "Le navire est en train de" at bounding box center [155, 66] width 132 height 14
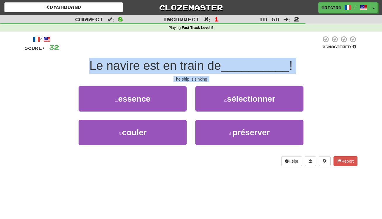
drag, startPoint x: 192, startPoint y: 64, endPoint x: 193, endPoint y: 77, distance: 12.9
click at [193, 77] on div "/ Score: 32 0 % Mastered Le navire est en train de __________ ! The ship is sin…" at bounding box center [191, 101] width 333 height 130
click at [193, 77] on div "The ship is sinking!" at bounding box center [191, 79] width 333 height 6
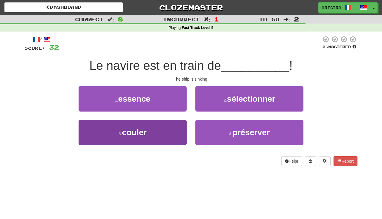
click at [157, 144] on button "3 . couler" at bounding box center [133, 132] width 108 height 25
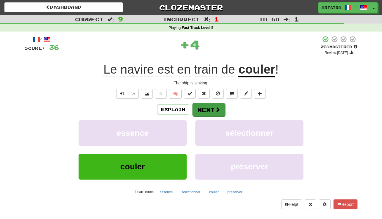
click at [210, 109] on button "Next" at bounding box center [208, 109] width 33 height 13
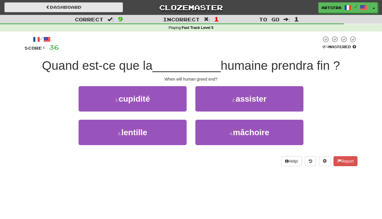
click at [99, 8] on link "Dashboard" at bounding box center [63, 7] width 119 height 10
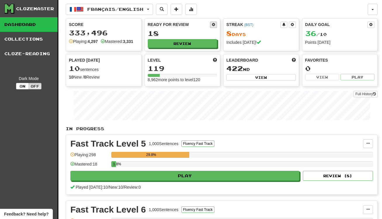
click at [215, 25] on span at bounding box center [214, 25] width 4 height 4
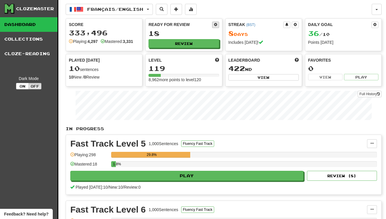
select select "*"
select select "**"
select select "*****"
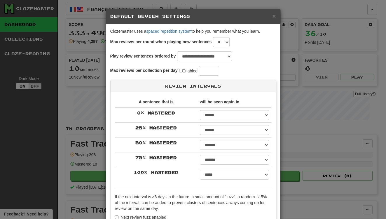
click at [189, 71] on label "Enabled" at bounding box center [188, 71] width 18 height 6
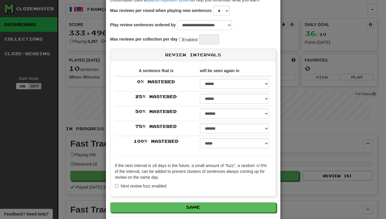
click at [186, 201] on fieldset "**********" at bounding box center [193, 109] width 166 height 206
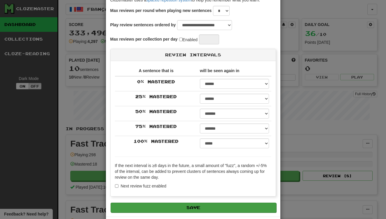
click at [185, 207] on button "Save" at bounding box center [194, 208] width 166 height 10
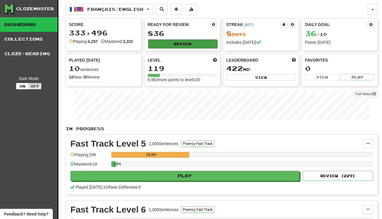
click at [197, 46] on button "Review" at bounding box center [182, 43] width 69 height 9
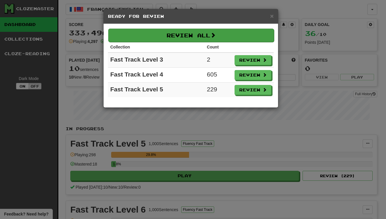
click at [200, 31] on button "Review All" at bounding box center [191, 35] width 166 height 13
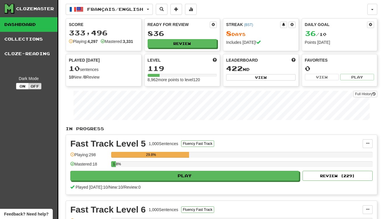
select select "**"
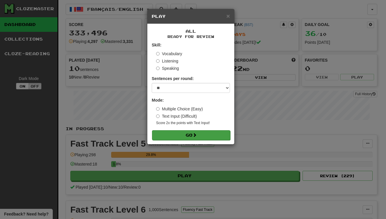
click at [201, 138] on button "Go" at bounding box center [191, 135] width 78 height 10
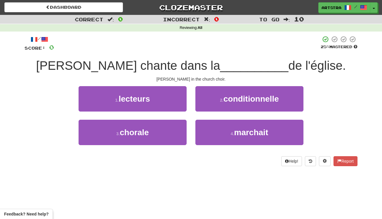
click at [220, 63] on span "__________" at bounding box center [254, 66] width 68 height 14
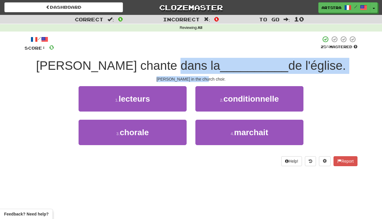
drag, startPoint x: 189, startPoint y: 63, endPoint x: 196, endPoint y: 79, distance: 17.0
click at [196, 79] on div "/ Score: 0 25 % Mastered [PERSON_NAME] chante dans la __________ de l'[DEMOGRAP…" at bounding box center [191, 101] width 333 height 130
click at [196, 79] on div "[PERSON_NAME] in the church choir." at bounding box center [191, 79] width 333 height 6
drag, startPoint x: 196, startPoint y: 79, endPoint x: 196, endPoint y: 62, distance: 16.3
click at [196, 62] on div "/ Score: 0 25 % Mastered [PERSON_NAME] chante dans la __________ de l'[DEMOGRAP…" at bounding box center [191, 101] width 333 height 130
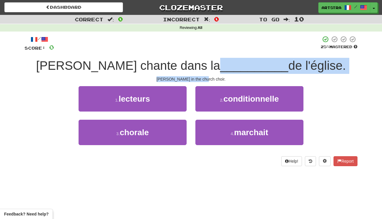
click at [220, 62] on span "__________" at bounding box center [254, 66] width 68 height 14
drag, startPoint x: 196, startPoint y: 62, endPoint x: 201, endPoint y: 77, distance: 15.0
click at [201, 77] on div "/ Score: 0 25 % Mastered [PERSON_NAME] chante dans la __________ de l'[DEMOGRAP…" at bounding box center [191, 101] width 333 height 130
click at [201, 77] on div "[PERSON_NAME] in the church choir." at bounding box center [191, 79] width 333 height 6
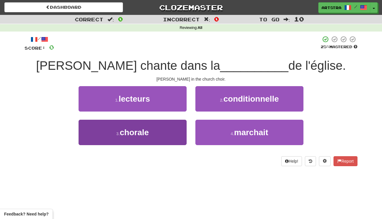
click at [168, 134] on button "3 . chorale" at bounding box center [133, 132] width 108 height 25
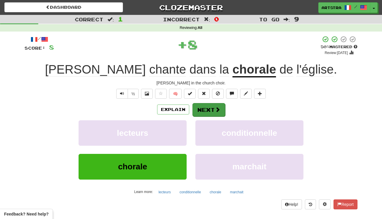
click at [210, 108] on button "Next" at bounding box center [208, 109] width 33 height 13
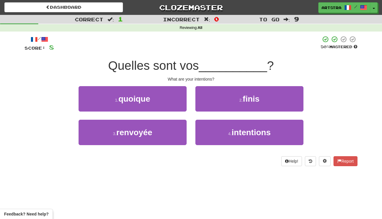
click at [194, 66] on span "Quelles sont vos" at bounding box center [153, 66] width 91 height 14
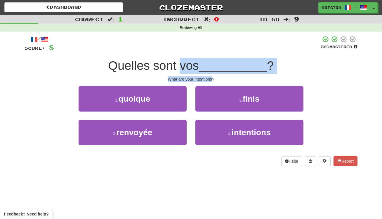
drag, startPoint x: 194, startPoint y: 66, endPoint x: 201, endPoint y: 78, distance: 13.6
click at [201, 78] on div "/ Score: 8 50 % Mastered Quelles sont vos __________ ? What are your intentions…" at bounding box center [191, 101] width 333 height 130
click at [201, 78] on div "What are your intentions?" at bounding box center [191, 79] width 333 height 6
drag, startPoint x: 201, startPoint y: 78, endPoint x: 208, endPoint y: 63, distance: 17.1
click at [208, 63] on div "/ Score: 8 50 % Mastered Quelles sont vos __________ ? What are your intentions…" at bounding box center [191, 101] width 333 height 130
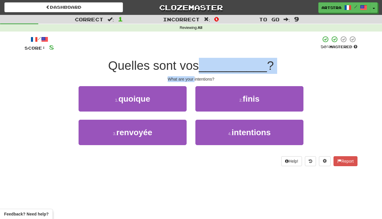
click at [208, 63] on span "__________" at bounding box center [233, 66] width 68 height 14
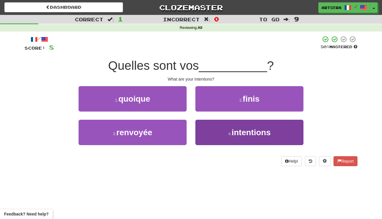
click at [233, 132] on span "intentions" at bounding box center [250, 132] width 39 height 9
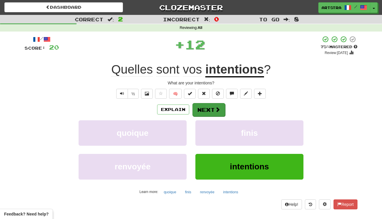
click at [214, 108] on button "Next" at bounding box center [208, 109] width 33 height 13
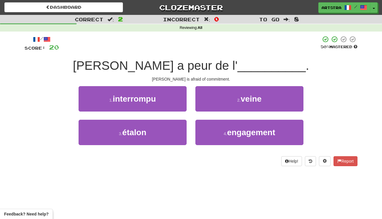
click at [196, 59] on span "[PERSON_NAME] a peur de l'" at bounding box center [155, 66] width 165 height 14
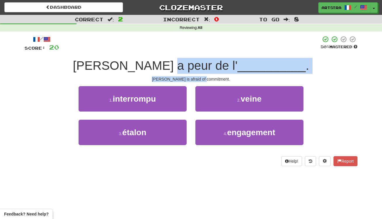
drag, startPoint x: 196, startPoint y: 67, endPoint x: 200, endPoint y: 77, distance: 11.3
click at [200, 77] on div "/ Score: 20 50 % Mastered [PERSON_NAME] a peur de l' __________ . [PERSON_NAME]…" at bounding box center [191, 101] width 333 height 130
click at [200, 77] on div "[PERSON_NAME] is afraid of commitment." at bounding box center [191, 79] width 333 height 6
drag, startPoint x: 200, startPoint y: 77, endPoint x: 201, endPoint y: 65, distance: 12.9
click at [201, 65] on div "/ Score: 20 50 % Mastered [PERSON_NAME] a peur de l' __________ . [PERSON_NAME]…" at bounding box center [191, 101] width 333 height 130
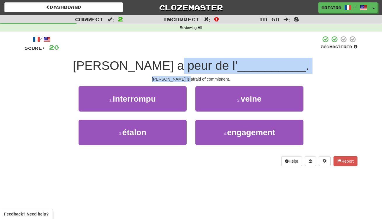
click at [201, 65] on span "[PERSON_NAME] a peur de l'" at bounding box center [155, 66] width 165 height 14
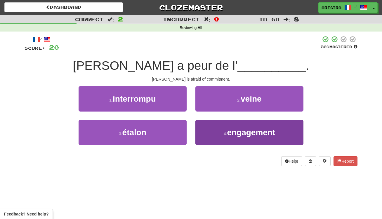
click at [238, 140] on button "4 . engagement" at bounding box center [249, 132] width 108 height 25
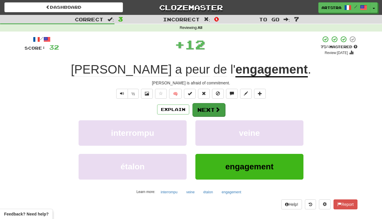
click at [215, 114] on button "Next" at bounding box center [208, 109] width 33 height 13
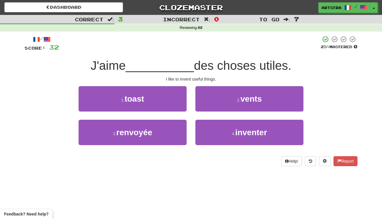
click at [198, 61] on span "des choses utiles." at bounding box center [242, 66] width 97 height 14
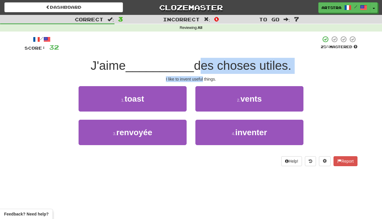
drag, startPoint x: 198, startPoint y: 61, endPoint x: 200, endPoint y: 76, distance: 15.4
click at [200, 76] on div "/ Score: 32 25 % Mastered J'aime __________ des choses utiles. I like to invent…" at bounding box center [191, 101] width 333 height 130
click at [200, 76] on div "I like to invent useful things." at bounding box center [191, 79] width 333 height 6
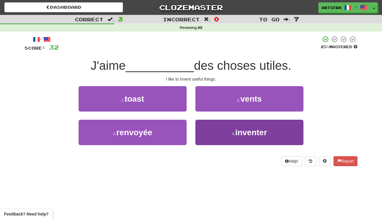
click at [232, 131] on small "4 ." at bounding box center [234, 133] width 4 height 5
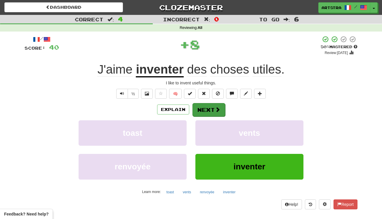
click at [215, 104] on button "Next" at bounding box center [208, 109] width 33 height 13
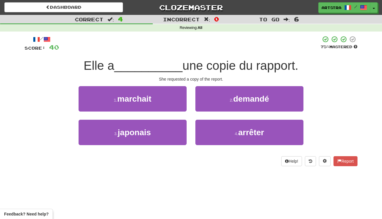
click at [199, 71] on span "une copie du rapport." at bounding box center [240, 66] width 116 height 14
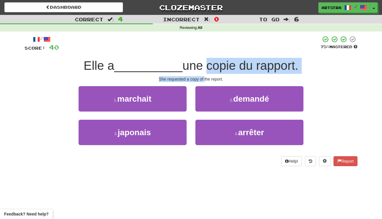
drag, startPoint x: 199, startPoint y: 71, endPoint x: 203, endPoint y: 78, distance: 8.0
click at [203, 78] on div "/ Score: 40 75 % Mastered Elle a __________ une copie du rapport. She requested…" at bounding box center [191, 101] width 333 height 130
click at [203, 78] on div "She requested a copy of the report." at bounding box center [191, 79] width 333 height 6
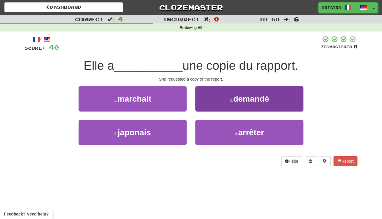
click at [250, 97] on span "demandé" at bounding box center [251, 98] width 36 height 9
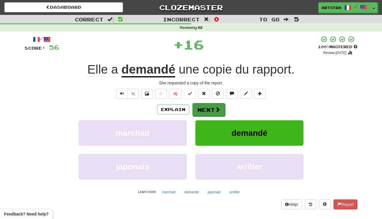
click at [217, 111] on span at bounding box center [217, 109] width 5 height 5
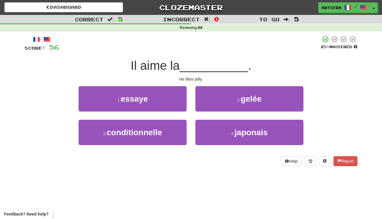
click at [194, 61] on span "__________" at bounding box center [214, 66] width 68 height 14
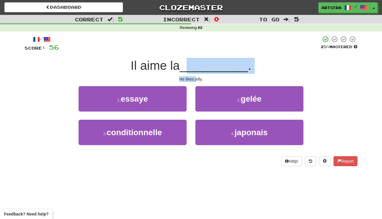
click at [196, 77] on div "/ Score: 56 25 % Mastered Il aime la __________ . He likes jelly. 1 . essaye 2 …" at bounding box center [191, 101] width 333 height 130
click at [196, 77] on div "He likes jelly." at bounding box center [191, 79] width 333 height 6
drag, startPoint x: 196, startPoint y: 77, endPoint x: 196, endPoint y: 63, distance: 14.3
click at [196, 63] on div "/ Score: 56 25 % Mastered Il aime la __________ . He likes jelly. 1 . essaye 2 …" at bounding box center [191, 101] width 333 height 130
click at [196, 63] on span "__________" at bounding box center [214, 66] width 68 height 14
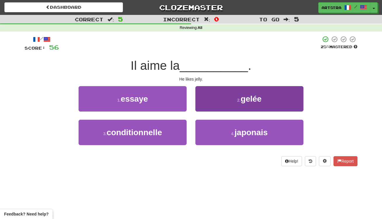
click at [245, 103] on button "2 . gelée" at bounding box center [249, 98] width 108 height 25
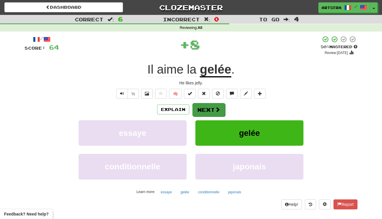
click at [212, 106] on button "Next" at bounding box center [208, 109] width 33 height 13
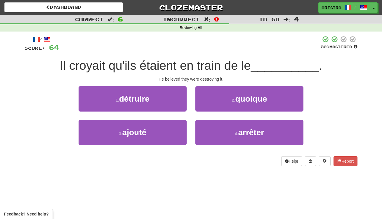
click at [193, 59] on span "Il croyait qu'ils étaient en train de le" at bounding box center [155, 66] width 191 height 14
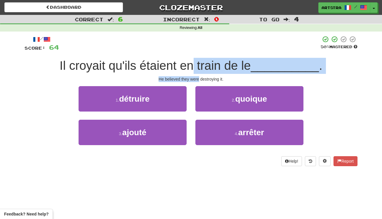
drag, startPoint x: 193, startPoint y: 59, endPoint x: 195, endPoint y: 76, distance: 17.0
click at [195, 76] on div "/ Score: 64 50 % Mastered Il croyait qu'ils étaient en train de le __________ .…" at bounding box center [191, 101] width 333 height 130
click at [195, 76] on div "He believed they were destroying it." at bounding box center [191, 79] width 333 height 6
drag, startPoint x: 195, startPoint y: 76, endPoint x: 196, endPoint y: 62, distance: 14.3
click at [196, 62] on div "/ Score: 64 50 % Mastered Il croyait qu'ils étaient en train de le __________ .…" at bounding box center [191, 101] width 333 height 130
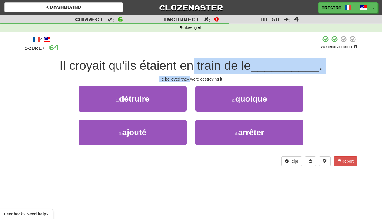
click at [196, 62] on span "Il croyait qu'ils étaient en train de le" at bounding box center [155, 66] width 191 height 14
drag, startPoint x: 196, startPoint y: 62, endPoint x: 211, endPoint y: 76, distance: 20.9
click at [211, 76] on div "/ Score: 64 50 % Mastered Il croyait qu'ils étaient en train de le __________ .…" at bounding box center [191, 101] width 333 height 130
click at [211, 76] on div "He believed they were destroying it." at bounding box center [191, 79] width 333 height 6
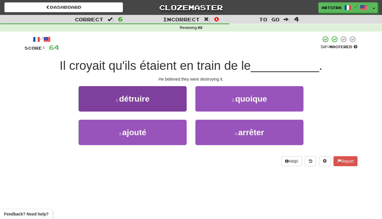
click at [160, 100] on button "1 . détruire" at bounding box center [133, 98] width 108 height 25
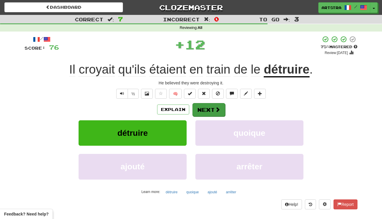
click at [209, 113] on button "Next" at bounding box center [208, 109] width 33 height 13
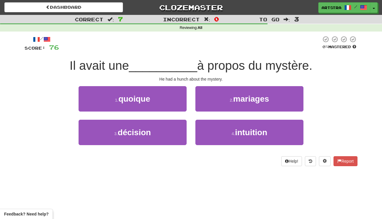
click at [189, 65] on span "__________" at bounding box center [163, 66] width 68 height 14
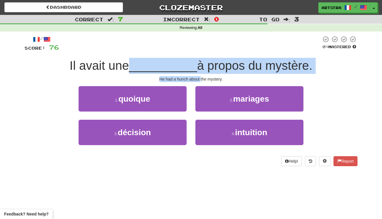
drag, startPoint x: 189, startPoint y: 65, endPoint x: 199, endPoint y: 77, distance: 15.1
click at [199, 77] on div "/ Score: 76 0 % Mastered Il avait une __________ à propos du mystère. He had a …" at bounding box center [191, 101] width 333 height 130
click at [199, 77] on div "He had a hunch about the mystery." at bounding box center [191, 79] width 333 height 6
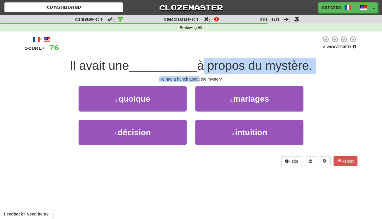
drag, startPoint x: 199, startPoint y: 77, endPoint x: 199, endPoint y: 64, distance: 13.1
click at [199, 64] on div "/ Score: 76 0 % Mastered Il avait une __________ à propos du mystère. He had a …" at bounding box center [191, 101] width 333 height 130
click at [199, 64] on span "à propos du mystère." at bounding box center [254, 66] width 115 height 14
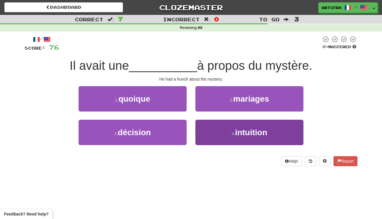
click at [252, 133] on span "intuition" at bounding box center [251, 132] width 32 height 9
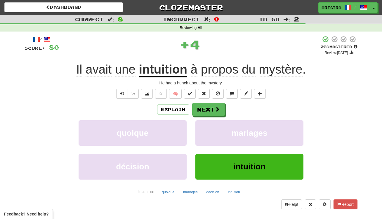
click at [176, 74] on u "intuition" at bounding box center [163, 69] width 48 height 15
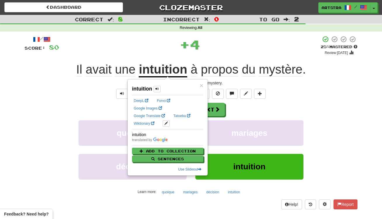
click at [312, 42] on div "+ 4" at bounding box center [190, 45] width 262 height 18
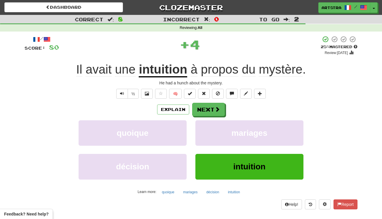
click at [283, 62] on span "mystère" at bounding box center [280, 69] width 43 height 14
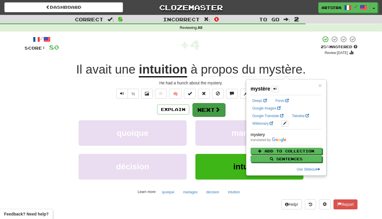
click at [216, 104] on button "Next" at bounding box center [208, 109] width 33 height 13
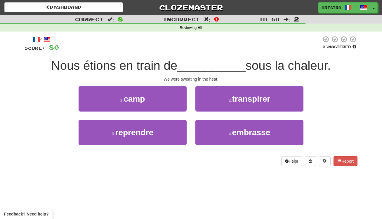
click at [196, 65] on span "__________" at bounding box center [211, 66] width 68 height 14
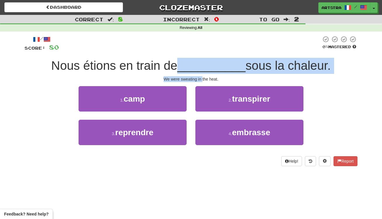
drag, startPoint x: 196, startPoint y: 65, endPoint x: 200, endPoint y: 78, distance: 13.9
click at [200, 78] on div "/ Score: 80 0 % Mastered Nous étions en train de __________ sous la chaleur. We…" at bounding box center [191, 101] width 333 height 130
click at [200, 78] on div "We were sweating in the heat." at bounding box center [191, 79] width 333 height 6
drag, startPoint x: 200, startPoint y: 78, endPoint x: 201, endPoint y: 62, distance: 16.7
click at [201, 62] on div "/ Score: 80 0 % Mastered Nous étions en train de __________ sous la chaleur. We…" at bounding box center [191, 101] width 333 height 130
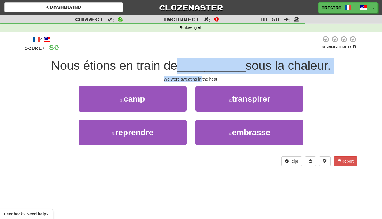
click at [201, 62] on span "__________" at bounding box center [211, 66] width 68 height 14
drag, startPoint x: 201, startPoint y: 62, endPoint x: 208, endPoint y: 79, distance: 18.1
click at [208, 79] on div "/ Score: 80 0 % Mastered Nous étions en train de __________ sous la chaleur. We…" at bounding box center [191, 101] width 333 height 130
click at [208, 79] on div "We were sweating in the heat." at bounding box center [191, 79] width 333 height 6
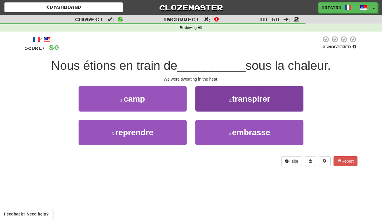
click at [235, 103] on button "2 . transpirer" at bounding box center [249, 98] width 108 height 25
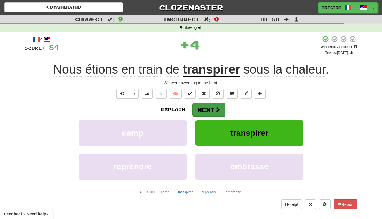
click at [214, 112] on button "Next" at bounding box center [208, 109] width 33 height 13
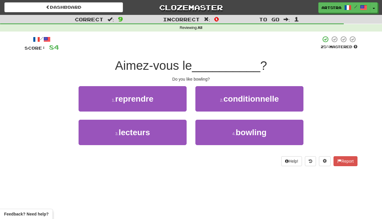
click at [198, 67] on span "__________" at bounding box center [226, 66] width 68 height 14
drag, startPoint x: 198, startPoint y: 67, endPoint x: 200, endPoint y: 77, distance: 10.9
click at [200, 77] on div "/ Score: 84 25 % Mastered Aimez-vous le __________ ? Do you like bowling? 1 . r…" at bounding box center [191, 101] width 333 height 130
click at [200, 77] on div "Do you like bowling?" at bounding box center [191, 79] width 333 height 6
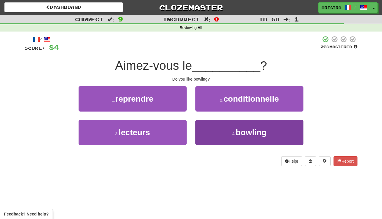
click at [265, 128] on span "bowling" at bounding box center [251, 132] width 31 height 9
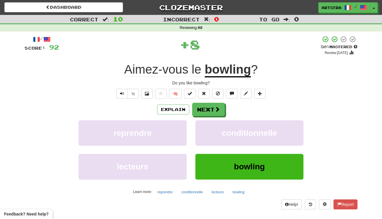
click at [217, 113] on button "Next" at bounding box center [208, 109] width 33 height 13
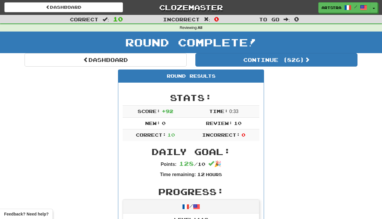
click at [249, 53] on div "Round Complete!" at bounding box center [191, 42] width 382 height 21
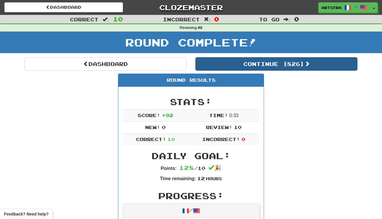
click at [246, 59] on button "Continue ( 826 )" at bounding box center [276, 63] width 162 height 13
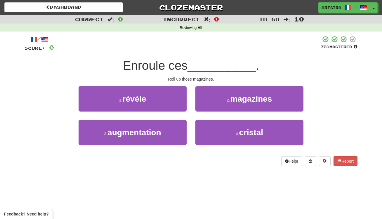
click at [198, 64] on span "__________" at bounding box center [221, 66] width 68 height 14
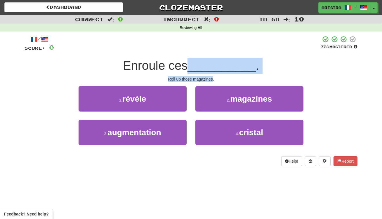
drag, startPoint x: 198, startPoint y: 64, endPoint x: 202, endPoint y: 80, distance: 16.6
click at [202, 80] on div "/ Score: 0 75 % Mastered Enroule ces __________ . Roll up those magazines. 1 . …" at bounding box center [191, 101] width 333 height 130
click at [202, 80] on div "Roll up those magazines." at bounding box center [191, 79] width 333 height 6
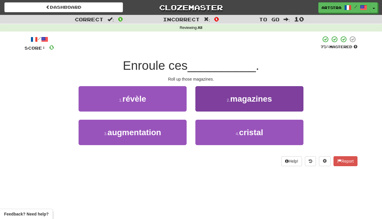
click at [219, 104] on button "2 . magazines" at bounding box center [249, 98] width 108 height 25
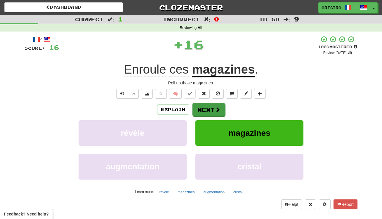
click at [209, 111] on button "Next" at bounding box center [208, 109] width 33 height 13
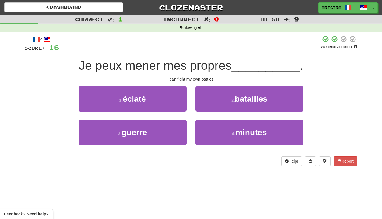
click at [196, 67] on span "Je peux mener mes propres" at bounding box center [155, 66] width 153 height 14
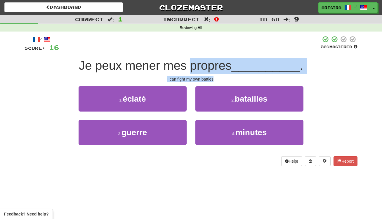
drag, startPoint x: 196, startPoint y: 67, endPoint x: 207, endPoint y: 76, distance: 14.3
click at [207, 76] on div "/ Score: 16 50 % Mastered Je peux mener mes propres __________ . I can fight my…" at bounding box center [191, 101] width 333 height 130
click at [207, 76] on div "I can fight my own battles." at bounding box center [191, 79] width 333 height 6
drag, startPoint x: 207, startPoint y: 76, endPoint x: 205, endPoint y: 65, distance: 11.6
click at [205, 65] on div "/ Score: 16 50 % Mastered Je peux mener mes propres __________ . I can fight my…" at bounding box center [191, 101] width 333 height 130
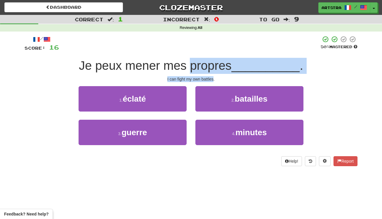
click at [205, 65] on span "Je peux mener mes propres" at bounding box center [155, 66] width 153 height 14
drag, startPoint x: 205, startPoint y: 65, endPoint x: 205, endPoint y: 77, distance: 12.6
click at [205, 77] on div "/ Score: 16 50 % Mastered Je peux mener mes propres __________ . I can fight my…" at bounding box center [191, 101] width 333 height 130
click at [205, 77] on div "I can fight my own battles." at bounding box center [191, 79] width 333 height 6
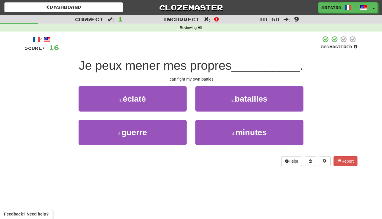
click at [212, 100] on button "2 . batailles" at bounding box center [249, 98] width 108 height 25
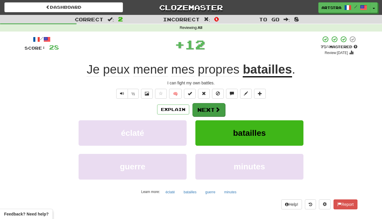
click at [212, 111] on button "Next" at bounding box center [208, 109] width 33 height 13
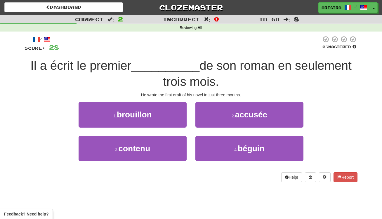
click at [203, 65] on span "de son roman en seulement trois mois." at bounding box center [257, 74] width 189 height 30
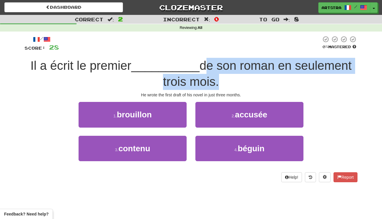
drag, startPoint x: 203, startPoint y: 65, endPoint x: 200, endPoint y: 83, distance: 17.5
click at [200, 83] on span "de son roman en seulement trois mois." at bounding box center [257, 74] width 189 height 30
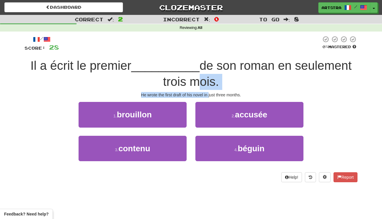
drag, startPoint x: 200, startPoint y: 83, endPoint x: 207, endPoint y: 91, distance: 11.4
click at [207, 91] on div "/ Score: 28 0 % Mastered Il a écrit le premier __________ de son roman en seule…" at bounding box center [191, 109] width 333 height 146
click at [207, 92] on div "He wrote the first draft of his novel in just three months." at bounding box center [191, 95] width 333 height 6
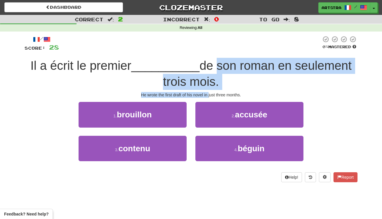
drag, startPoint x: 207, startPoint y: 91, endPoint x: 210, endPoint y: 66, distance: 25.9
click at [210, 66] on div "/ Score: 28 0 % Mastered Il a écrit le premier __________ de son roman en seule…" at bounding box center [191, 109] width 333 height 146
click at [210, 66] on span "de son roman en seulement trois mois." at bounding box center [257, 74] width 189 height 30
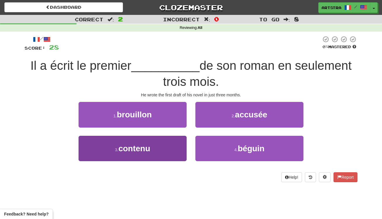
click at [164, 151] on button "3 . contenu" at bounding box center [133, 148] width 108 height 25
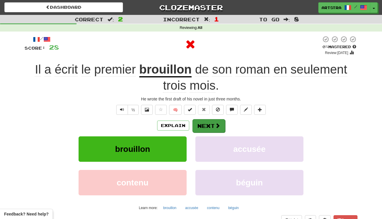
click at [210, 125] on button "Next" at bounding box center [208, 125] width 33 height 13
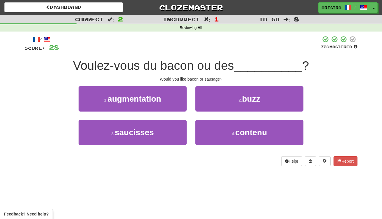
click at [201, 68] on span "Voulez-vous du bacon ou des" at bounding box center [153, 66] width 161 height 14
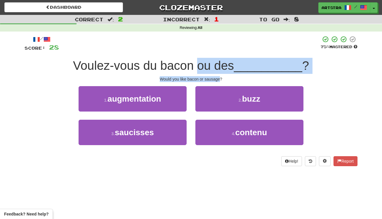
drag, startPoint x: 201, startPoint y: 68, endPoint x: 213, endPoint y: 80, distance: 16.7
click at [213, 80] on div "/ Score: 28 75 % Mastered Voulez-vous du bacon ou des __________ ? Would you li…" at bounding box center [191, 101] width 333 height 130
click at [213, 80] on div "Would you like bacon or sausage?" at bounding box center [191, 79] width 333 height 6
drag, startPoint x: 213, startPoint y: 80, endPoint x: 211, endPoint y: 65, distance: 15.2
click at [211, 65] on div "/ Score: 28 75 % Mastered Voulez-vous du bacon ou des __________ ? Would you li…" at bounding box center [191, 101] width 333 height 130
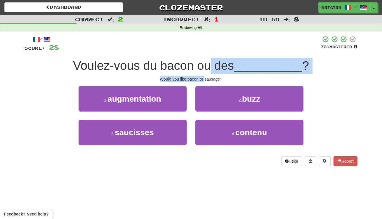
click at [211, 65] on span "Voulez-vous du bacon ou des" at bounding box center [153, 66] width 161 height 14
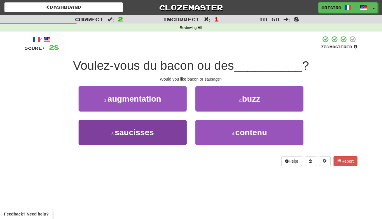
click at [162, 136] on button "3 . saucisses" at bounding box center [133, 132] width 108 height 25
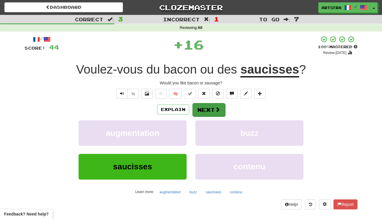
click at [205, 108] on button "Next" at bounding box center [208, 109] width 33 height 13
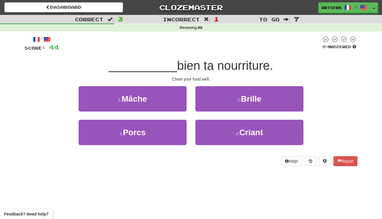
click at [198, 58] on div "__________ bien ta nourriture." at bounding box center [191, 66] width 333 height 16
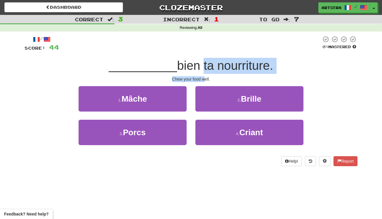
drag, startPoint x: 197, startPoint y: 59, endPoint x: 206, endPoint y: 79, distance: 22.0
click at [206, 79] on div "/ Score: 44 0 % Mastered __________ bien ta nourriture. Chew your food well. 1 …" at bounding box center [191, 101] width 333 height 130
click at [206, 79] on div "Chew your food well." at bounding box center [191, 79] width 333 height 6
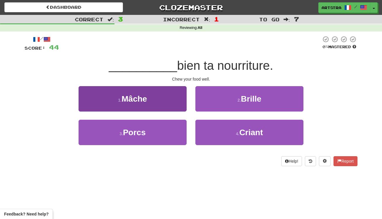
click at [152, 95] on button "1 . Mâche" at bounding box center [133, 98] width 108 height 25
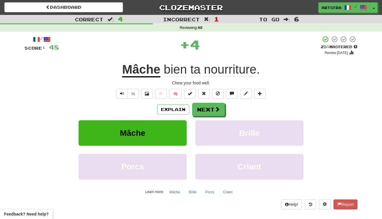
click at [222, 69] on span "nourriture" at bounding box center [230, 69] width 53 height 14
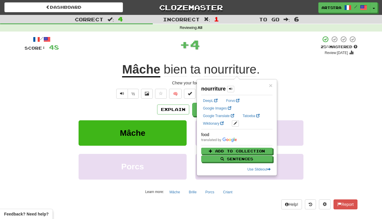
drag, startPoint x: 224, startPoint y: 53, endPoint x: 223, endPoint y: 56, distance: 3.5
click at [224, 53] on div "+ 4" at bounding box center [190, 46] width 262 height 20
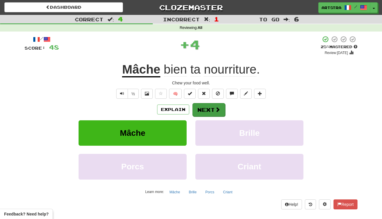
click at [206, 110] on button "Next" at bounding box center [208, 109] width 33 height 13
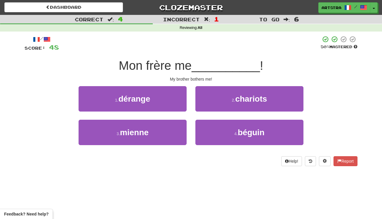
click at [185, 66] on span "Mon frère me" at bounding box center [155, 66] width 73 height 14
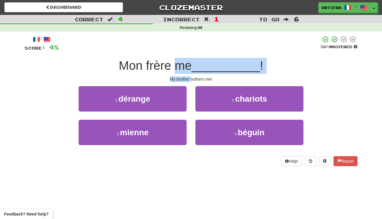
drag, startPoint x: 185, startPoint y: 66, endPoint x: 189, endPoint y: 77, distance: 11.4
click at [189, 77] on div "/ Score: 48 50 % Mastered Mon frère me __________ ! My brother bothers me! 1 . …" at bounding box center [191, 101] width 333 height 130
click at [189, 77] on div "My brother bothers me!" at bounding box center [191, 79] width 333 height 6
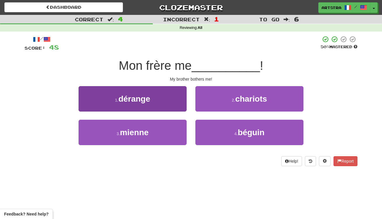
click at [157, 98] on button "1 . dérange" at bounding box center [133, 98] width 108 height 25
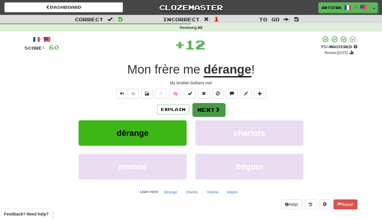
click at [208, 111] on button "Next" at bounding box center [208, 109] width 33 height 13
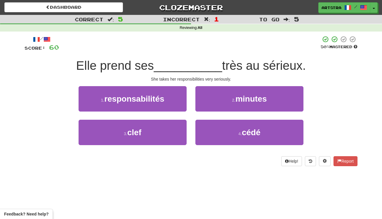
click at [194, 69] on span "__________" at bounding box center [188, 66] width 68 height 14
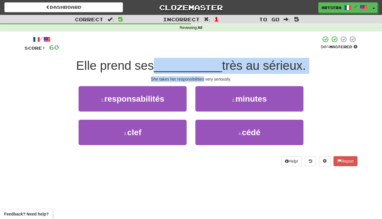
drag, startPoint x: 194, startPoint y: 69, endPoint x: 197, endPoint y: 76, distance: 7.9
click at [197, 76] on div "/ Score: 60 50 % Mastered Elle prend ses __________ très au sérieux. She takes …" at bounding box center [191, 101] width 333 height 130
click at [197, 76] on div "She takes her responsibilities very seriously." at bounding box center [191, 79] width 333 height 6
drag, startPoint x: 197, startPoint y: 76, endPoint x: 206, endPoint y: 63, distance: 15.9
click at [206, 63] on div "/ Score: 60 50 % Mastered Elle prend ses __________ très au sérieux. She takes …" at bounding box center [191, 101] width 333 height 130
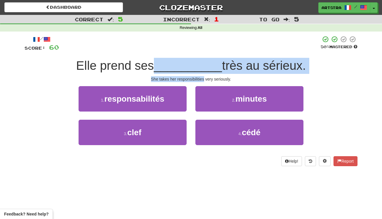
click at [206, 63] on span "__________" at bounding box center [188, 66] width 68 height 14
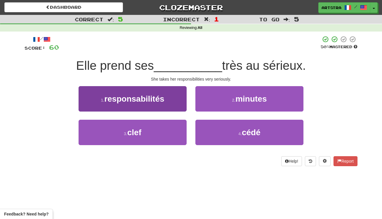
click at [172, 93] on button "1 . responsabilités" at bounding box center [133, 98] width 108 height 25
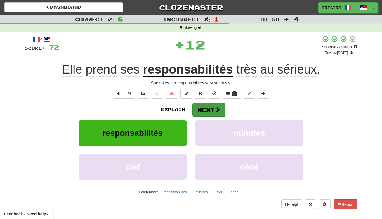
click at [203, 106] on button "Next" at bounding box center [208, 109] width 33 height 13
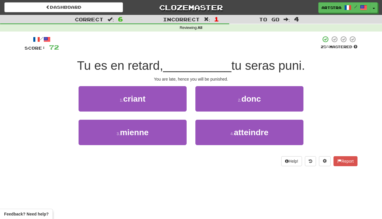
click at [196, 68] on span "__________" at bounding box center [197, 66] width 68 height 14
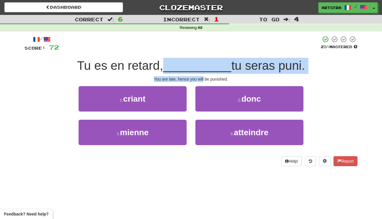
drag, startPoint x: 196, startPoint y: 68, endPoint x: 201, endPoint y: 76, distance: 10.2
click at [201, 76] on div "/ Score: 72 25 % Mastered Tu es en retard, __________ tu seras puni. You are la…" at bounding box center [191, 101] width 333 height 130
click at [201, 76] on div "You are late, hence you will be punished." at bounding box center [191, 79] width 333 height 6
drag, startPoint x: 201, startPoint y: 76, endPoint x: 205, endPoint y: 67, distance: 11.0
click at [205, 67] on div "/ Score: 72 25 % Mastered Tu es en retard, __________ tu seras puni. You are la…" at bounding box center [191, 101] width 333 height 130
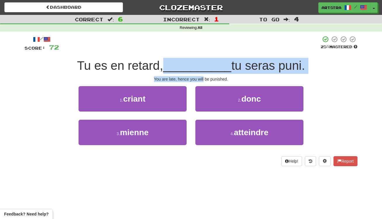
click at [205, 67] on span "__________" at bounding box center [197, 66] width 68 height 14
drag, startPoint x: 205, startPoint y: 67, endPoint x: 210, endPoint y: 79, distance: 13.5
click at [210, 79] on div "/ Score: 72 25 % Mastered Tu es en retard, __________ tu seras puni. You are la…" at bounding box center [191, 101] width 333 height 130
click at [210, 79] on div "You are late, hence you will be punished." at bounding box center [191, 79] width 333 height 6
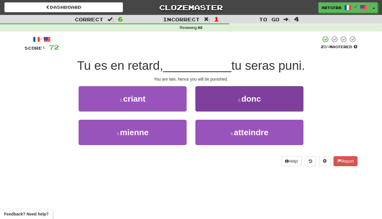
click at [226, 104] on button "2 . donc" at bounding box center [249, 98] width 108 height 25
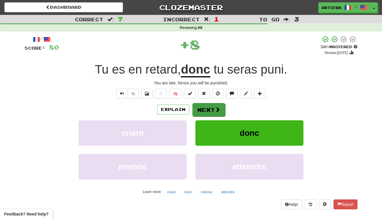
click at [211, 111] on button "Next" at bounding box center [208, 109] width 33 height 13
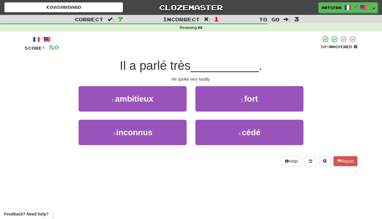
click at [191, 52] on div "/ Score: 80 50 % Mastered Il a parlé très __________ . He spoke very loudly. 1 …" at bounding box center [191, 101] width 333 height 130
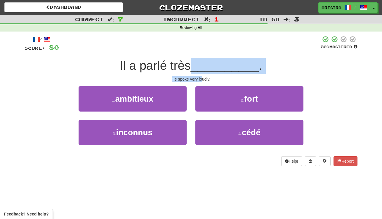
drag, startPoint x: 193, startPoint y: 66, endPoint x: 203, endPoint y: 76, distance: 14.2
click at [203, 76] on div "/ Score: 80 50 % Mastered Il a parlé très __________ . He spoke very loudly. 1 …" at bounding box center [191, 101] width 333 height 130
click at [203, 76] on div "He spoke very loudly." at bounding box center [191, 79] width 333 height 6
drag, startPoint x: 203, startPoint y: 76, endPoint x: 202, endPoint y: 66, distance: 10.3
click at [202, 66] on div "/ Score: 80 50 % Mastered Il a parlé très __________ . He spoke very loudly. 1 …" at bounding box center [191, 101] width 333 height 130
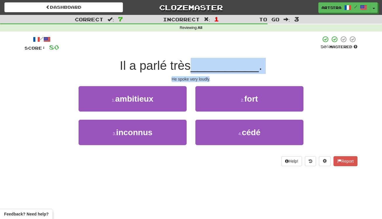
click at [202, 66] on span "__________" at bounding box center [225, 66] width 68 height 14
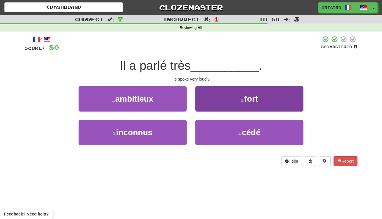
click at [210, 97] on button "2 . fort" at bounding box center [249, 98] width 108 height 25
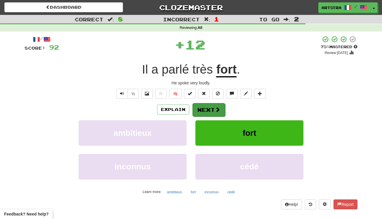
click at [208, 110] on button "Next" at bounding box center [208, 109] width 33 height 13
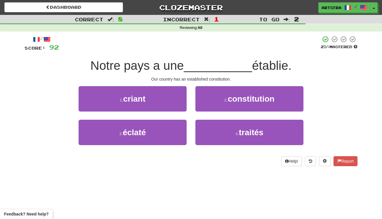
click at [196, 66] on span "__________" at bounding box center [218, 66] width 68 height 14
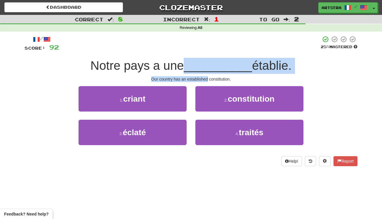
drag, startPoint x: 196, startPoint y: 66, endPoint x: 201, endPoint y: 76, distance: 10.6
click at [201, 76] on div "/ Score: 92 25 % Mastered Notre pays a une __________ établie. Our country has …" at bounding box center [191, 101] width 333 height 130
click at [201, 76] on div "Our country has an established constitution." at bounding box center [191, 79] width 333 height 6
drag, startPoint x: 201, startPoint y: 76, endPoint x: 199, endPoint y: 62, distance: 13.8
click at [199, 62] on div "/ Score: 92 25 % Mastered Notre pays a une __________ établie. Our country has …" at bounding box center [191, 101] width 333 height 130
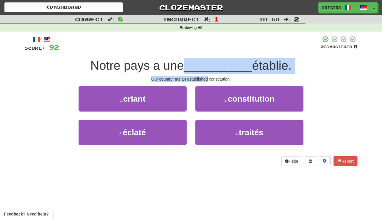
click at [199, 62] on span "__________" at bounding box center [218, 66] width 68 height 14
drag
click at [202, 79] on div "/ Score: 92 25 % Mastered Notre pays a une __________ établie. Our country has …" at bounding box center [191, 101] width 333 height 130
click at [202, 79] on div "Our country has an established constitution." at bounding box center [191, 79] width 333 height 6
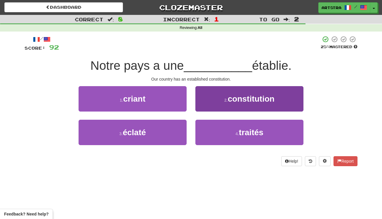
click at [227, 98] on small "2 ." at bounding box center [226, 100] width 4 height 5
